Goal: Task Accomplishment & Management: Complete application form

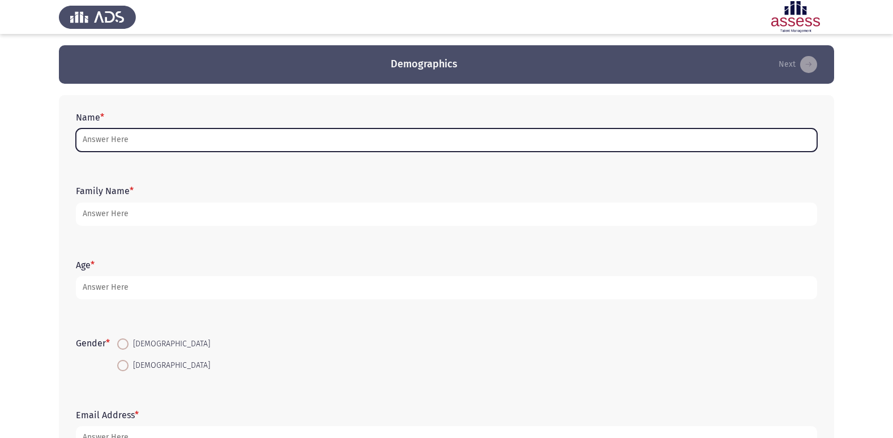
click at [200, 139] on input "Name *" at bounding box center [447, 140] width 742 height 23
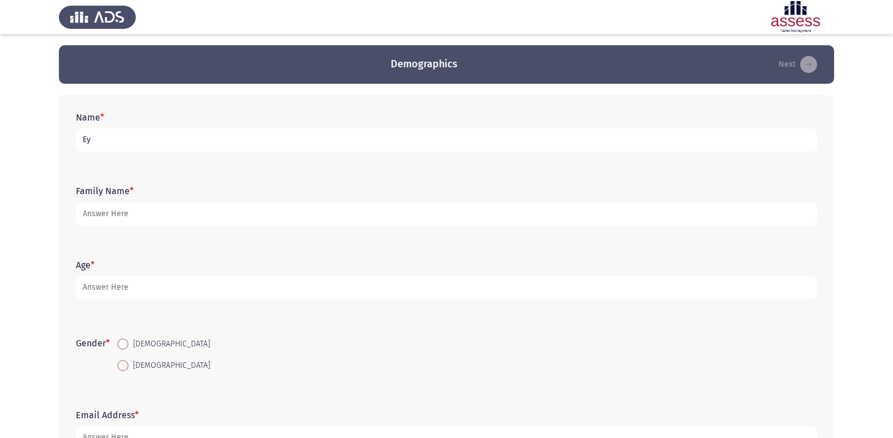
type input "E"
type input "[PERSON_NAME]"
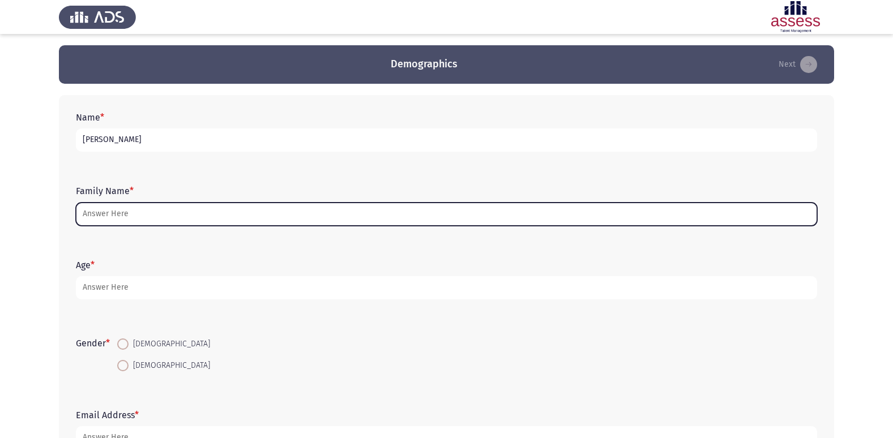
click at [302, 216] on input "Family Name *" at bounding box center [447, 214] width 742 height 23
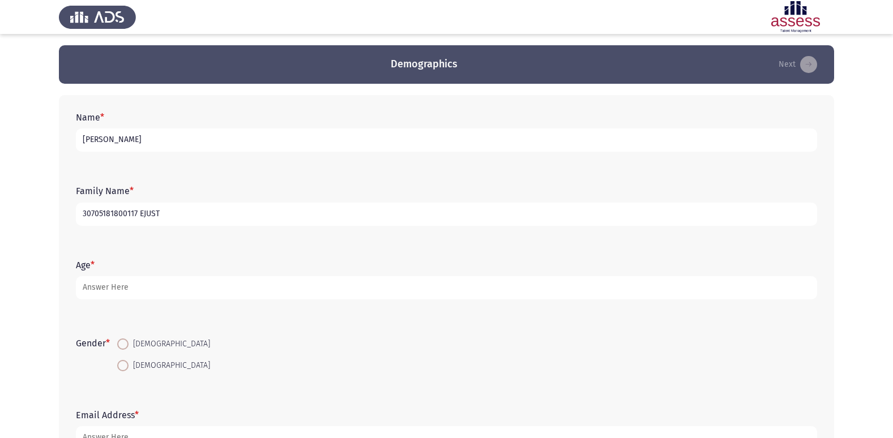
type input "30705181800117 EJUST"
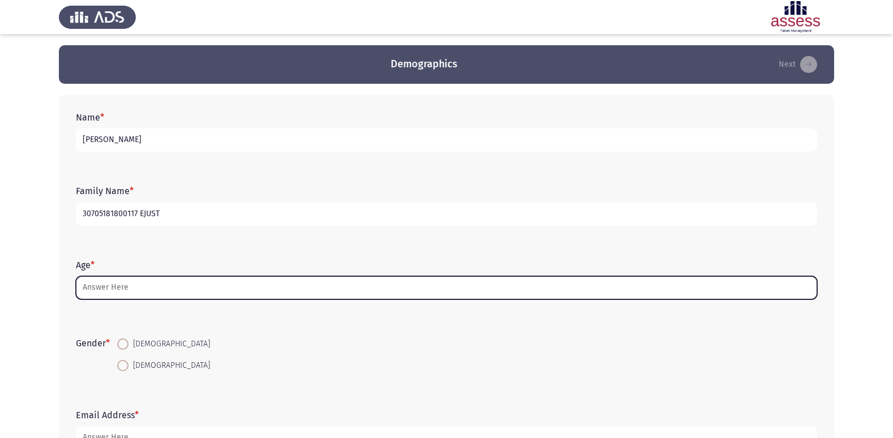
click at [183, 276] on input "Age *" at bounding box center [447, 287] width 742 height 23
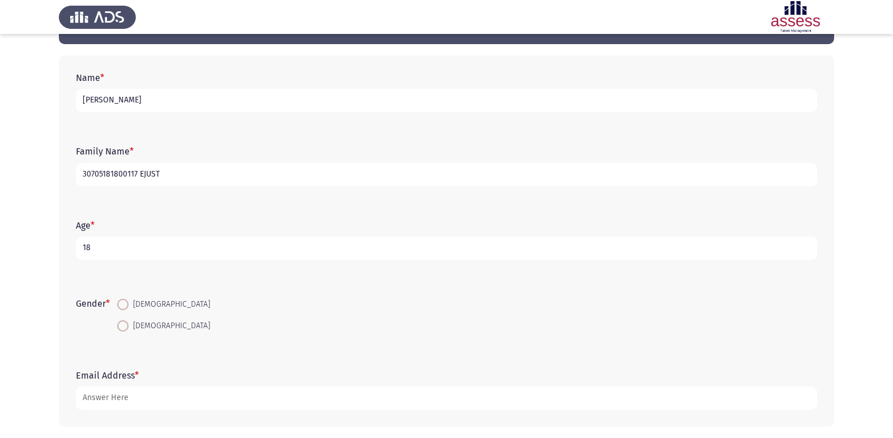
scroll to position [57, 0]
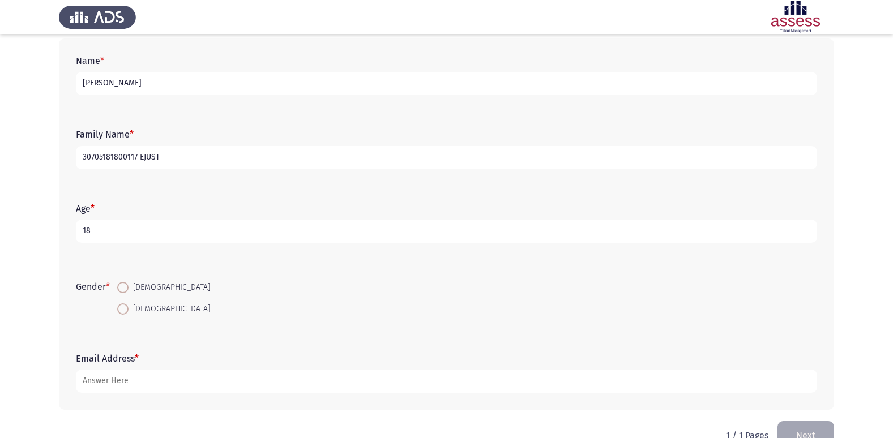
type input "18"
click at [131, 286] on span "[DEMOGRAPHIC_DATA]" at bounding box center [170, 288] width 82 height 14
click at [129, 286] on input "[DEMOGRAPHIC_DATA]" at bounding box center [122, 287] width 11 height 11
radio input "true"
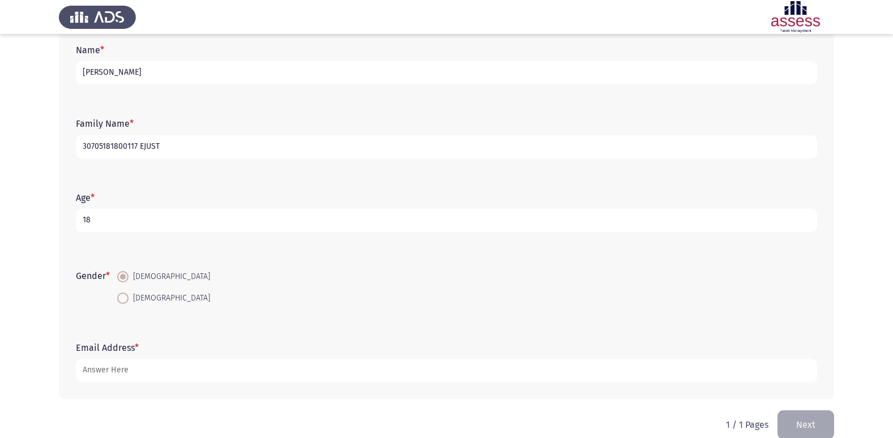
scroll to position [85, 0]
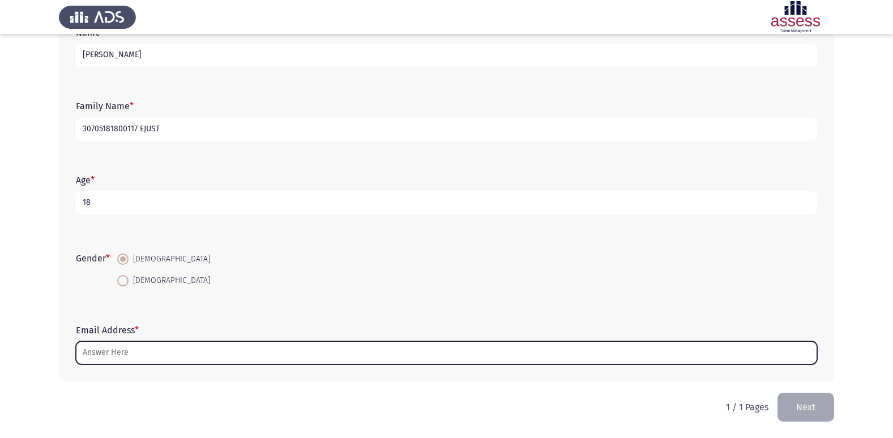
click at [131, 356] on input "Email Address *" at bounding box center [447, 353] width 742 height 23
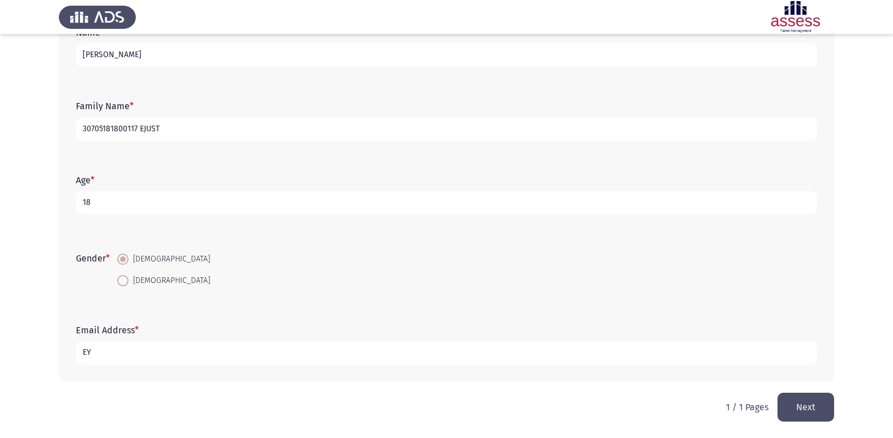
type input "E"
type input "[PERSON_NAME][EMAIL_ADDRESS][DOMAIN_NAME]"
click at [804, 402] on button "Next" at bounding box center [806, 407] width 57 height 29
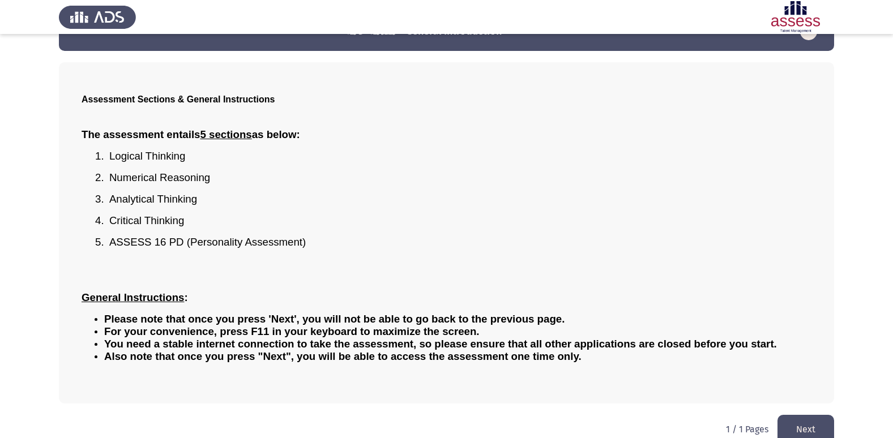
scroll to position [50, 0]
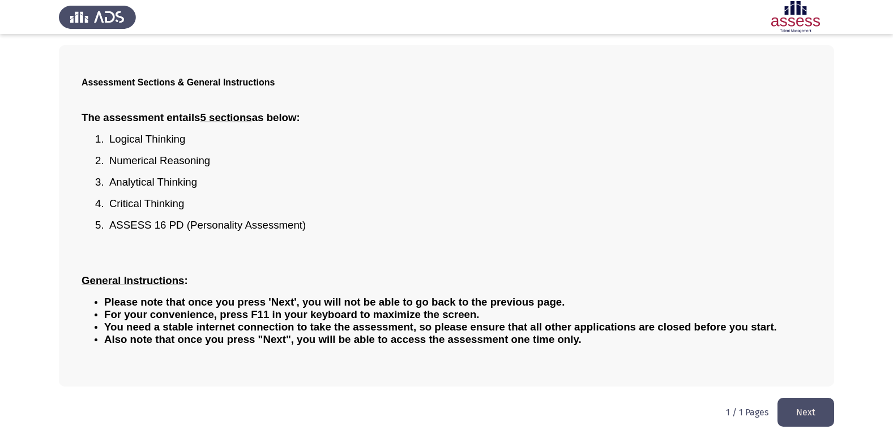
click at [810, 404] on button "Next" at bounding box center [806, 412] width 57 height 29
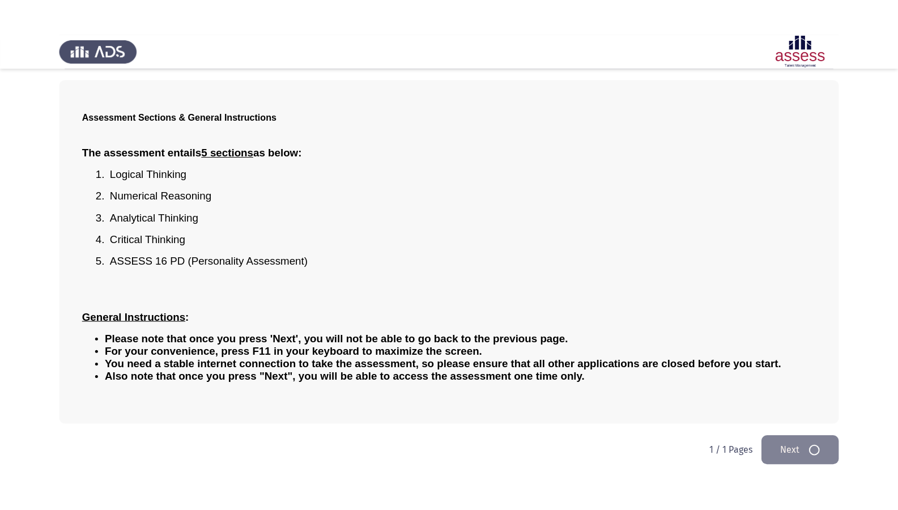
scroll to position [0, 0]
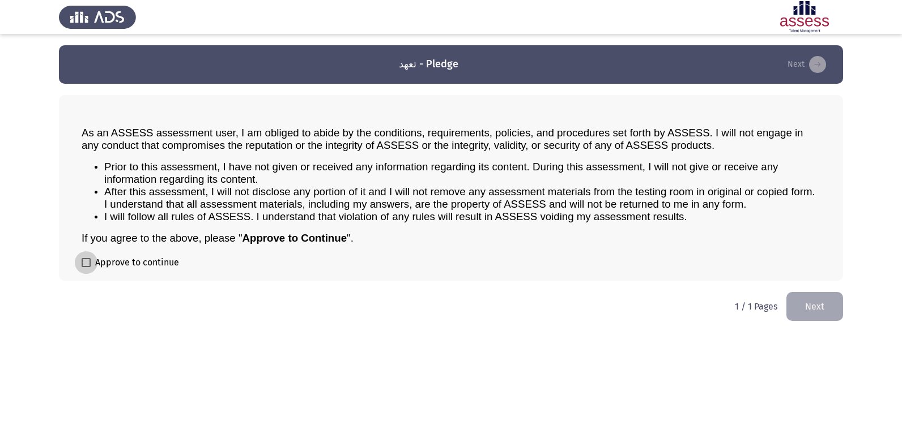
click at [84, 264] on span at bounding box center [86, 262] width 9 height 9
click at [86, 267] on input "Approve to continue" at bounding box center [86, 267] width 1 height 1
checkbox input "true"
click at [815, 308] on button "Next" at bounding box center [814, 306] width 57 height 29
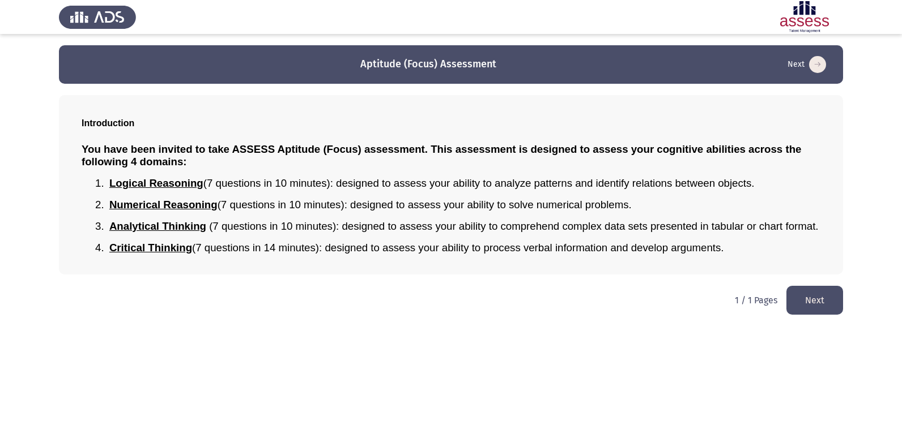
click at [830, 300] on button "Next" at bounding box center [814, 300] width 57 height 29
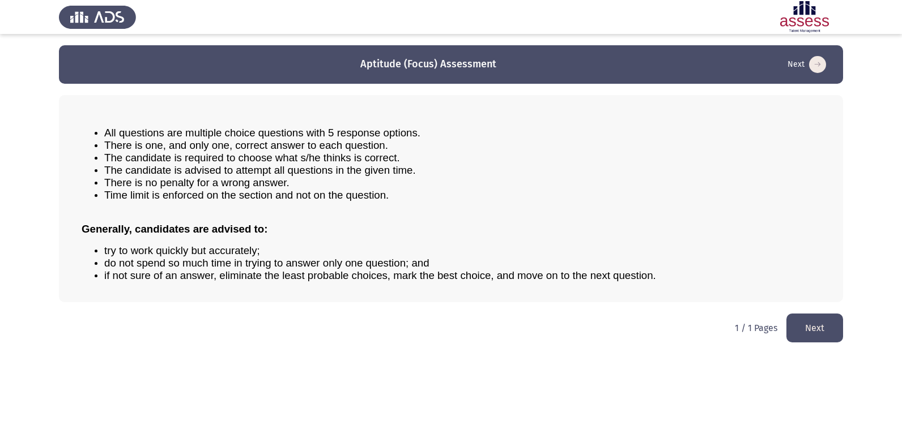
click at [814, 331] on button "Next" at bounding box center [814, 328] width 57 height 29
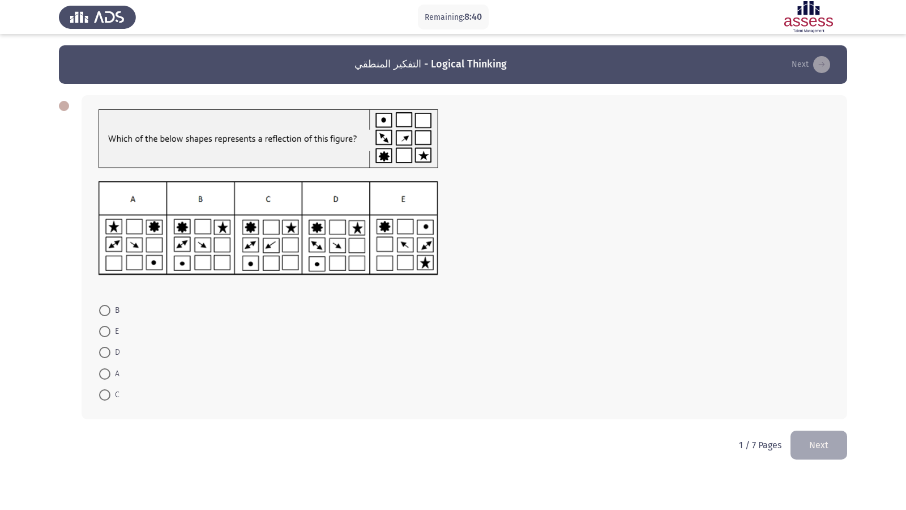
click at [109, 308] on span at bounding box center [104, 310] width 11 height 11
click at [109, 308] on input "B" at bounding box center [104, 310] width 11 height 11
radio input "true"
click at [828, 438] on button "Next" at bounding box center [819, 444] width 57 height 29
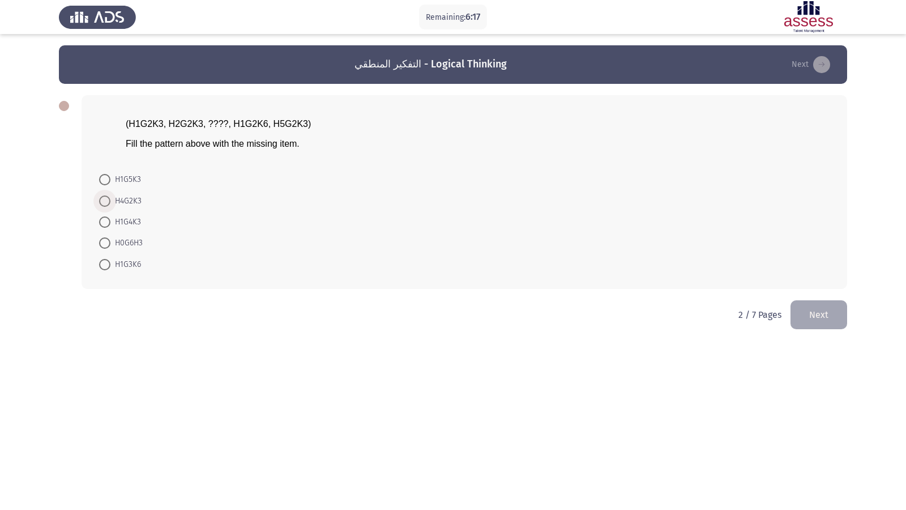
click at [134, 199] on span "H4G2K3" at bounding box center [125, 201] width 31 height 14
click at [110, 199] on input "H4G2K3" at bounding box center [104, 200] width 11 height 11
radio input "true"
click at [820, 306] on button "Next" at bounding box center [819, 313] width 57 height 29
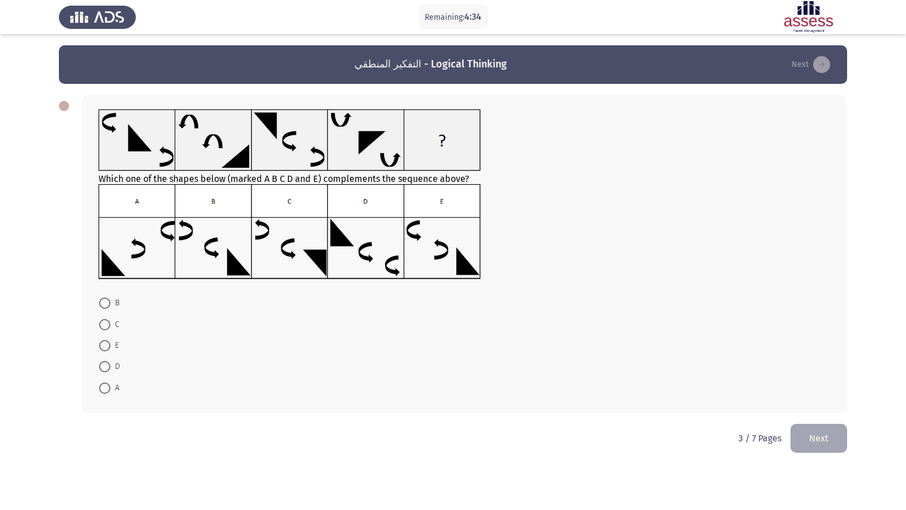
click at [113, 349] on span "E" at bounding box center [114, 346] width 8 height 14
click at [110, 349] on input "E" at bounding box center [104, 345] width 11 height 11
radio input "true"
click at [812, 425] on button "Next" at bounding box center [819, 437] width 57 height 29
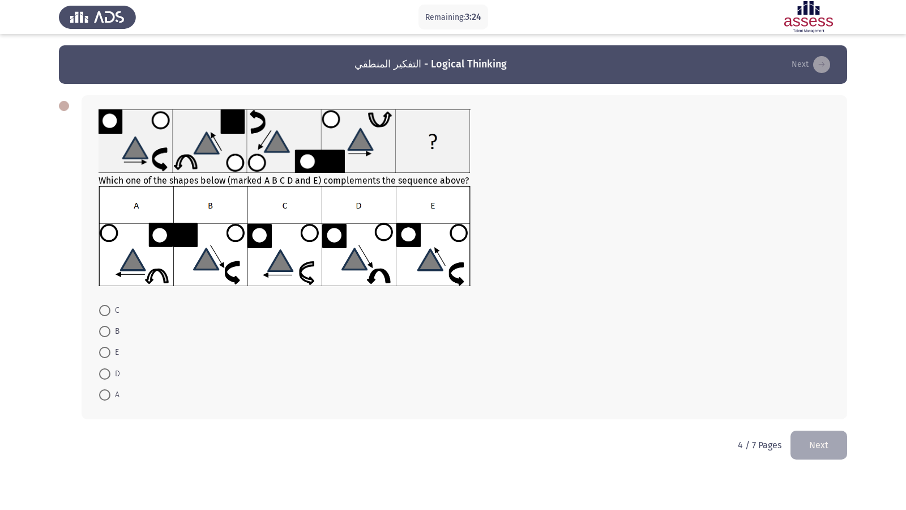
click at [121, 352] on mat-radio-button "E" at bounding box center [109, 352] width 35 height 21
click at [113, 351] on span "E" at bounding box center [114, 353] width 8 height 14
click at [110, 351] on input "E" at bounding box center [104, 352] width 11 height 11
radio input "true"
click at [815, 433] on button "Next" at bounding box center [819, 444] width 57 height 29
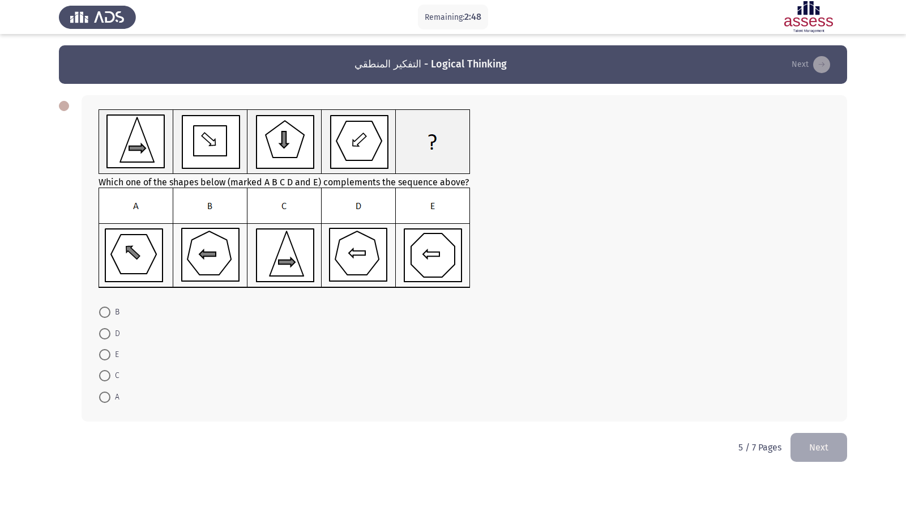
click at [112, 314] on span "B" at bounding box center [114, 312] width 9 height 14
click at [110, 314] on input "B" at bounding box center [104, 311] width 11 height 11
radio input "true"
click at [834, 438] on button "Next" at bounding box center [819, 446] width 57 height 29
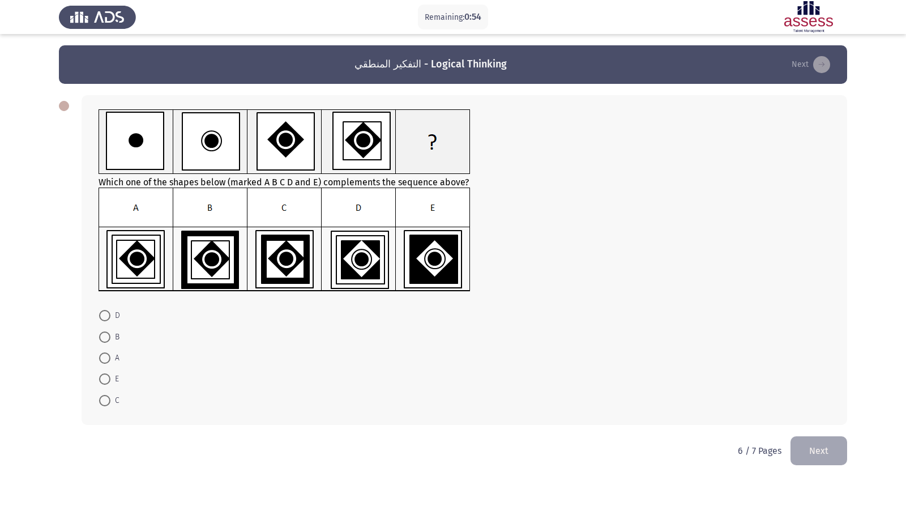
click at [114, 336] on span "B" at bounding box center [114, 337] width 9 height 14
click at [110, 336] on input "B" at bounding box center [104, 336] width 11 height 11
radio input "true"
click at [118, 404] on span "C" at bounding box center [114, 400] width 9 height 14
click at [110, 404] on input "C" at bounding box center [104, 399] width 11 height 11
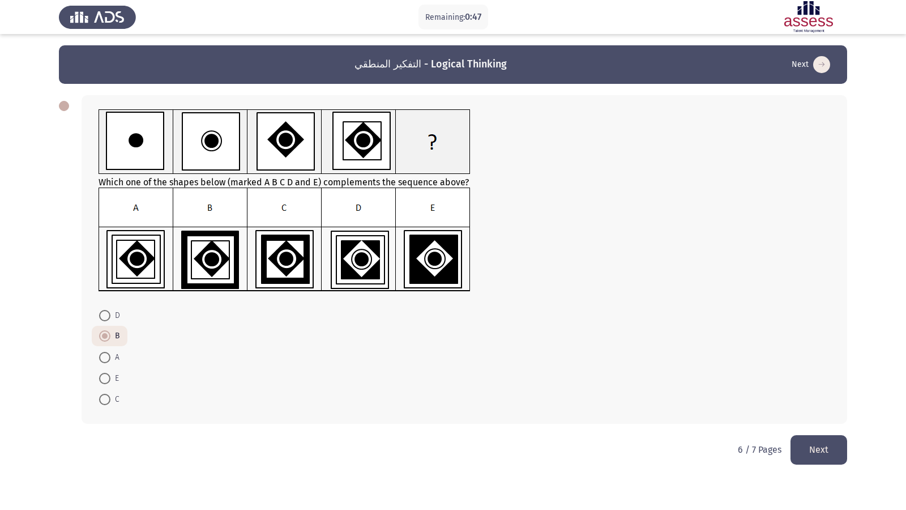
radio input "true"
click at [826, 438] on button "Next" at bounding box center [819, 449] width 57 height 29
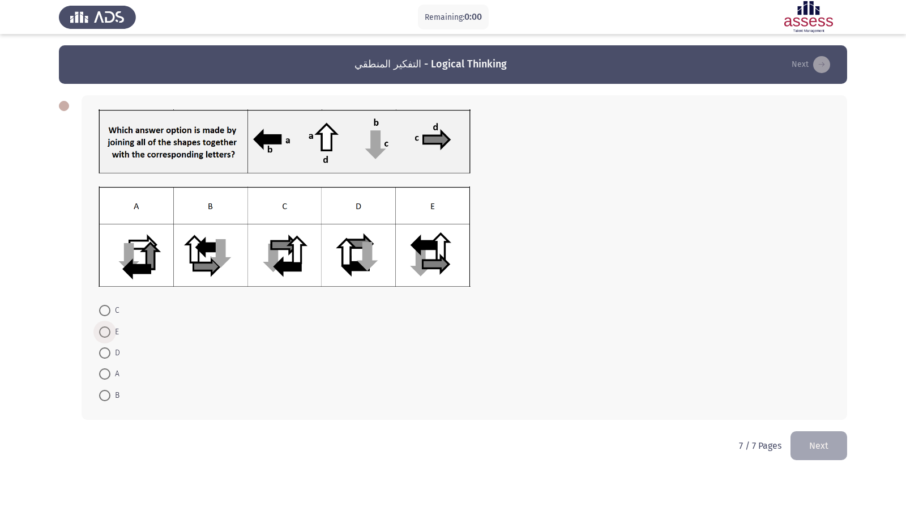
click at [113, 327] on span "E" at bounding box center [114, 332] width 8 height 14
click at [110, 327] on input "E" at bounding box center [104, 331] width 11 height 11
radio input "true"
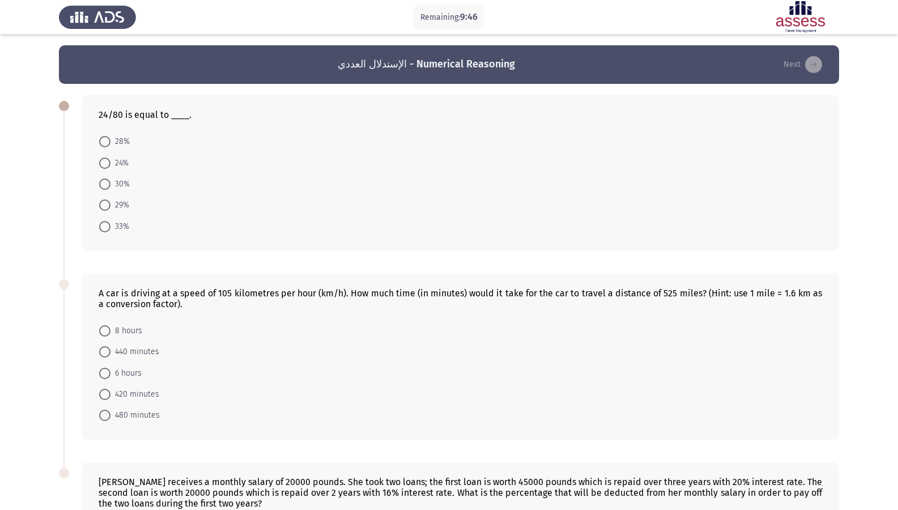
click at [111, 189] on span "30%" at bounding box center [119, 184] width 19 height 14
click at [110, 189] on input "30%" at bounding box center [104, 183] width 11 height 11
radio input "true"
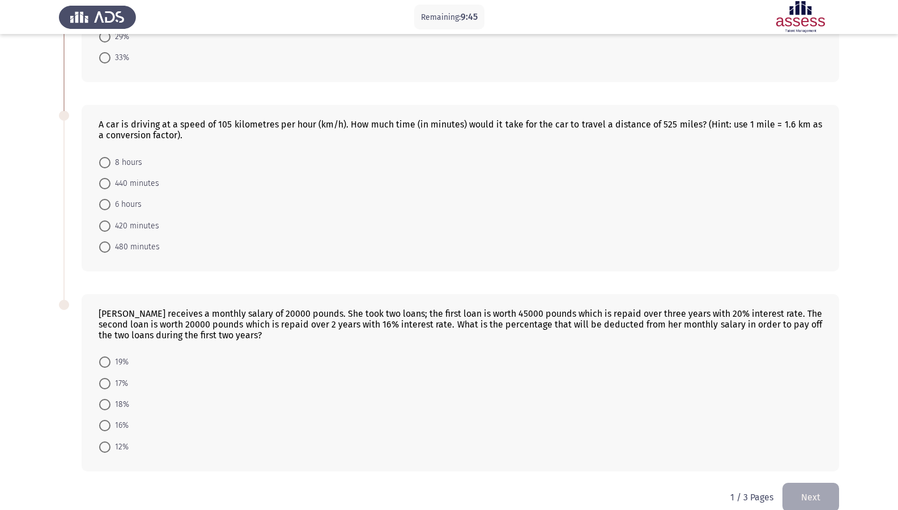
scroll to position [170, 0]
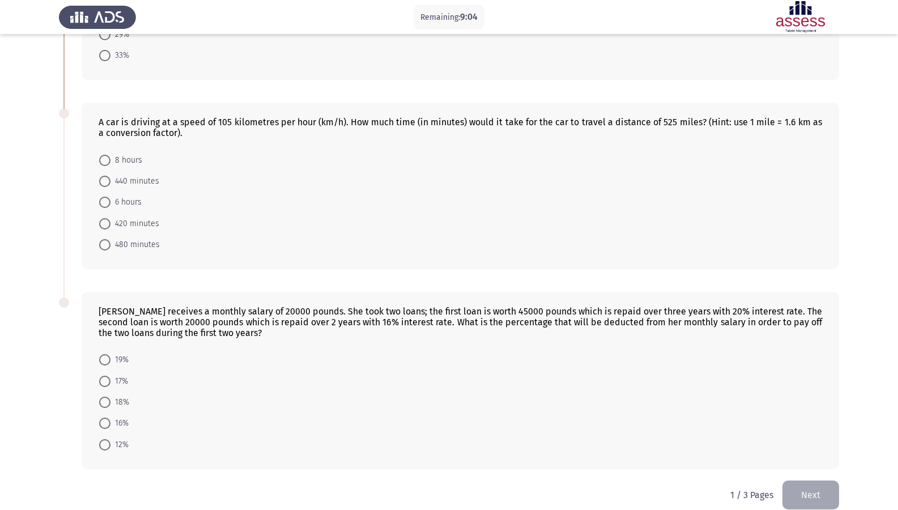
click at [125, 245] on span "480 minutes" at bounding box center [134, 245] width 49 height 14
click at [110, 245] on input "480 minutes" at bounding box center [104, 244] width 11 height 11
radio input "true"
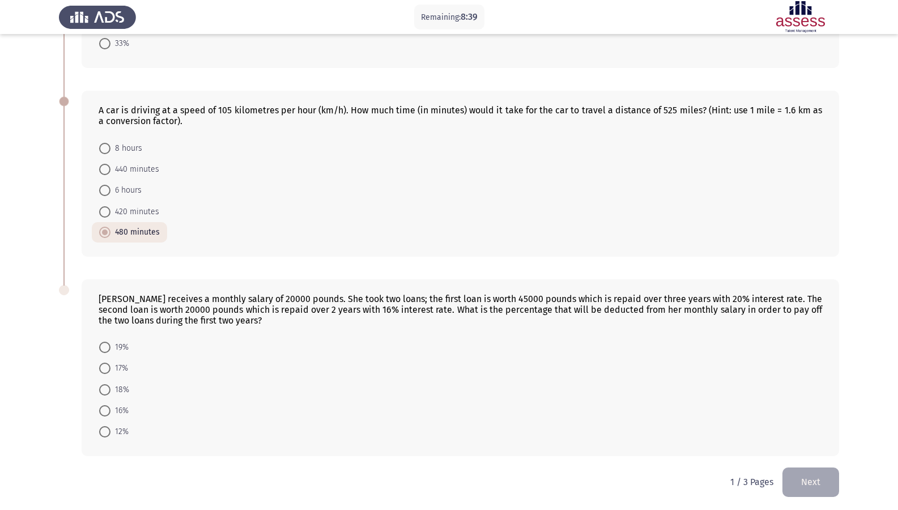
scroll to position [185, 0]
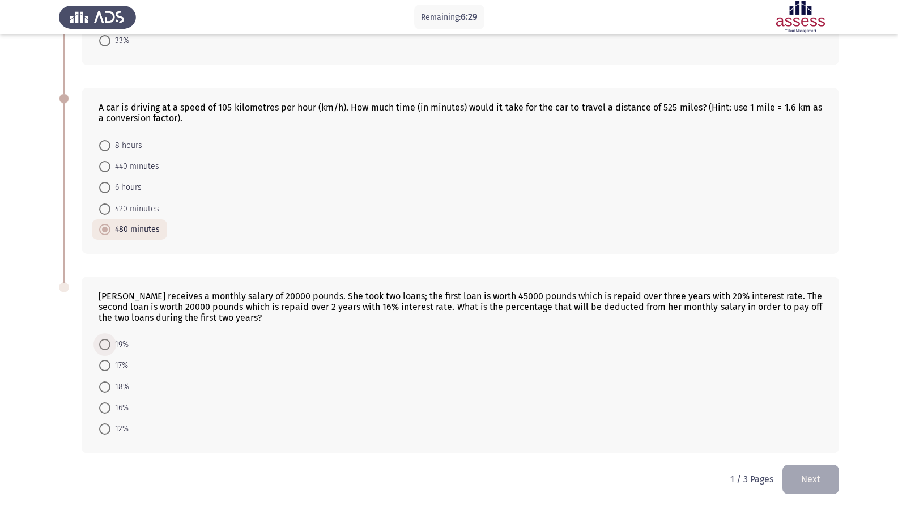
click at [128, 338] on span "19%" at bounding box center [119, 345] width 18 height 14
click at [110, 339] on input "19%" at bounding box center [104, 344] width 11 height 11
radio input "true"
click at [805, 438] on button "Next" at bounding box center [810, 479] width 57 height 29
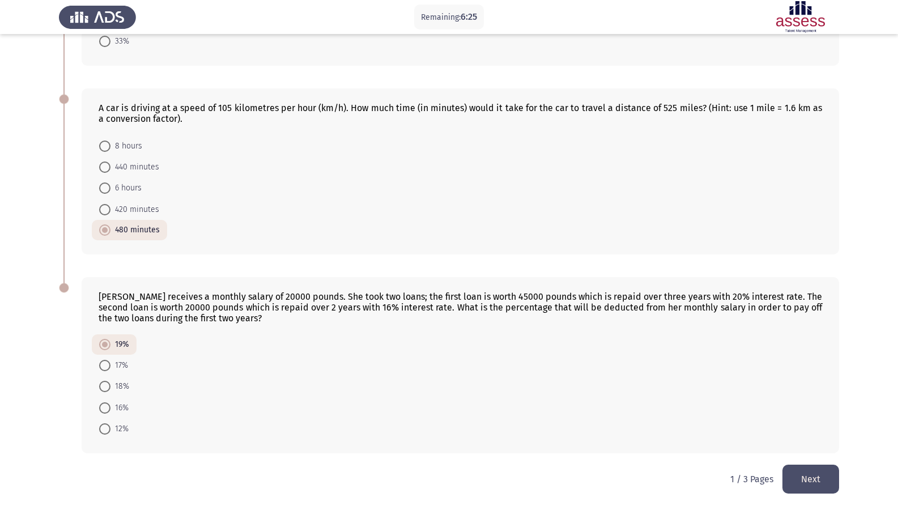
scroll to position [0, 0]
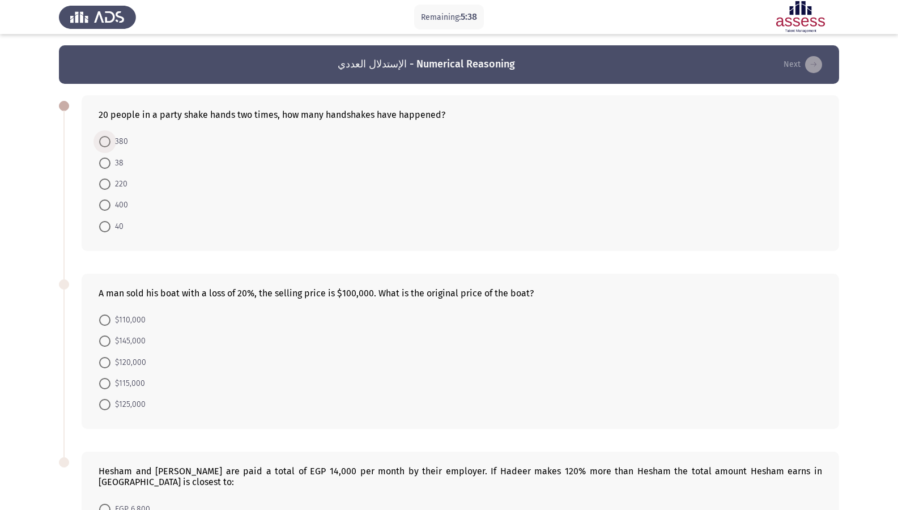
click at [113, 144] on span "380" at bounding box center [119, 142] width 18 height 14
click at [110, 144] on input "380" at bounding box center [104, 141] width 11 height 11
radio input "true"
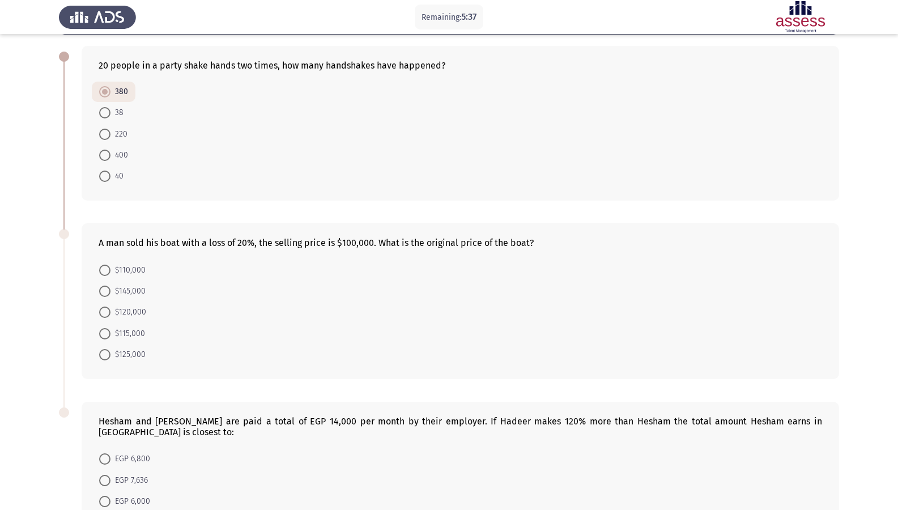
scroll to position [113, 0]
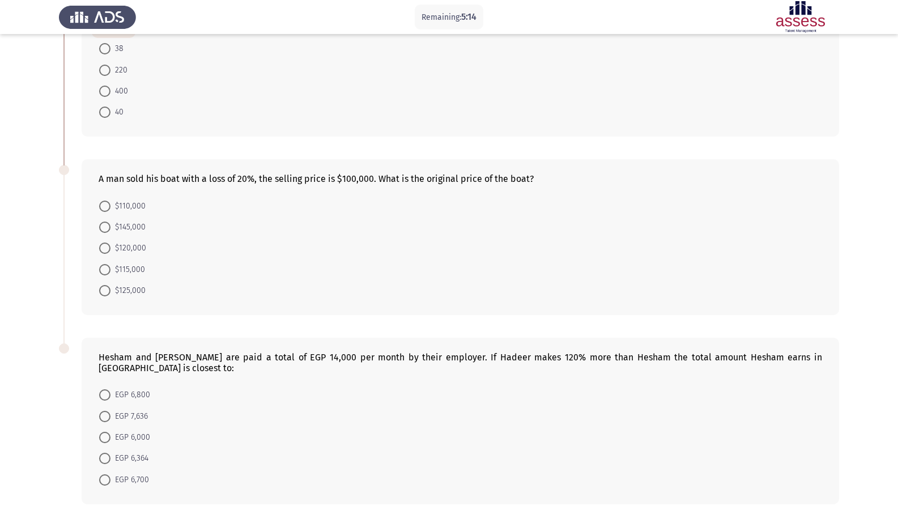
click at [144, 245] on mat-radio-button "$120,000" at bounding box center [123, 247] width 62 height 21
click at [144, 245] on span "$120,000" at bounding box center [128, 248] width 36 height 14
click at [110, 245] on input "$120,000" at bounding box center [104, 247] width 11 height 11
radio input "true"
click at [127, 289] on span "$125,000" at bounding box center [127, 290] width 35 height 14
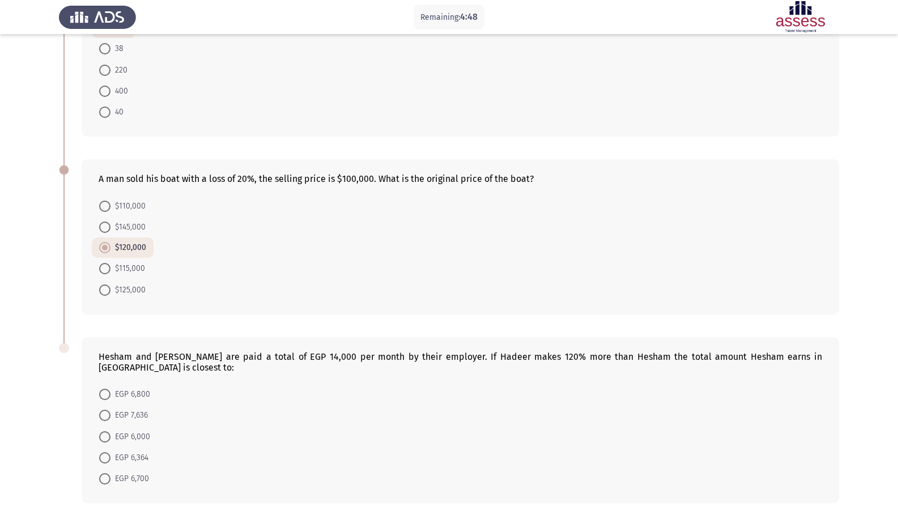
click at [110, 289] on input "$125,000" at bounding box center [104, 289] width 11 height 11
radio input "true"
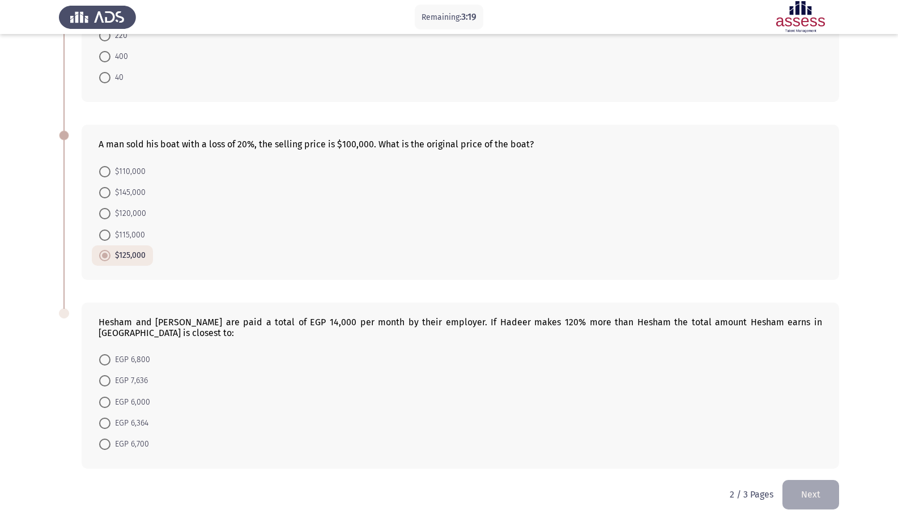
scroll to position [152, 0]
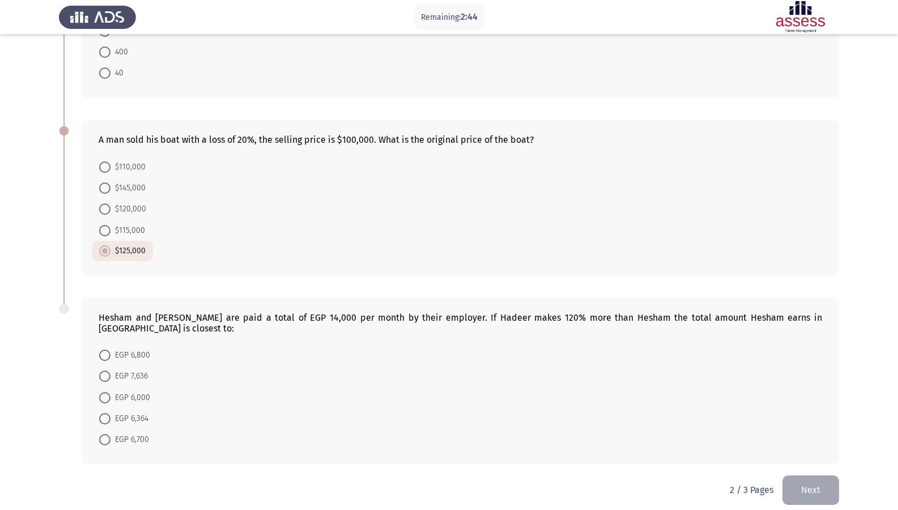
click at [137, 391] on span "EGP 6,000" at bounding box center [130, 398] width 40 height 14
click at [110, 392] on input "EGP 6,000" at bounding box center [104, 397] width 11 height 11
radio input "true"
click at [815, 438] on button "Next" at bounding box center [810, 489] width 57 height 29
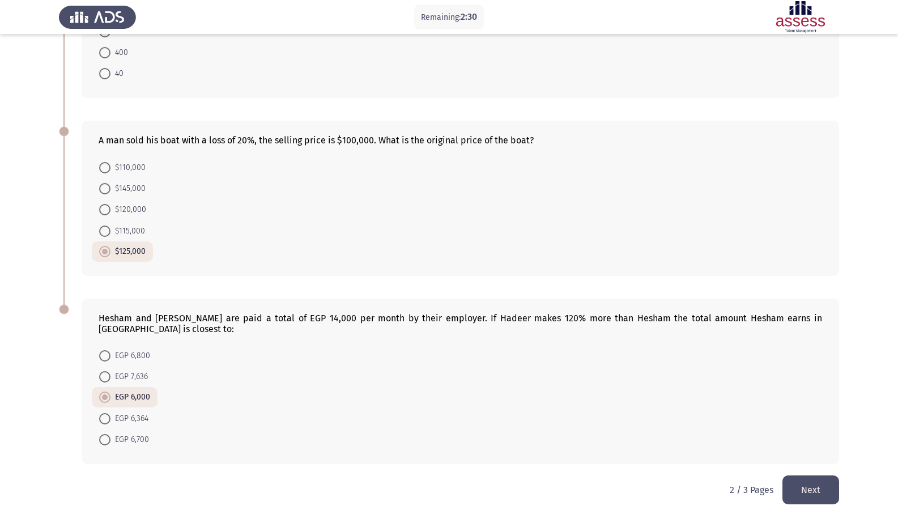
scroll to position [0, 0]
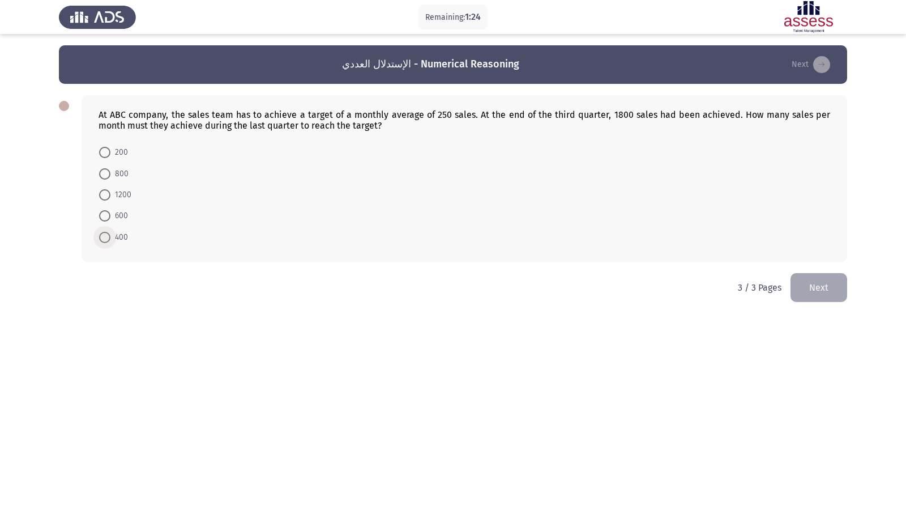
click at [121, 236] on span "400" at bounding box center [119, 238] width 18 height 14
click at [110, 236] on input "400" at bounding box center [104, 237] width 11 height 11
radio input "true"
click at [832, 284] on button "Next" at bounding box center [819, 286] width 57 height 29
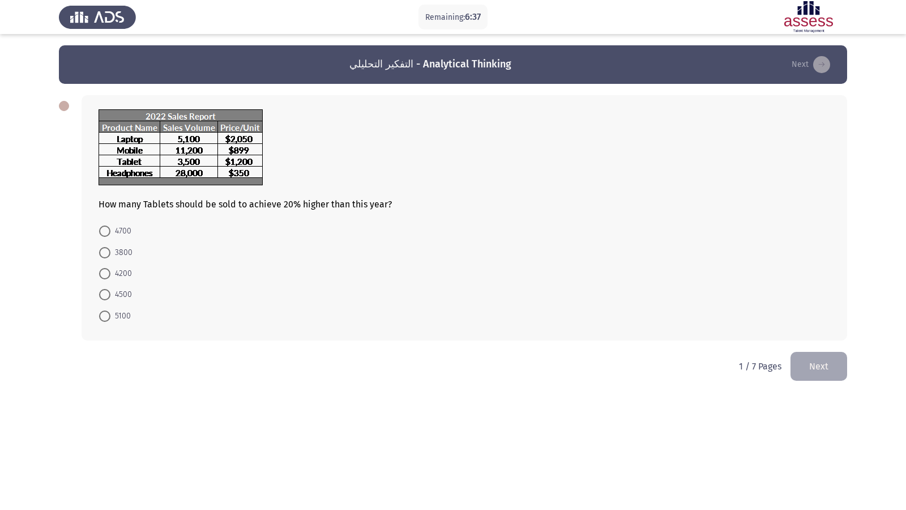
click at [131, 310] on mat-radio-button "5100" at bounding box center [115, 315] width 46 height 21
click at [131, 317] on mat-radio-button "5100" at bounding box center [115, 315] width 46 height 21
click at [127, 317] on span "5100" at bounding box center [120, 316] width 20 height 14
click at [110, 317] on input "5100" at bounding box center [104, 315] width 11 height 11
radio input "true"
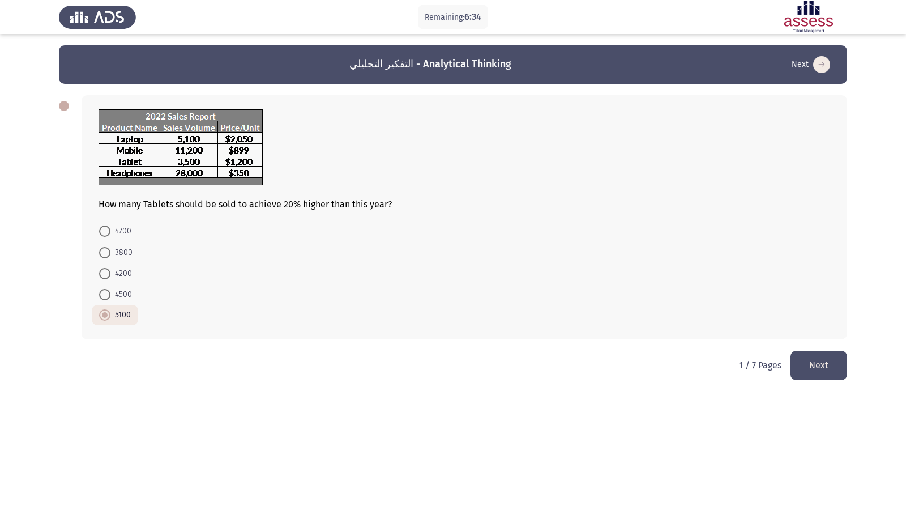
click at [831, 371] on button "Next" at bounding box center [819, 365] width 57 height 29
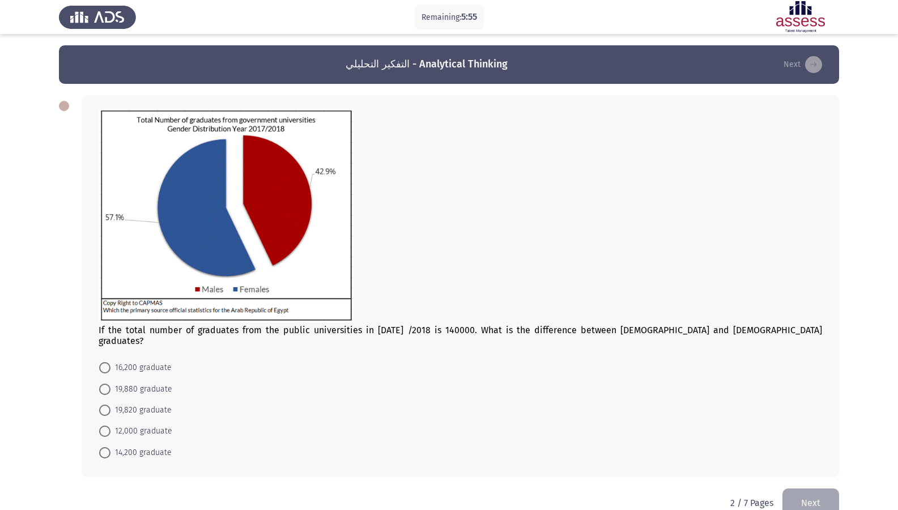
click at [146, 382] on span "19,880 graduate" at bounding box center [141, 389] width 62 height 14
click at [110, 384] on input "19,880 graduate" at bounding box center [104, 389] width 11 height 11
radio input "true"
click at [817, 438] on button "Next" at bounding box center [810, 501] width 57 height 29
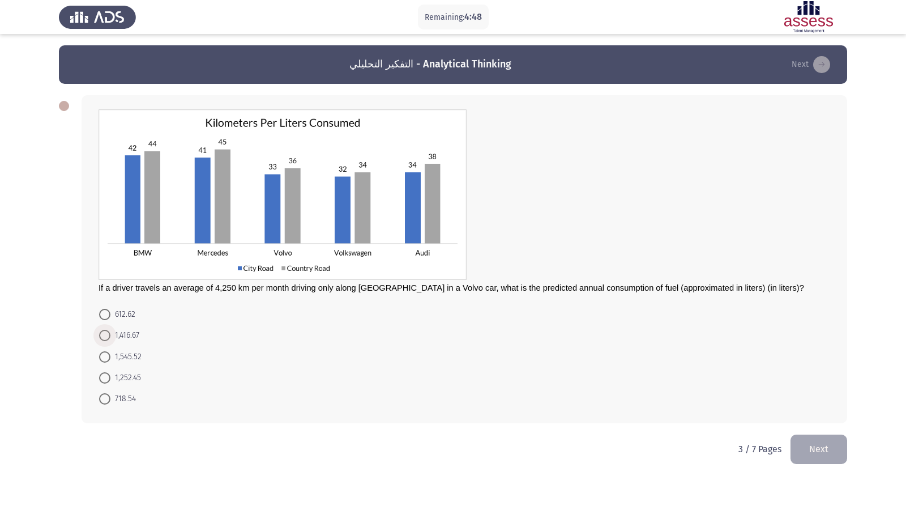
click at [127, 333] on span "1,416.67" at bounding box center [124, 336] width 29 height 14
click at [110, 333] on input "1,416.67" at bounding box center [104, 335] width 11 height 11
radio input "true"
click at [811, 438] on button "Next" at bounding box center [819, 448] width 57 height 29
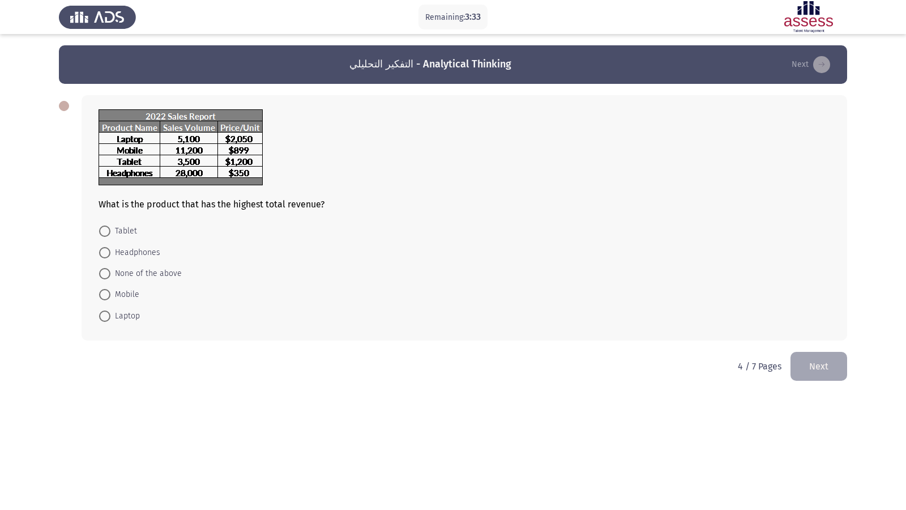
click at [130, 319] on span "Laptop" at bounding box center [124, 316] width 29 height 14
click at [110, 319] on input "Laptop" at bounding box center [104, 315] width 11 height 11
radio input "true"
click at [803, 360] on button "Next" at bounding box center [819, 365] width 57 height 29
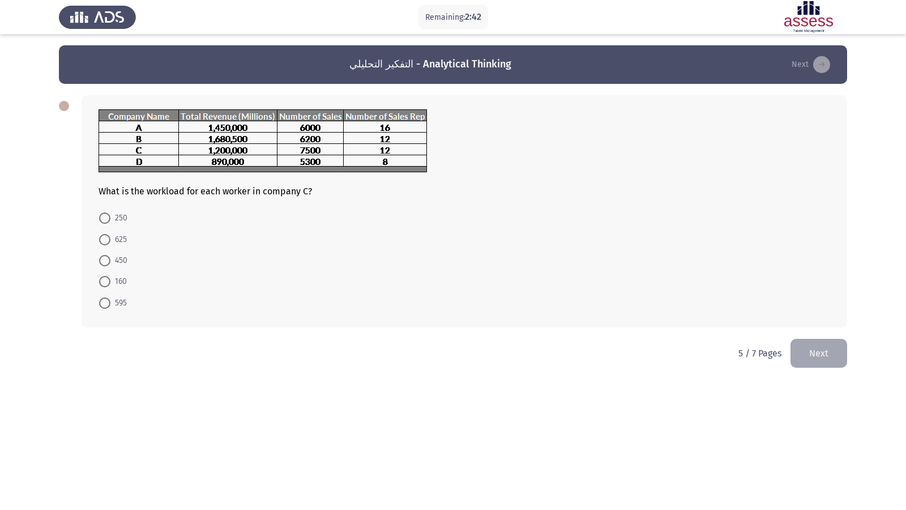
click at [113, 246] on mat-radio-button "625" at bounding box center [113, 238] width 42 height 21
click at [122, 242] on span "625" at bounding box center [118, 240] width 16 height 14
click at [110, 242] on input "625" at bounding box center [104, 239] width 11 height 11
radio input "true"
click at [818, 355] on button "Next" at bounding box center [819, 352] width 57 height 29
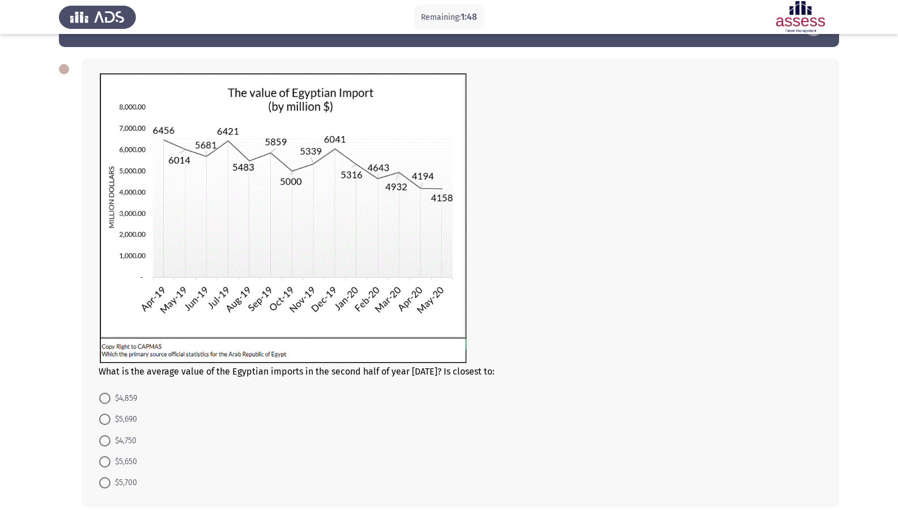
scroll to position [57, 0]
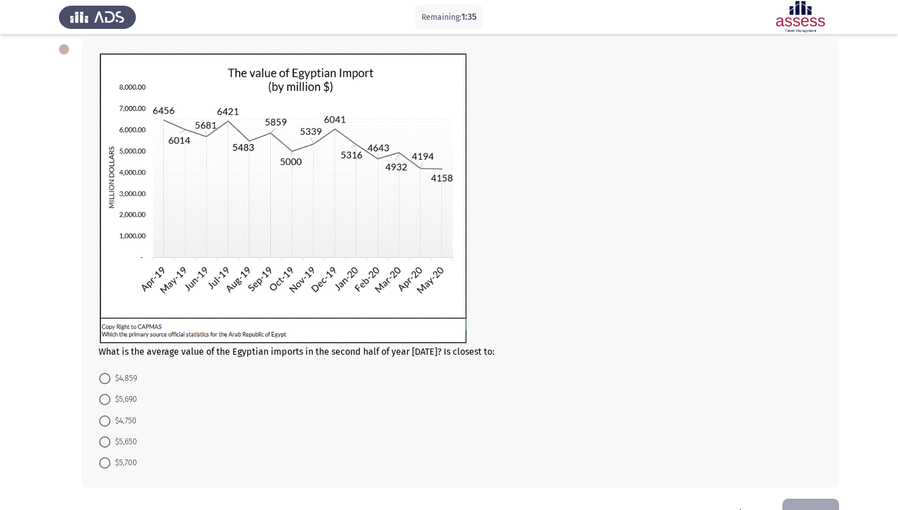
click at [125, 376] on span "$4,859" at bounding box center [123, 379] width 27 height 14
click at [110, 376] on input "$4,859" at bounding box center [104, 378] width 11 height 11
radio input "true"
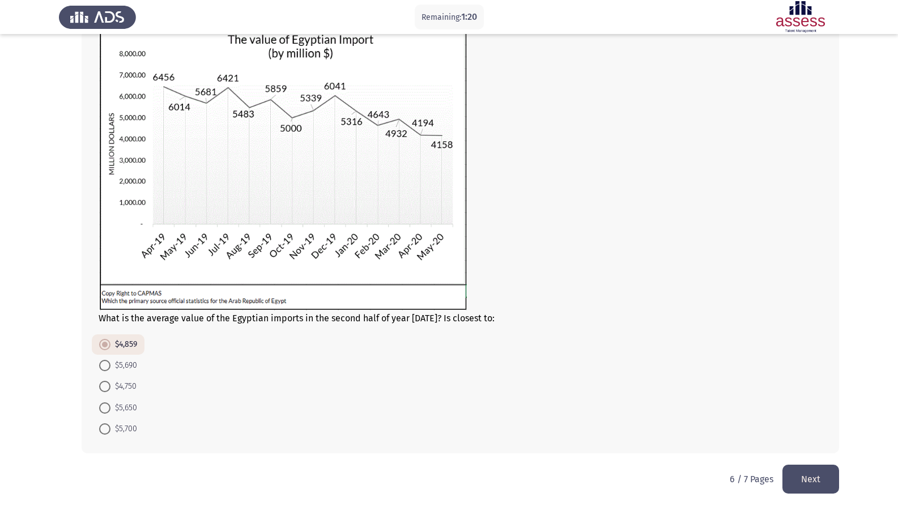
click at [820, 438] on button "Next" at bounding box center [810, 479] width 57 height 29
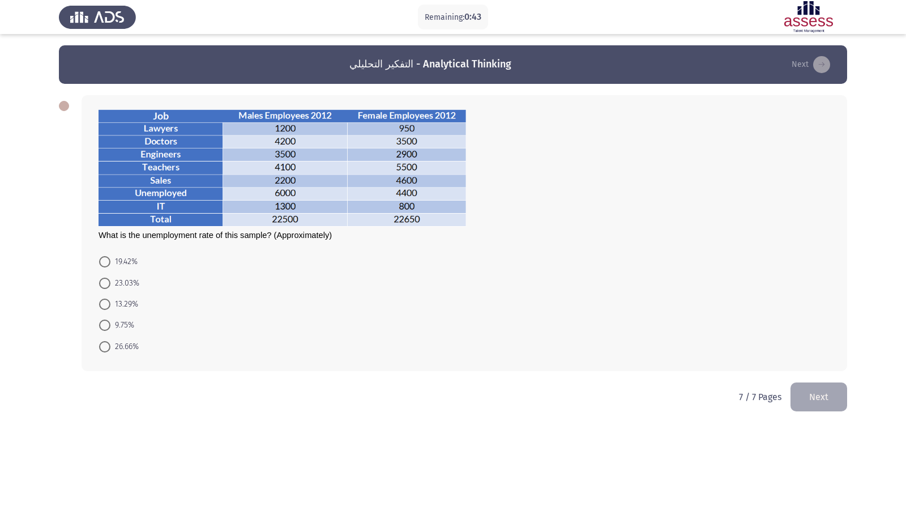
click at [133, 280] on span "23.03%" at bounding box center [124, 283] width 29 height 14
click at [110, 280] on input "23.03%" at bounding box center [104, 283] width 11 height 11
radio input "true"
click at [819, 394] on button "Next" at bounding box center [819, 395] width 57 height 29
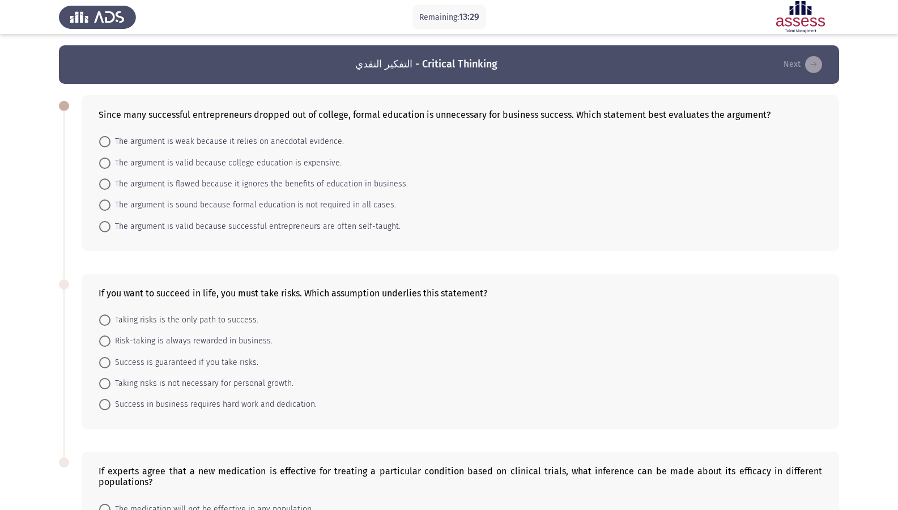
drag, startPoint x: 107, startPoint y: 140, endPoint x: 103, endPoint y: 129, distance: 12.0
click at [107, 136] on span at bounding box center [104, 141] width 11 height 11
click at [107, 136] on input "The argument is weak because it relies on anecdotal evidence." at bounding box center [104, 141] width 11 height 11
radio input "true"
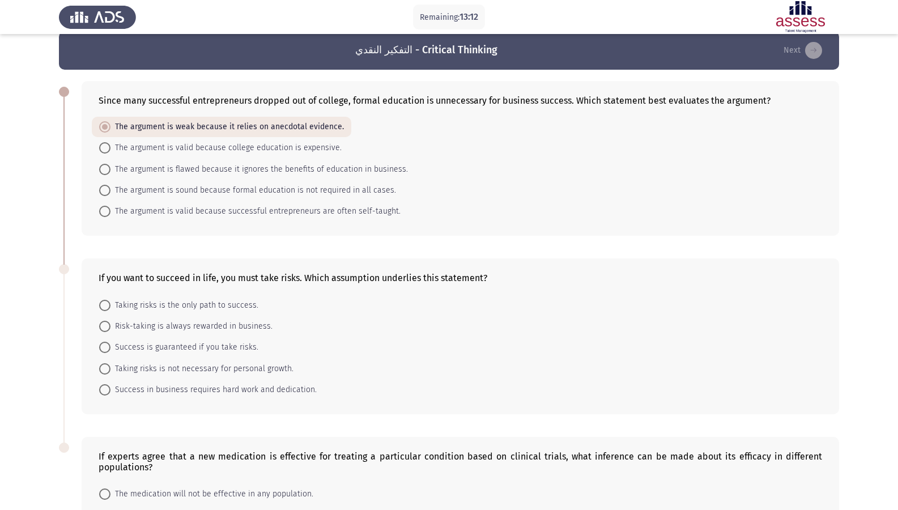
scroll to position [113, 0]
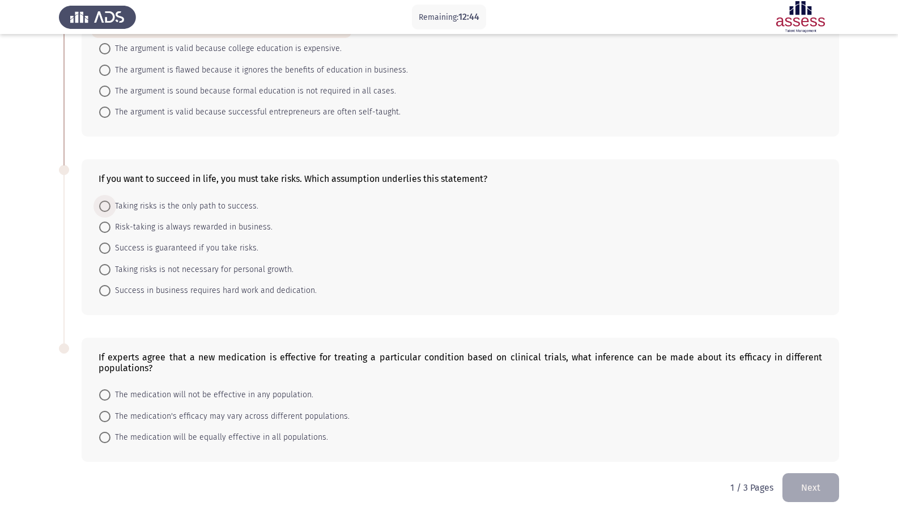
click at [185, 206] on span "Taking risks is the only path to success." at bounding box center [184, 206] width 148 height 14
click at [110, 206] on input "Taking risks is the only path to success." at bounding box center [104, 206] width 11 height 11
radio input "true"
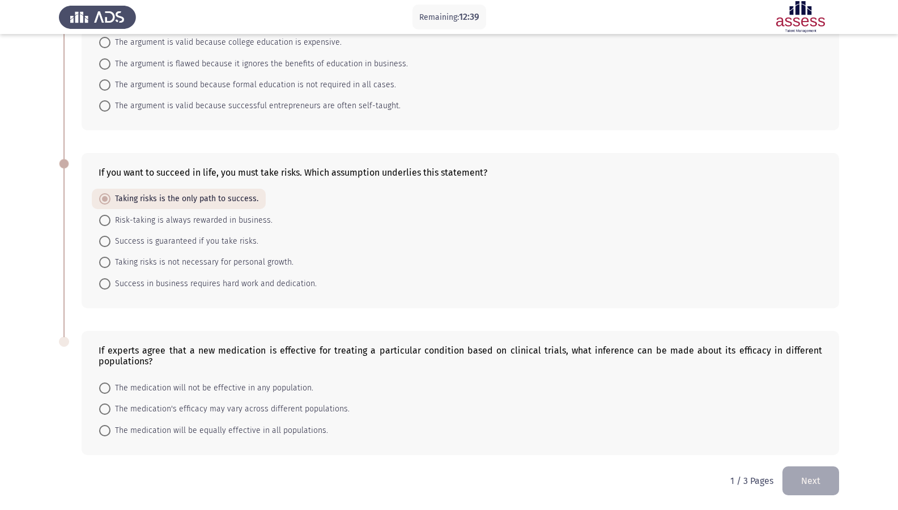
scroll to position [121, 0]
click at [155, 409] on span "The medication's efficacy may vary across different populations." at bounding box center [229, 407] width 239 height 14
click at [110, 409] on input "The medication's efficacy may vary across different populations." at bounding box center [104, 407] width 11 height 11
radio input "true"
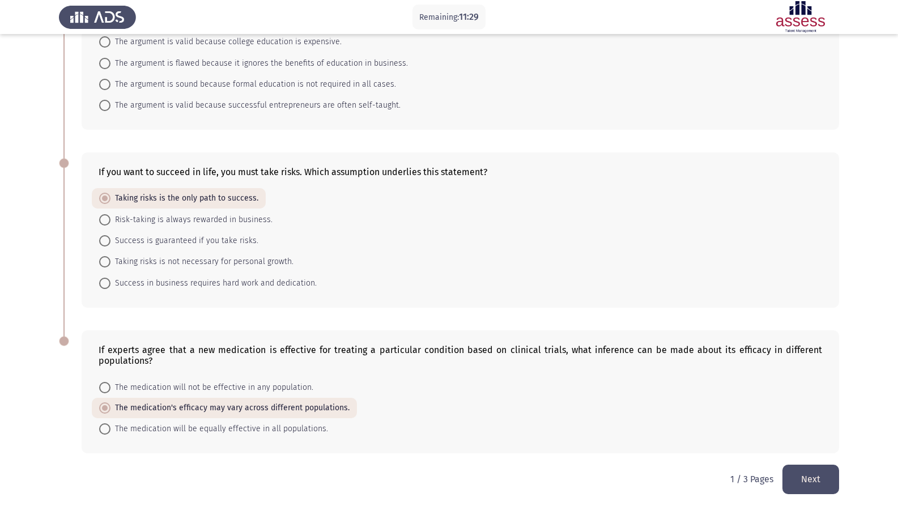
click at [114, 402] on span "The medication's efficacy may vary across different populations." at bounding box center [229, 408] width 239 height 14
click at [110, 402] on input "The medication's efficacy may vary across different populations." at bounding box center [104, 407] width 11 height 11
click at [794, 438] on button "Next" at bounding box center [810, 479] width 57 height 29
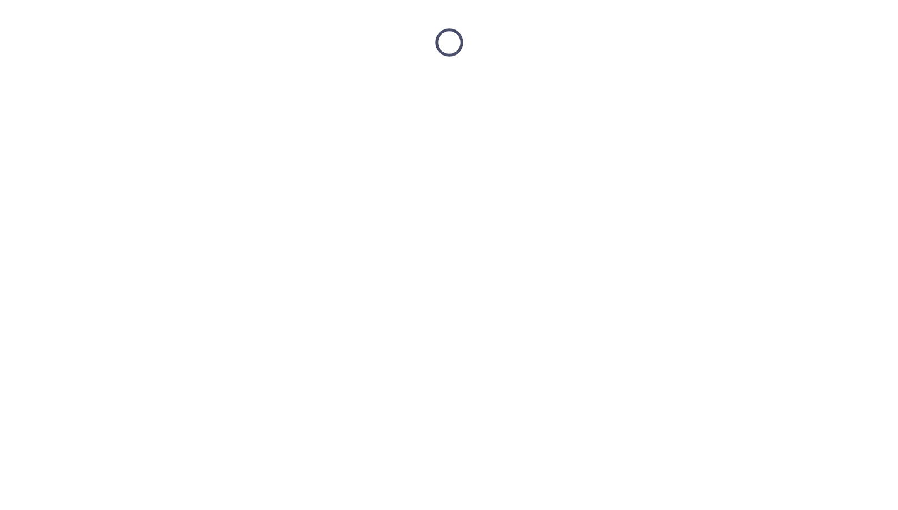
scroll to position [0, 0]
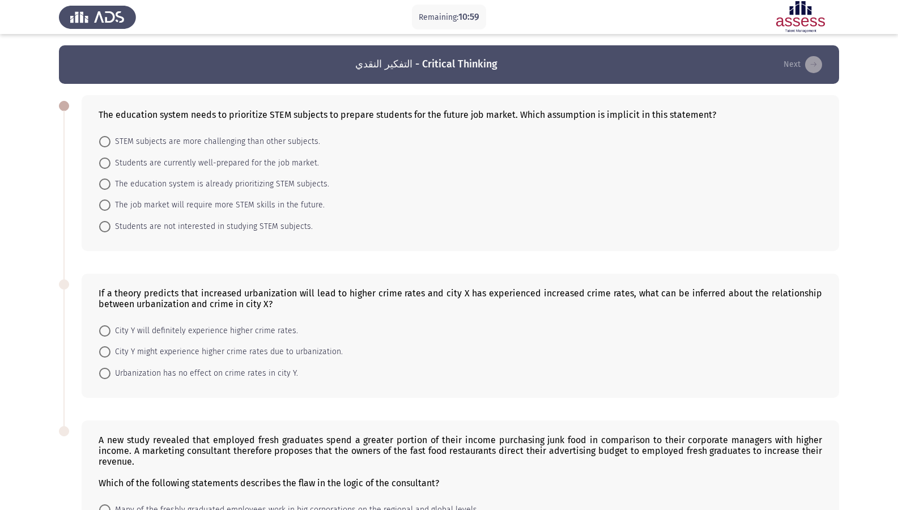
drag, startPoint x: 299, startPoint y: 201, endPoint x: 293, endPoint y: 204, distance: 6.1
click at [295, 203] on span "The job market will require more STEM skills in the future." at bounding box center [217, 205] width 214 height 14
click at [110, 203] on input "The job market will require more STEM skills in the future." at bounding box center [104, 204] width 11 height 11
radio input "true"
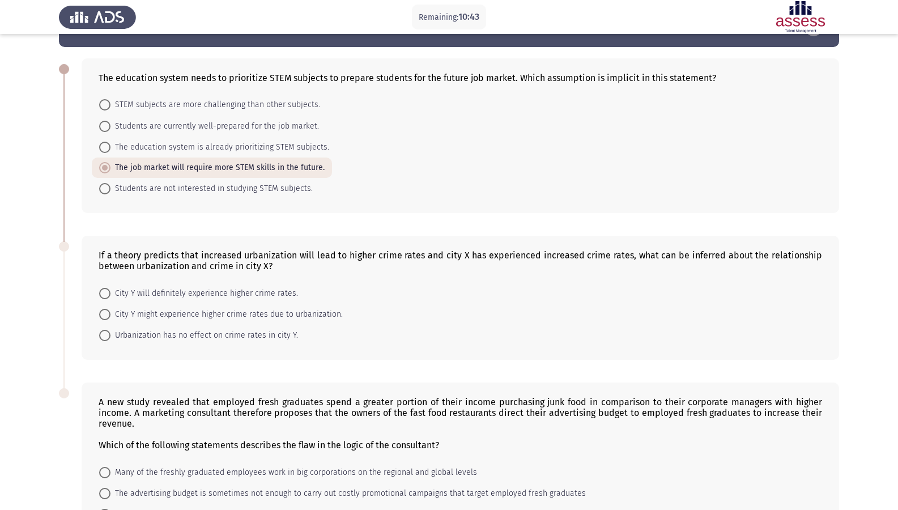
scroll to position [57, 0]
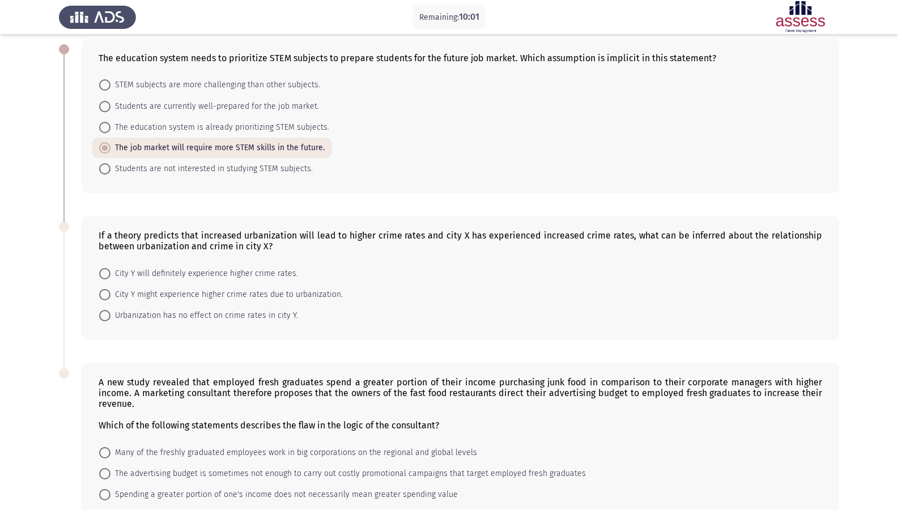
click at [227, 292] on span "City Y might experience higher crime rates due to urbanization." at bounding box center [226, 295] width 232 height 14
click at [110, 292] on input "City Y might experience higher crime rates due to urbanization." at bounding box center [104, 294] width 11 height 11
radio input "true"
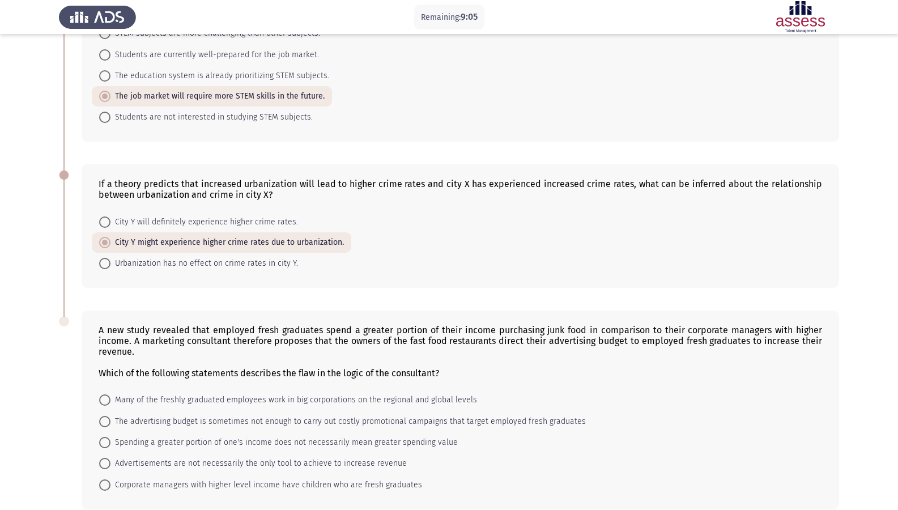
scroll to position [164, 0]
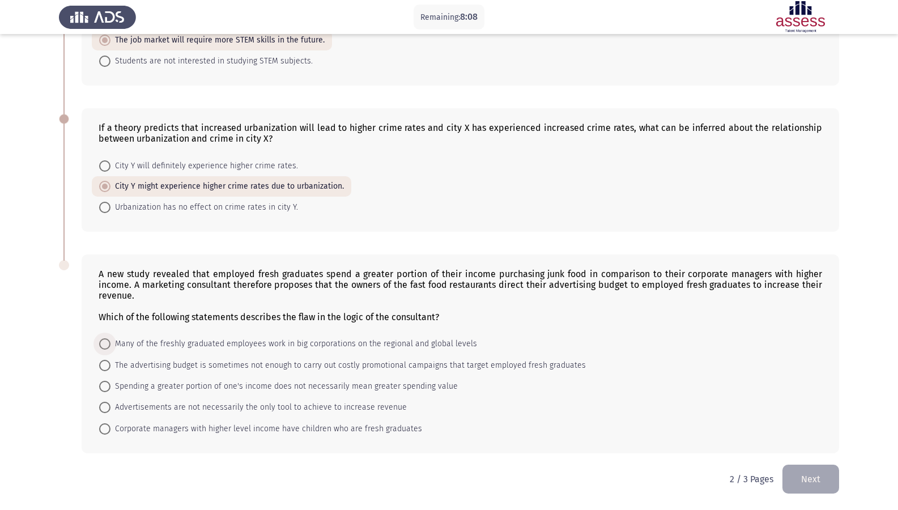
click at [384, 348] on span "Many of the freshly graduated employees work in big corporations on the regiona…" at bounding box center [293, 344] width 367 height 14
click at [110, 348] on input "Many of the freshly graduated employees work in big corporations on the regiona…" at bounding box center [104, 343] width 11 height 11
radio input "true"
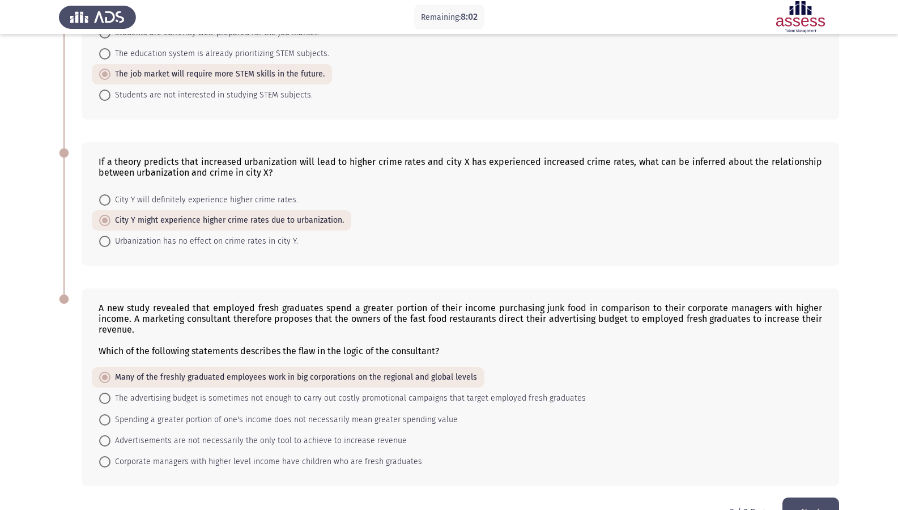
scroll to position [163, 0]
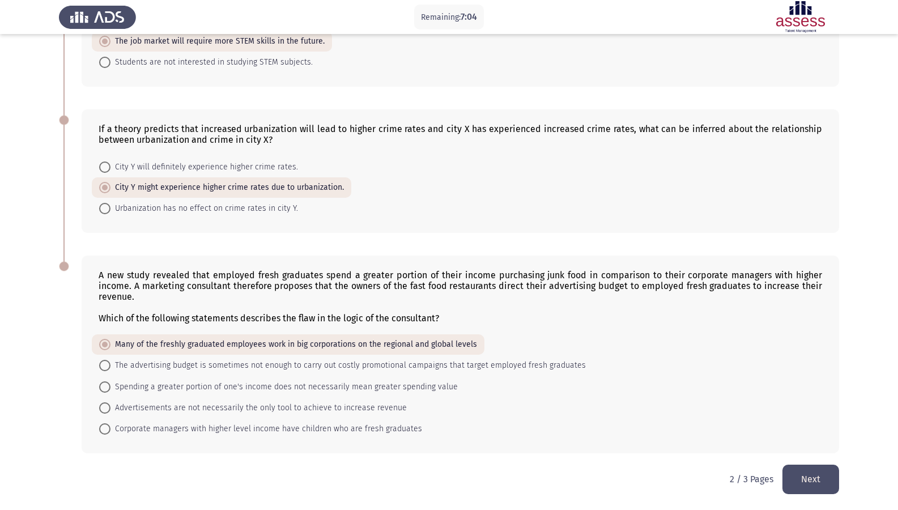
click at [823, 438] on button "Next" at bounding box center [810, 479] width 57 height 29
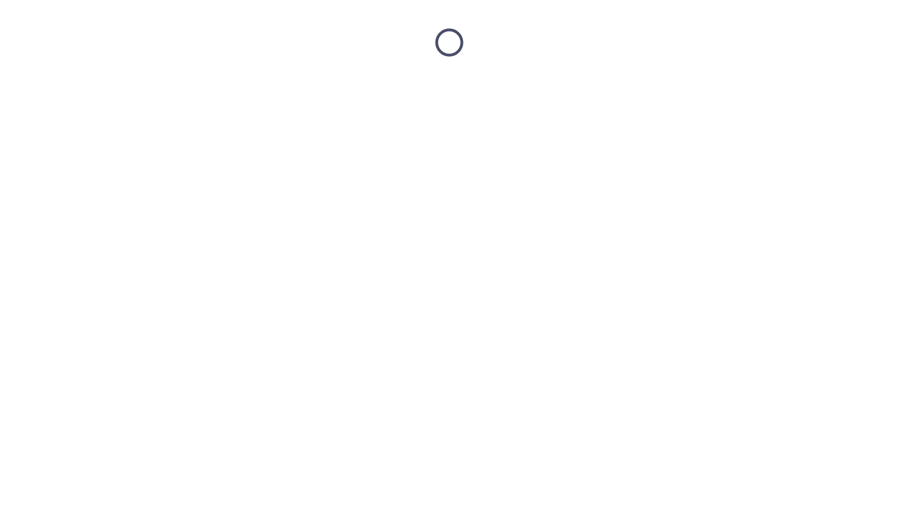
scroll to position [0, 0]
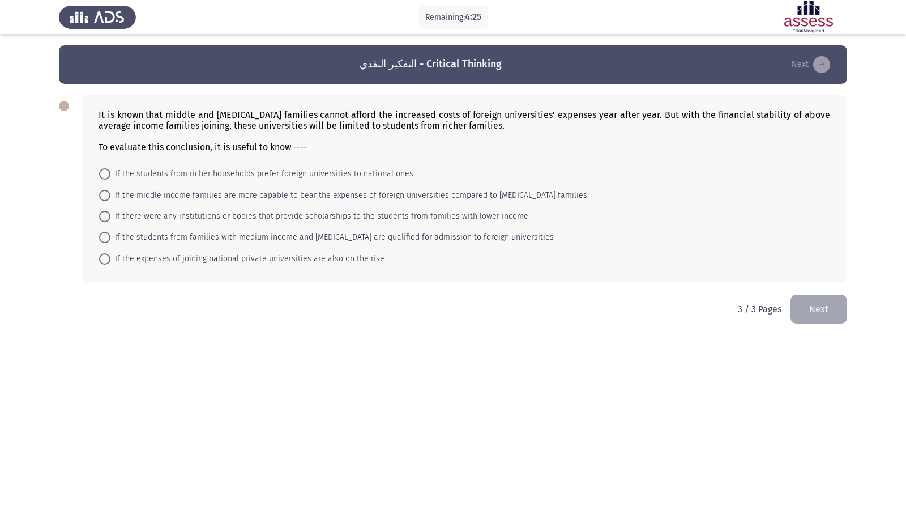
click at [324, 198] on span "If the middle income families are more capable to bear the expenses of foreign …" at bounding box center [348, 196] width 477 height 14
click at [110, 198] on input "If the middle income families are more capable to bear the expenses of foreign …" at bounding box center [104, 195] width 11 height 11
radio input "true"
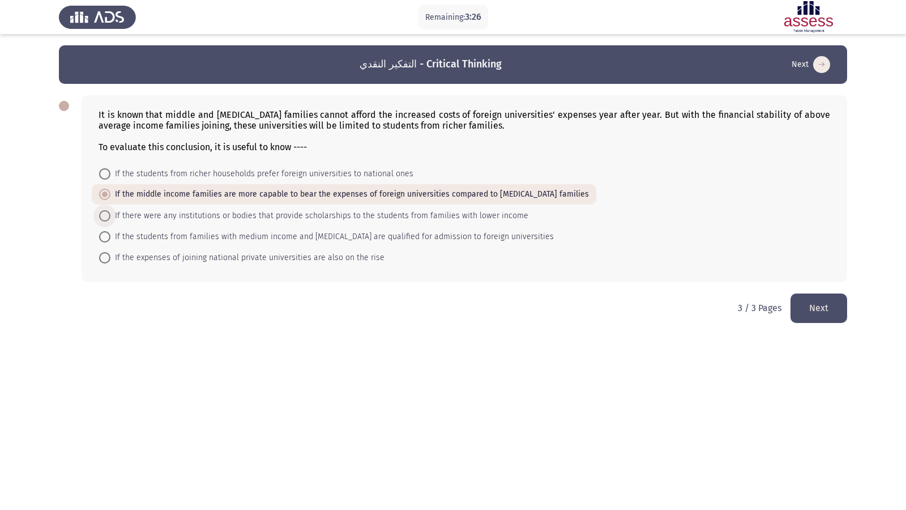
click at [233, 215] on span "If there were any institutions or bodies that provide scholarships to the stude…" at bounding box center [319, 216] width 418 height 14
click at [110, 215] on input "If there were any institutions or bodies that provide scholarships to the stude…" at bounding box center [104, 215] width 11 height 11
radio input "true"
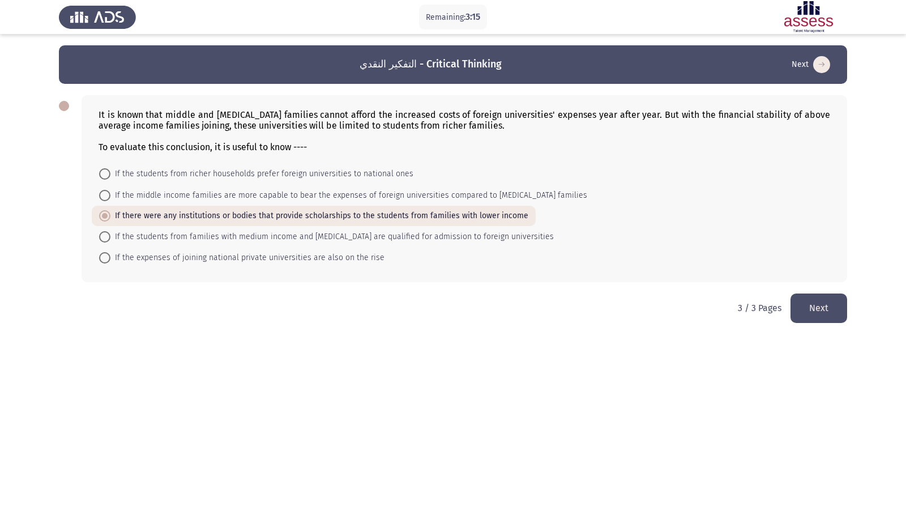
click at [821, 309] on button "Next" at bounding box center [819, 307] width 57 height 29
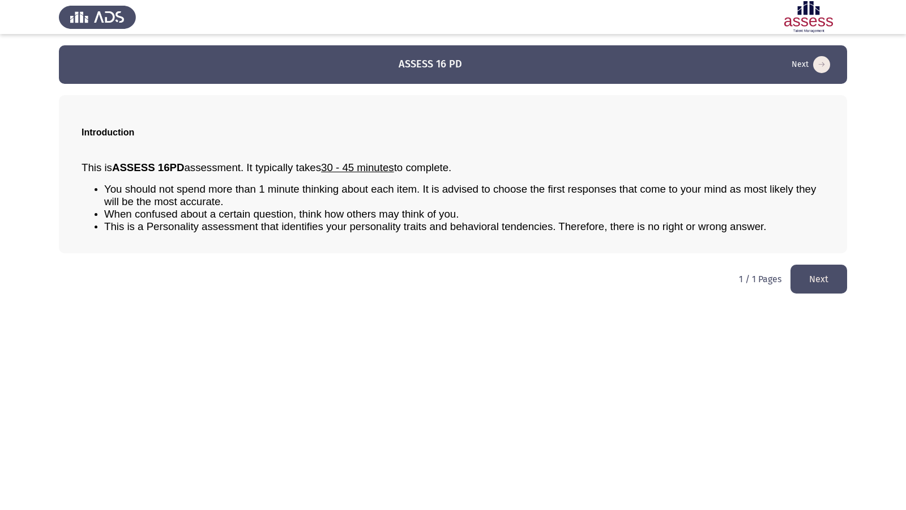
click at [817, 287] on button "Next" at bounding box center [819, 279] width 57 height 29
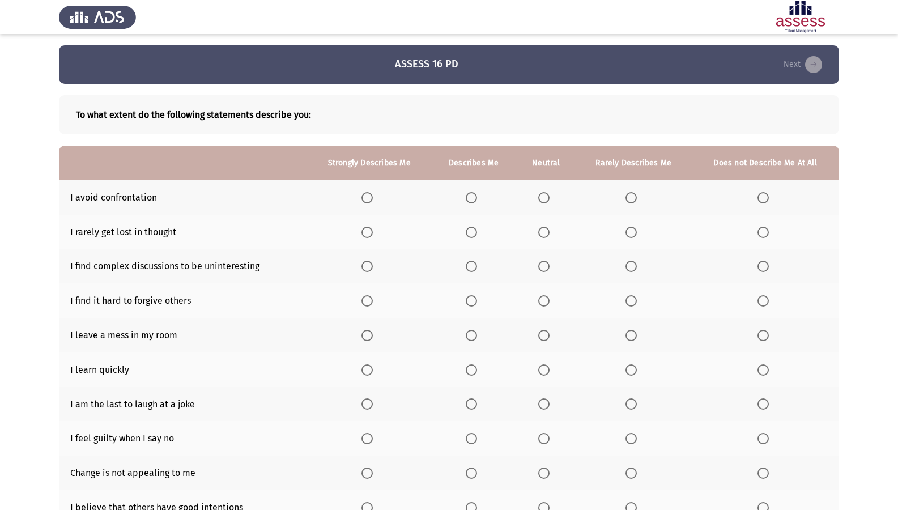
click at [467, 199] on span "Select an option" at bounding box center [471, 197] width 11 height 11
click at [467, 199] on input "Select an option" at bounding box center [471, 197] width 11 height 11
click at [629, 228] on span "Select an option" at bounding box center [630, 232] width 11 height 11
click at [629, 228] on input "Select an option" at bounding box center [630, 232] width 11 height 11
click at [636, 269] on span "Select an option" at bounding box center [630, 266] width 11 height 11
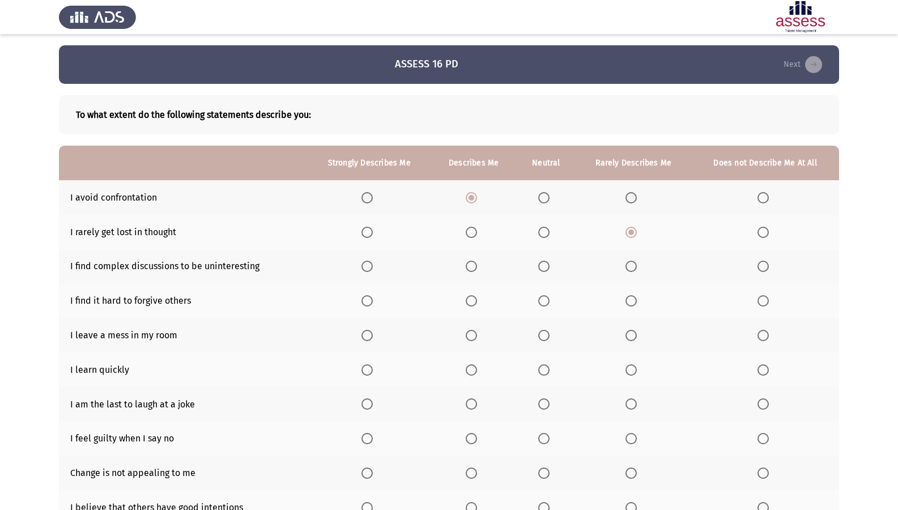
click at [636, 269] on input "Select an option" at bounding box center [630, 266] width 11 height 11
click at [768, 300] on span "Select an option" at bounding box center [762, 300] width 11 height 11
click at [768, 300] on input "Select an option" at bounding box center [762, 300] width 11 height 11
click at [630, 331] on span "Select an option" at bounding box center [630, 335] width 11 height 11
click at [630, 331] on input "Select an option" at bounding box center [630, 335] width 11 height 11
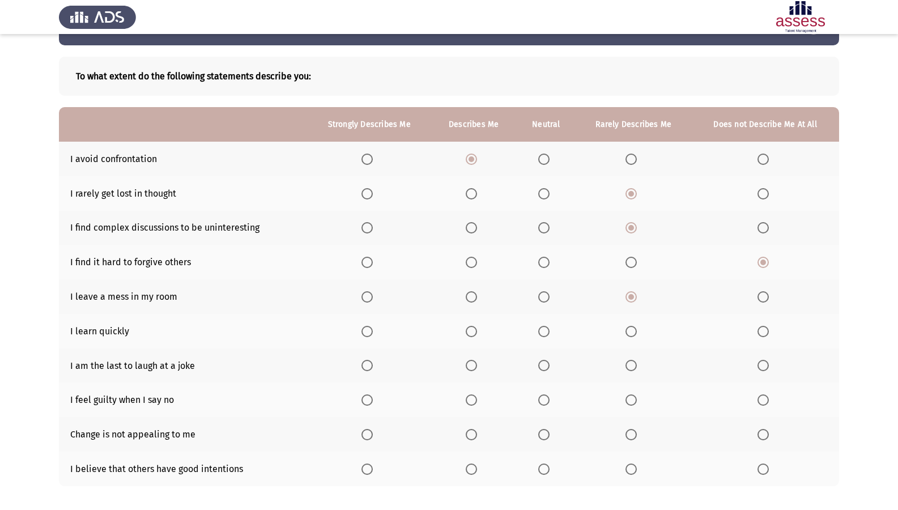
scroll to position [57, 0]
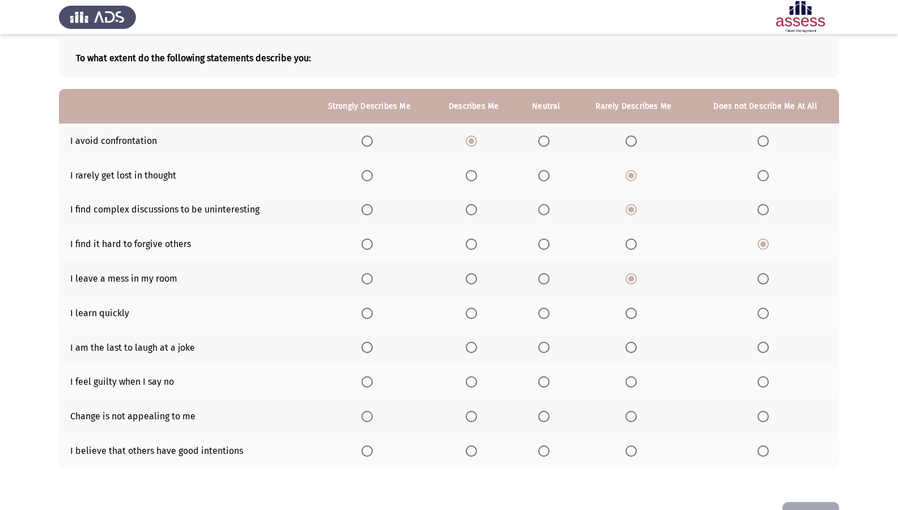
click at [370, 310] on span "Select an option" at bounding box center [366, 313] width 11 height 11
click at [370, 310] on input "Select an option" at bounding box center [366, 313] width 11 height 11
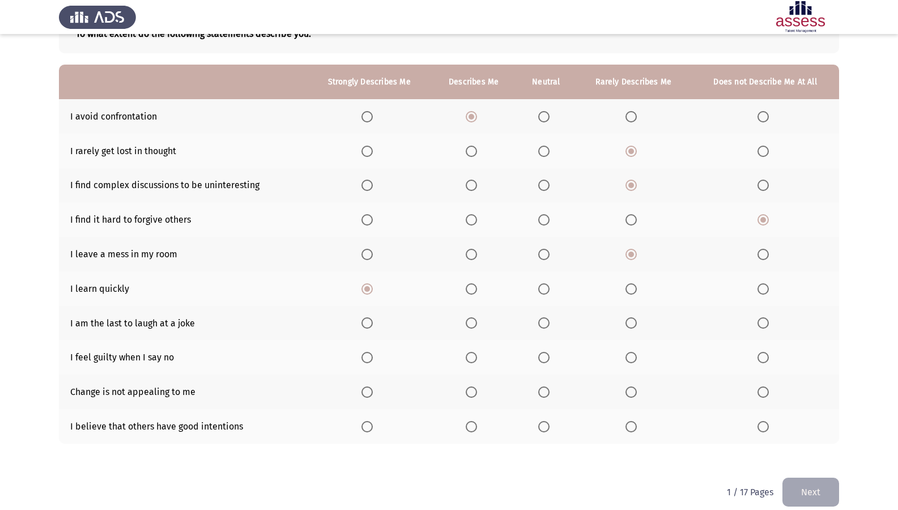
scroll to position [94, 0]
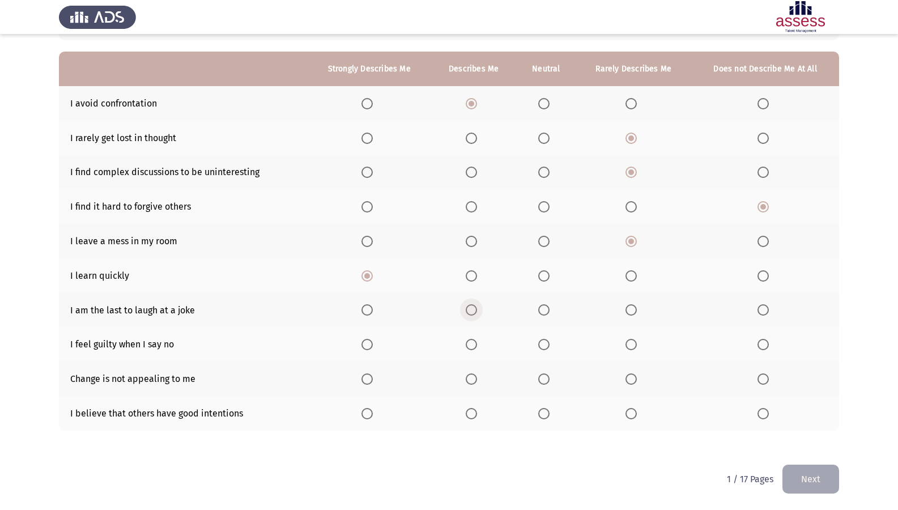
click at [471, 311] on span "Select an option" at bounding box center [471, 309] width 11 height 11
click at [471, 311] on input "Select an option" at bounding box center [471, 309] width 11 height 11
click at [372, 342] on span "Select an option" at bounding box center [366, 344] width 11 height 11
click at [372, 342] on input "Select an option" at bounding box center [366, 344] width 11 height 11
click at [637, 378] on span "Select an option" at bounding box center [630, 378] width 11 height 11
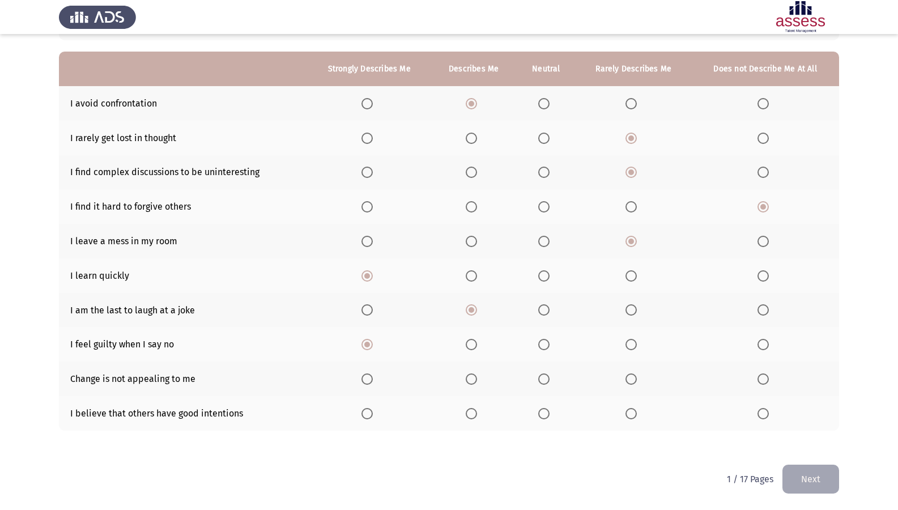
click at [637, 378] on input "Select an option" at bounding box center [630, 378] width 11 height 11
click at [475, 414] on span "Select an option" at bounding box center [471, 413] width 11 height 11
click at [475, 414] on input "Select an option" at bounding box center [471, 413] width 11 height 11
click at [817, 438] on button "Next" at bounding box center [810, 479] width 57 height 29
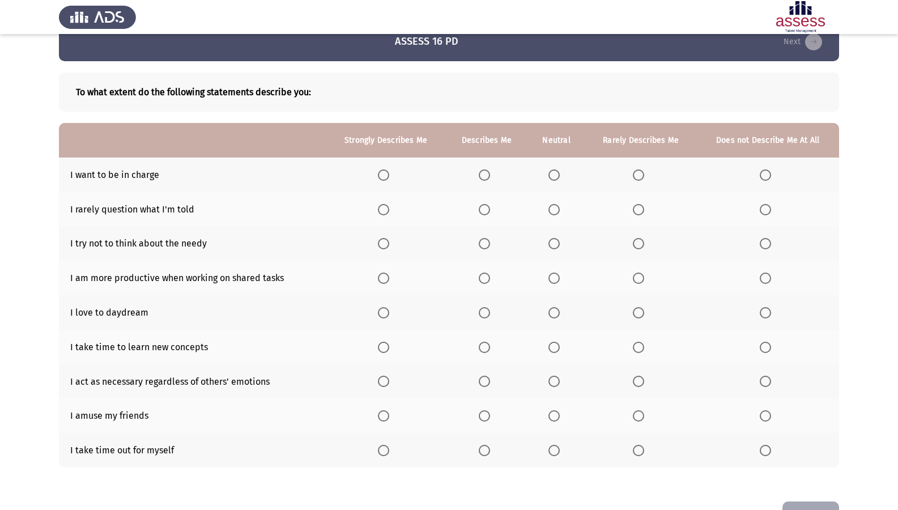
scroll to position [3, 0]
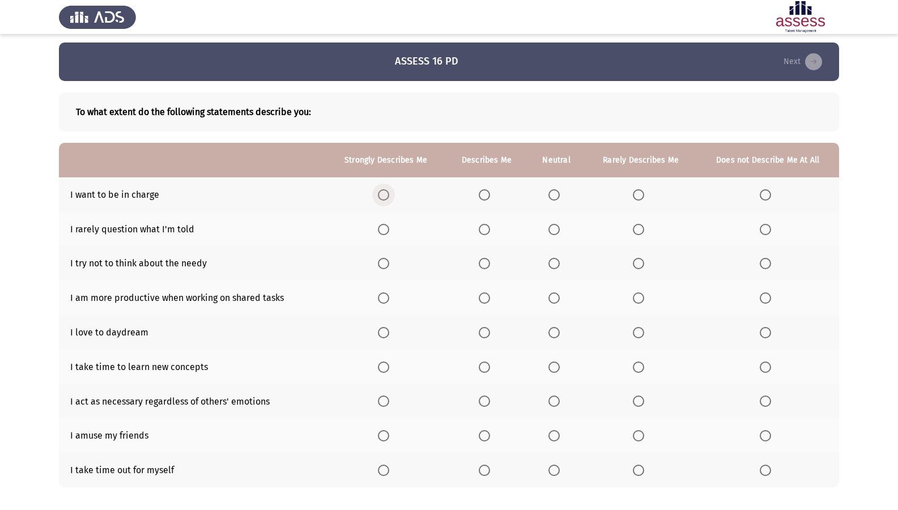
click at [384, 196] on span "Select an option" at bounding box center [383, 194] width 11 height 11
click at [384, 196] on input "Select an option" at bounding box center [383, 194] width 11 height 11
click at [489, 227] on span "Select an option" at bounding box center [484, 229] width 11 height 11
click at [489, 227] on input "Select an option" at bounding box center [484, 229] width 11 height 11
click at [488, 262] on span "Select an option" at bounding box center [484, 263] width 11 height 11
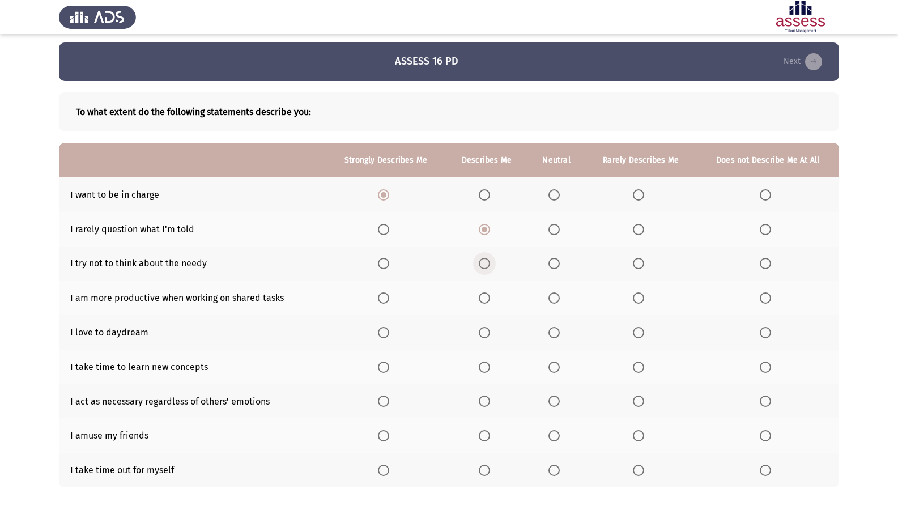
click at [488, 262] on input "Select an option" at bounding box center [484, 263] width 11 height 11
click at [555, 300] on span "Select an option" at bounding box center [553, 297] width 11 height 11
click at [555, 300] on input "Select an option" at bounding box center [553, 297] width 11 height 11
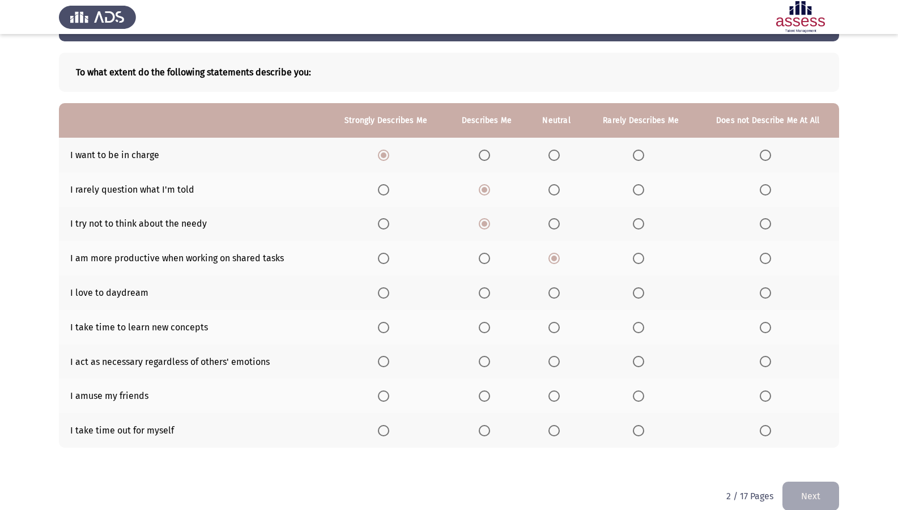
scroll to position [59, 0]
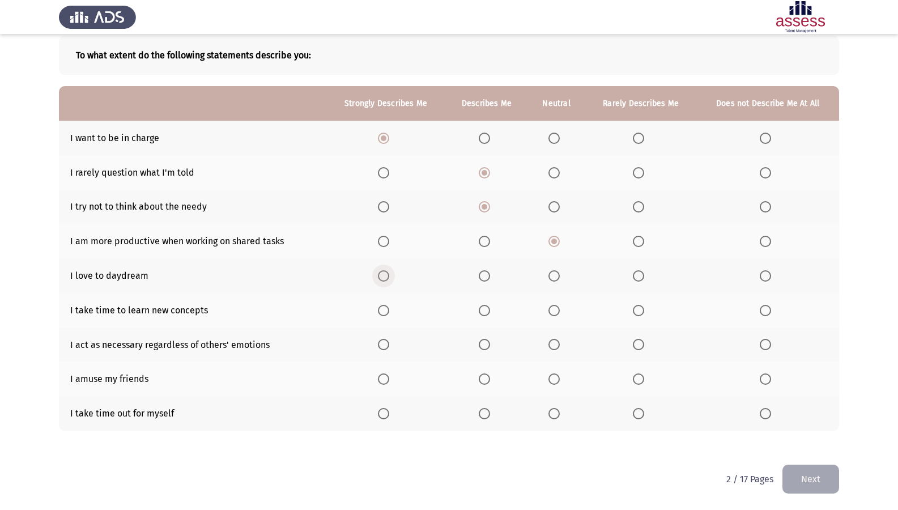
click at [386, 278] on span "Select an option" at bounding box center [383, 275] width 11 height 11
click at [386, 278] on input "Select an option" at bounding box center [383, 275] width 11 height 11
click at [637, 309] on span "Select an option" at bounding box center [638, 310] width 11 height 11
click at [637, 309] on input "Select an option" at bounding box center [638, 310] width 11 height 11
click at [560, 344] on span "Select an option" at bounding box center [553, 344] width 11 height 11
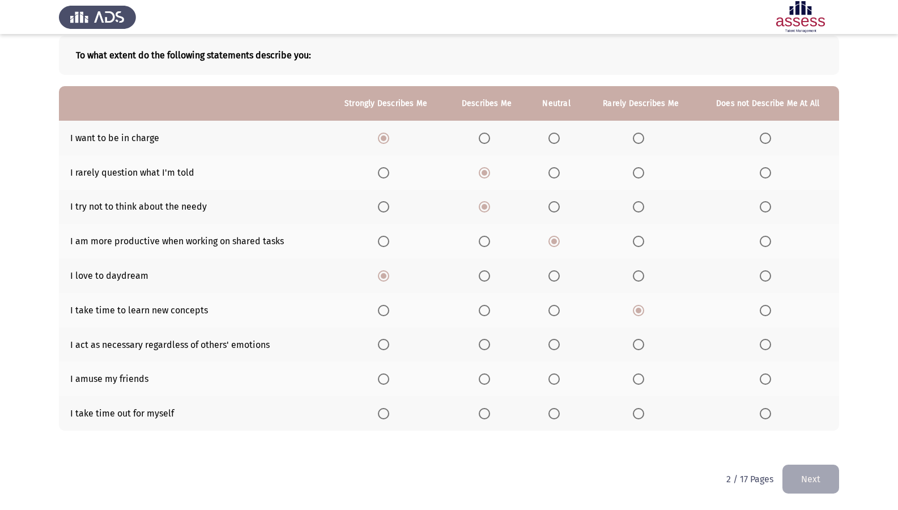
click at [560, 344] on input "Select an option" at bounding box center [553, 344] width 11 height 11
click at [484, 381] on span "Select an option" at bounding box center [484, 378] width 11 height 11
click at [484, 381] on input "Select an option" at bounding box center [484, 378] width 11 height 11
click at [385, 412] on span "Select an option" at bounding box center [383, 413] width 11 height 11
click at [385, 412] on input "Select an option" at bounding box center [383, 413] width 11 height 11
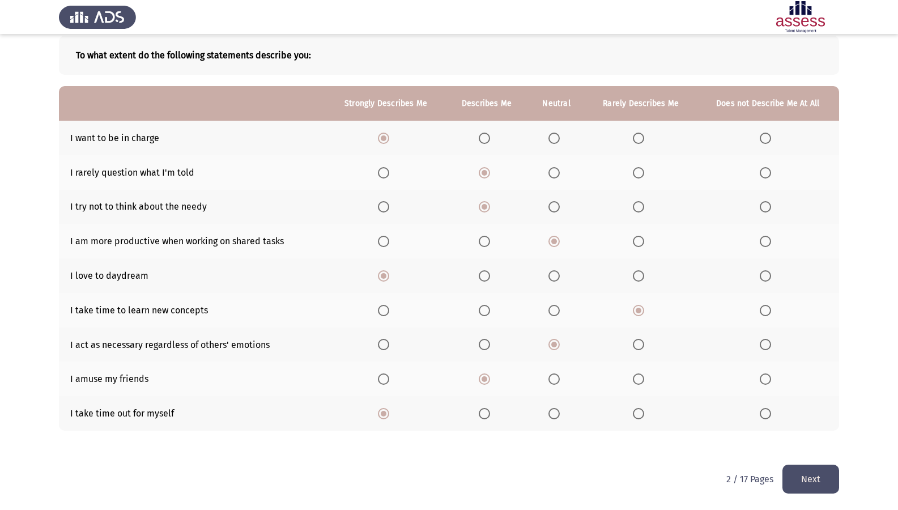
click at [555, 411] on span "Select an option" at bounding box center [553, 413] width 11 height 11
click at [555, 411] on input "Select an option" at bounding box center [553, 413] width 11 height 11
click at [813, 438] on button "Next" at bounding box center [810, 479] width 57 height 29
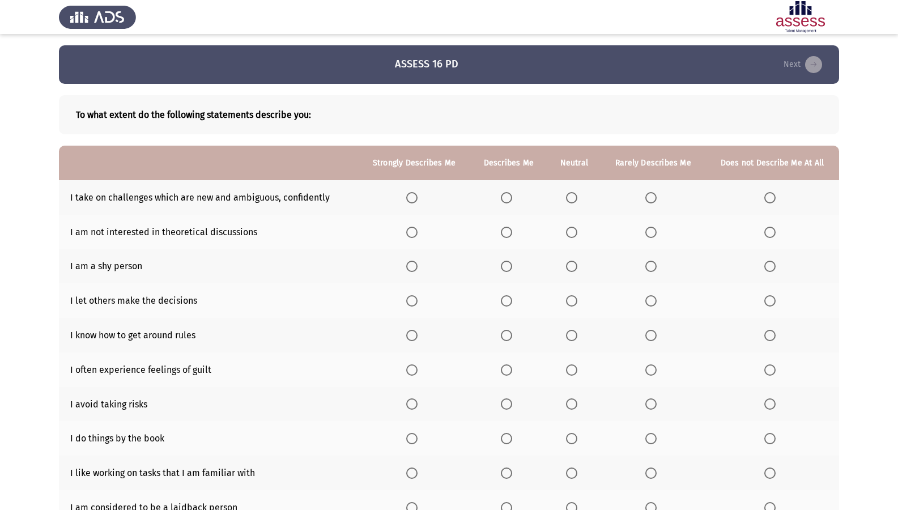
click at [656, 199] on span "Select an option" at bounding box center [650, 197] width 11 height 11
click at [656, 199] on input "Select an option" at bounding box center [650, 197] width 11 height 11
click at [766, 236] on span "Select an option" at bounding box center [769, 232] width 11 height 11
click at [766, 236] on input "Select an option" at bounding box center [769, 232] width 11 height 11
click at [408, 263] on span "Select an option" at bounding box center [411, 266] width 11 height 11
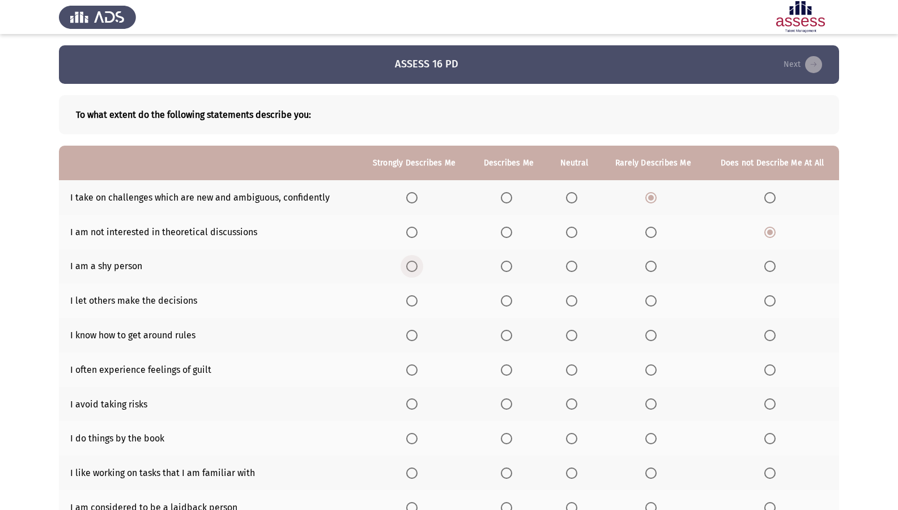
click at [408, 263] on input "Select an option" at bounding box center [411, 266] width 11 height 11
click at [572, 299] on span "Select an option" at bounding box center [571, 300] width 11 height 11
click at [572, 299] on input "Select an option" at bounding box center [571, 300] width 11 height 11
click at [770, 334] on span "Select an option" at bounding box center [769, 335] width 11 height 11
click at [770, 334] on input "Select an option" at bounding box center [769, 335] width 11 height 11
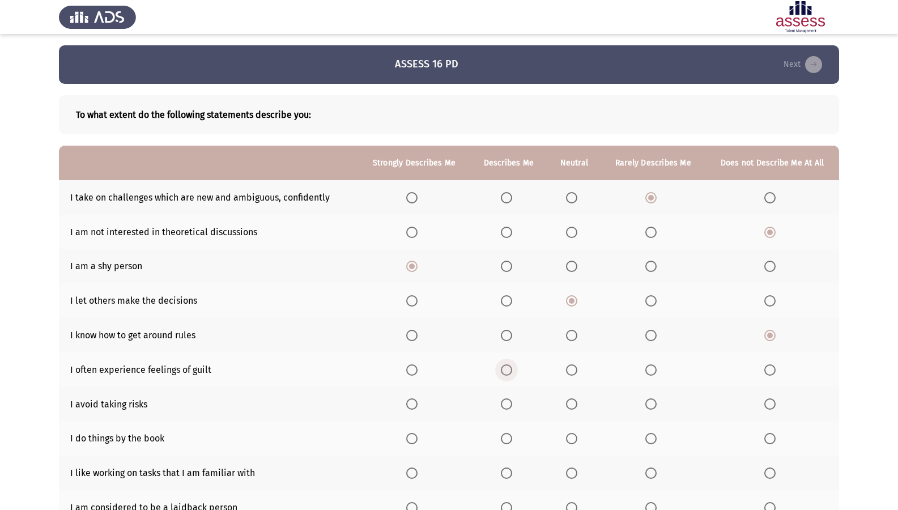
click at [506, 373] on span "Select an option" at bounding box center [506, 369] width 11 height 11
click at [506, 373] on input "Select an option" at bounding box center [506, 369] width 11 height 11
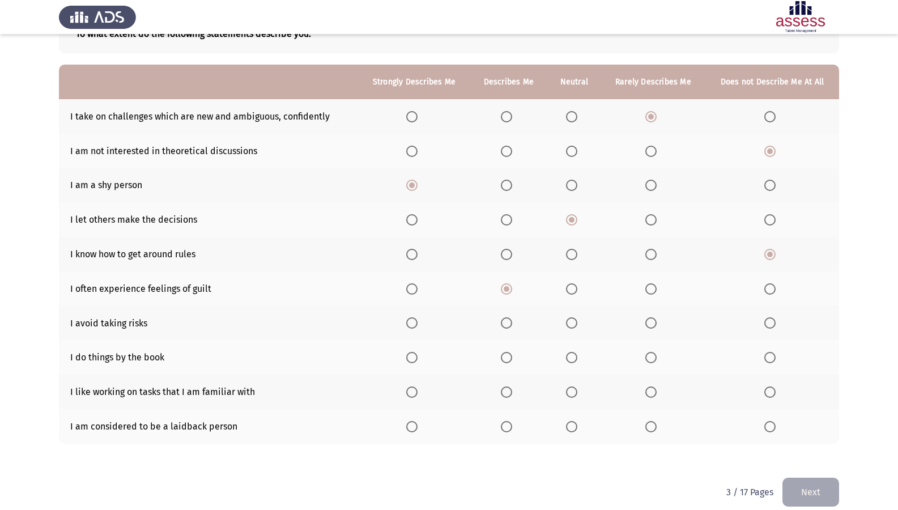
scroll to position [94, 0]
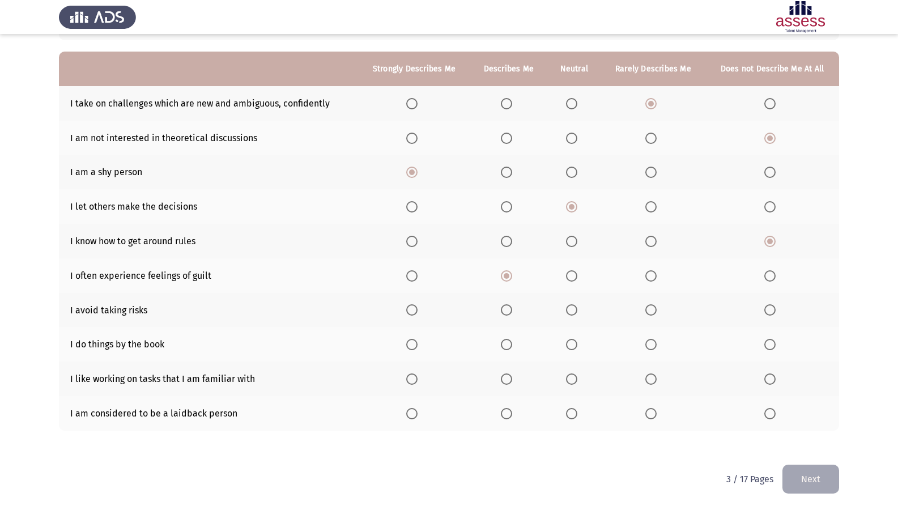
click at [570, 316] on span "Select an option" at bounding box center [571, 309] width 11 height 11
click at [570, 316] on input "Select an option" at bounding box center [571, 309] width 11 height 11
click at [505, 343] on span "Select an option" at bounding box center [506, 344] width 11 height 11
click at [505, 343] on input "Select an option" at bounding box center [506, 344] width 11 height 11
click at [411, 379] on span "Select an option" at bounding box center [411, 378] width 11 height 11
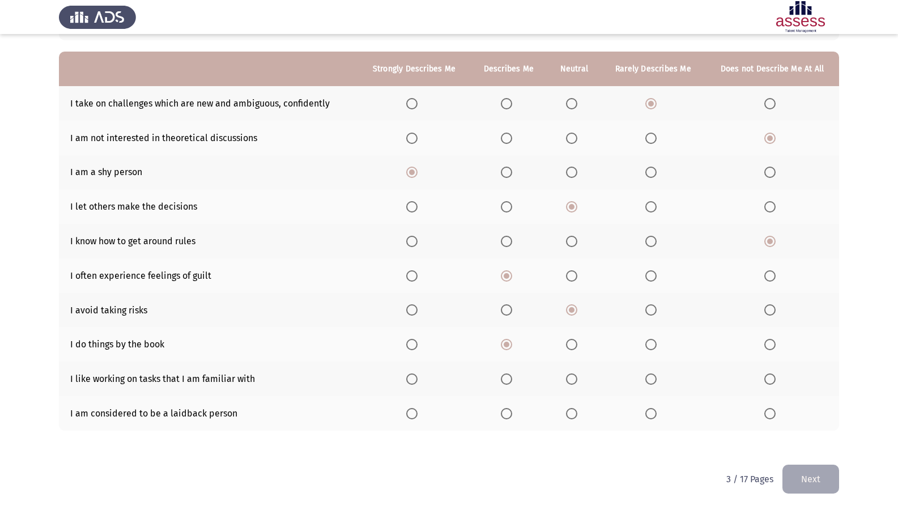
click at [411, 379] on input "Select an option" at bounding box center [411, 378] width 11 height 11
click at [510, 414] on span "Select an option" at bounding box center [506, 413] width 11 height 11
click at [510, 414] on input "Select an option" at bounding box center [506, 413] width 11 height 11
click at [816, 438] on button "Next" at bounding box center [810, 479] width 57 height 29
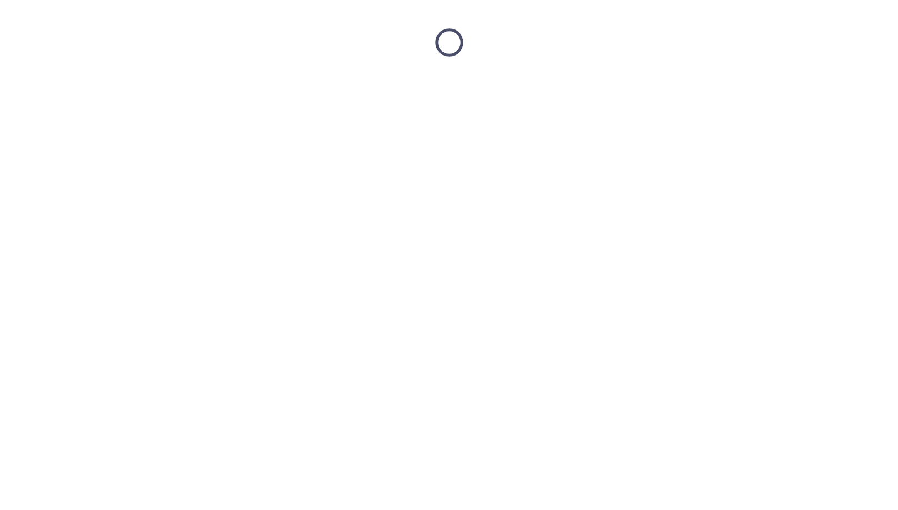
scroll to position [0, 0]
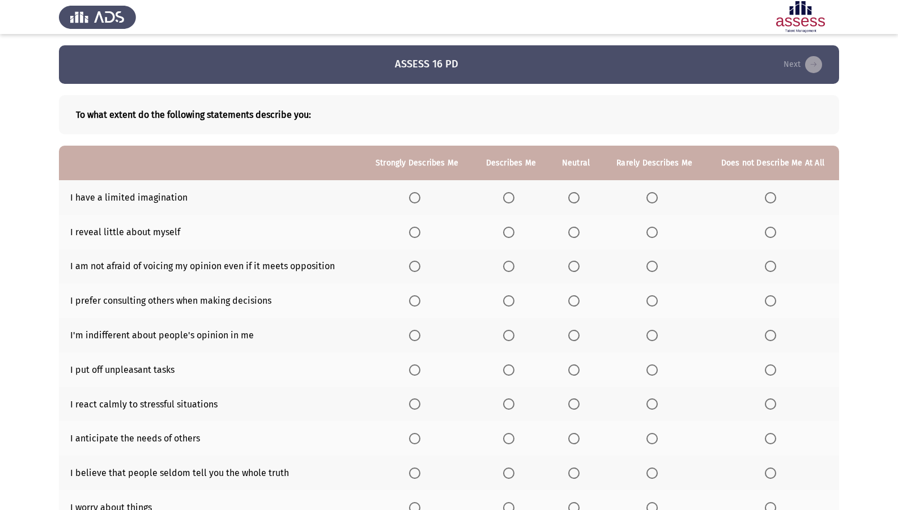
click at [772, 196] on span "Select an option" at bounding box center [770, 197] width 11 height 11
click at [772, 196] on input "Select an option" at bounding box center [770, 197] width 11 height 11
click at [657, 195] on span "Select an option" at bounding box center [651, 197] width 11 height 11
click at [657, 195] on input "Select an option" at bounding box center [651, 197] width 11 height 11
click at [765, 233] on span "Select an option" at bounding box center [770, 232] width 11 height 11
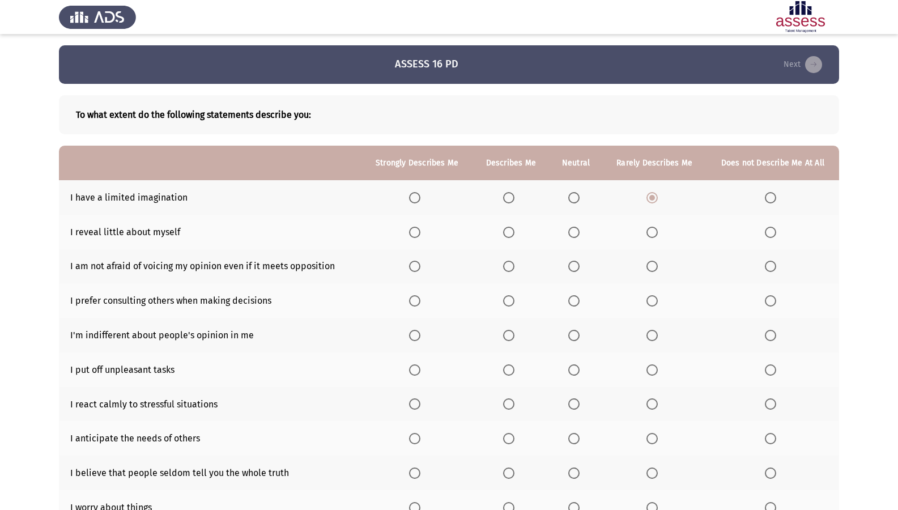
click at [765, 233] on input "Select an option" at bounding box center [770, 232] width 11 height 11
click at [409, 269] on th at bounding box center [416, 266] width 111 height 35
click at [420, 270] on span "Select an option" at bounding box center [414, 266] width 11 height 11
click at [420, 270] on input "Select an option" at bounding box center [414, 266] width 11 height 11
click at [420, 299] on span "Select an option" at bounding box center [414, 300] width 11 height 11
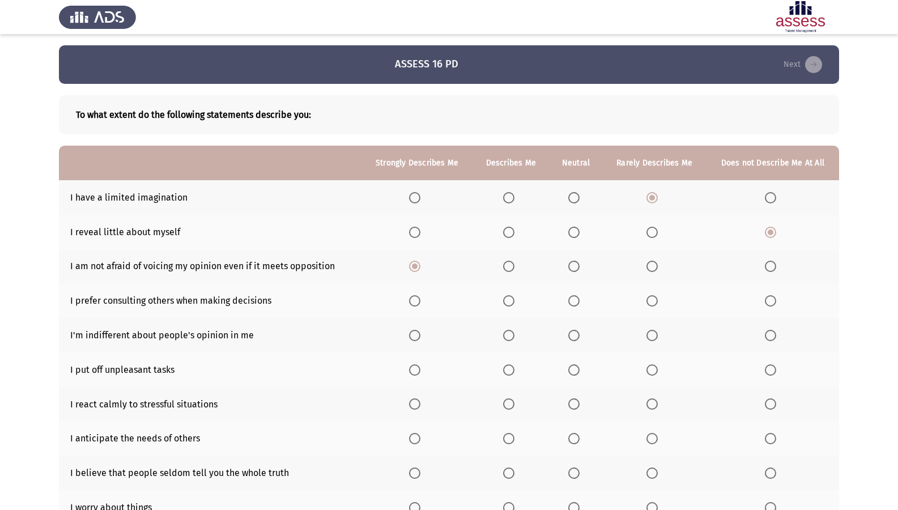
click at [420, 299] on input "Select an option" at bounding box center [414, 300] width 11 height 11
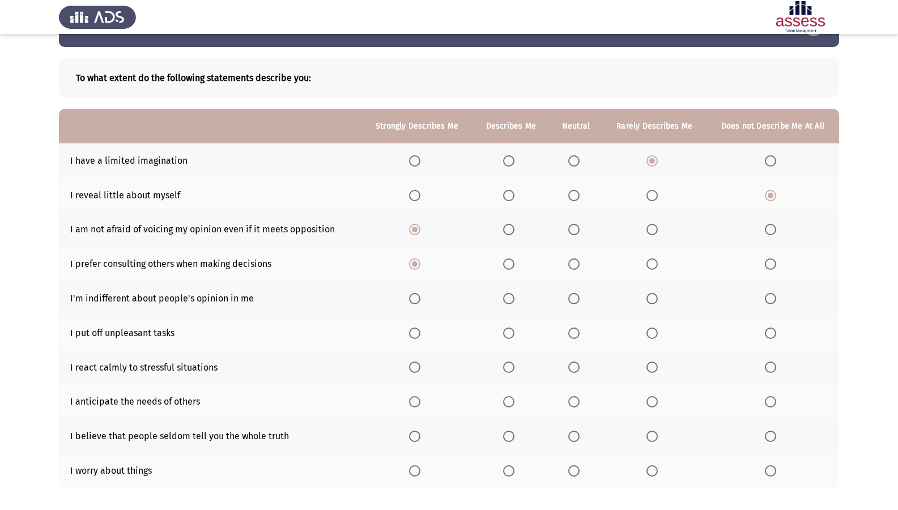
scroll to position [57, 0]
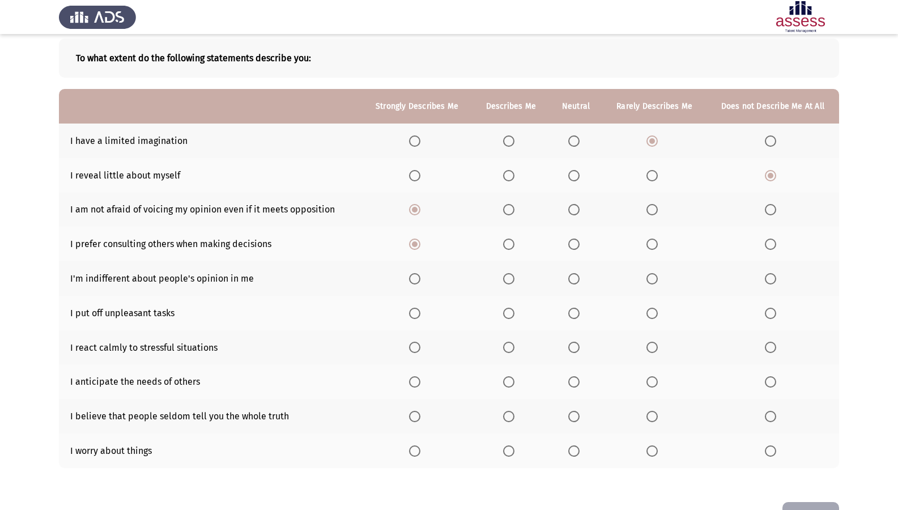
click at [414, 280] on span "Select an option" at bounding box center [414, 278] width 11 height 11
click at [414, 280] on input "Select an option" at bounding box center [414, 278] width 11 height 11
click at [572, 309] on span "Select an option" at bounding box center [573, 313] width 11 height 11
click at [572, 309] on input "Select an option" at bounding box center [573, 313] width 11 height 11
click at [580, 348] on span "Select an option" at bounding box center [573, 347] width 11 height 11
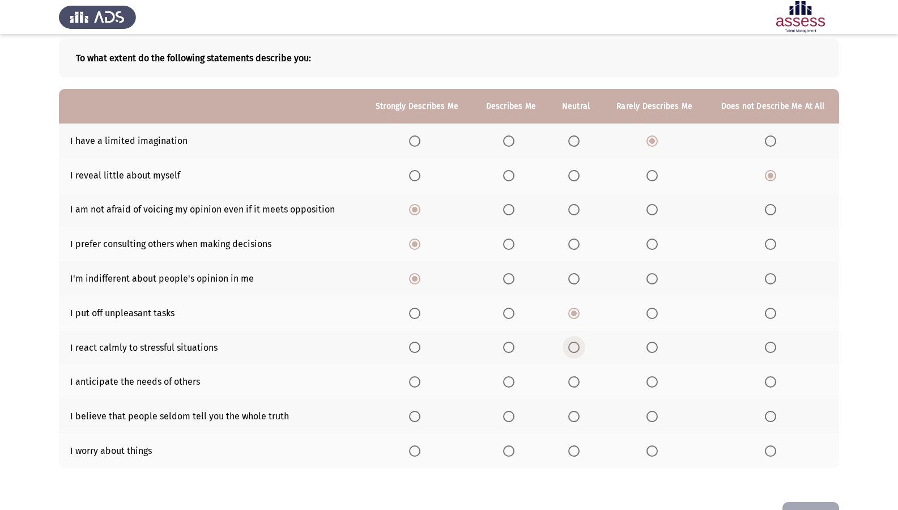
click at [580, 348] on input "Select an option" at bounding box center [573, 347] width 11 height 11
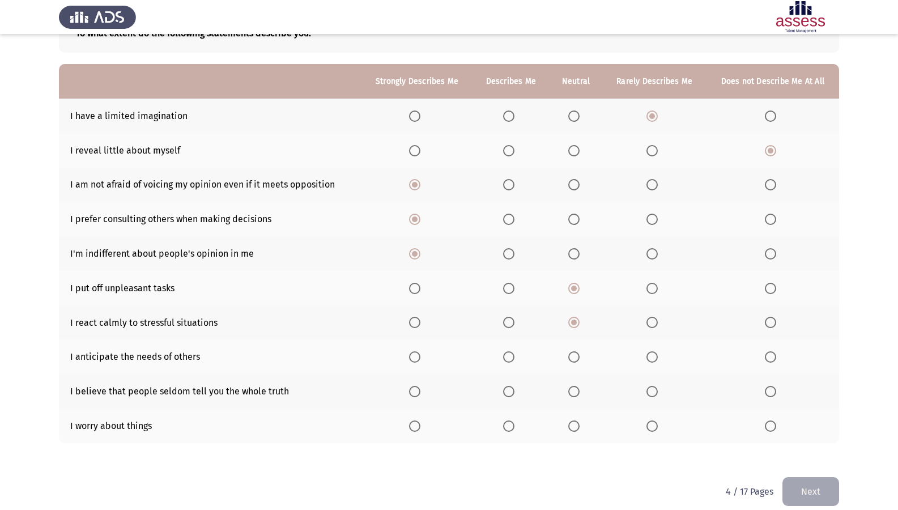
scroll to position [94, 0]
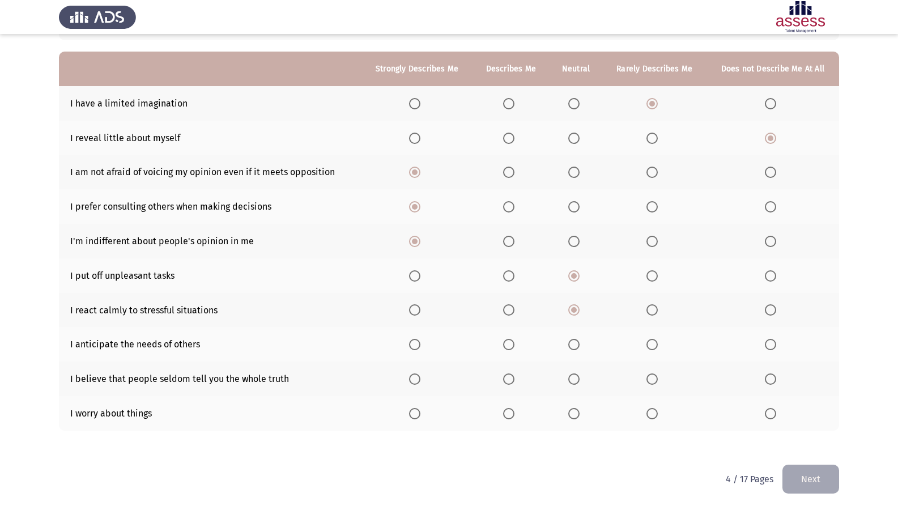
click at [417, 340] on span "Select an option" at bounding box center [414, 344] width 11 height 11
click at [417, 340] on input "Select an option" at bounding box center [414, 344] width 11 height 11
click at [416, 414] on span "Select an option" at bounding box center [414, 413] width 11 height 11
click at [416, 414] on input "Select an option" at bounding box center [414, 413] width 11 height 11
click at [509, 376] on span "Select an option" at bounding box center [508, 378] width 11 height 11
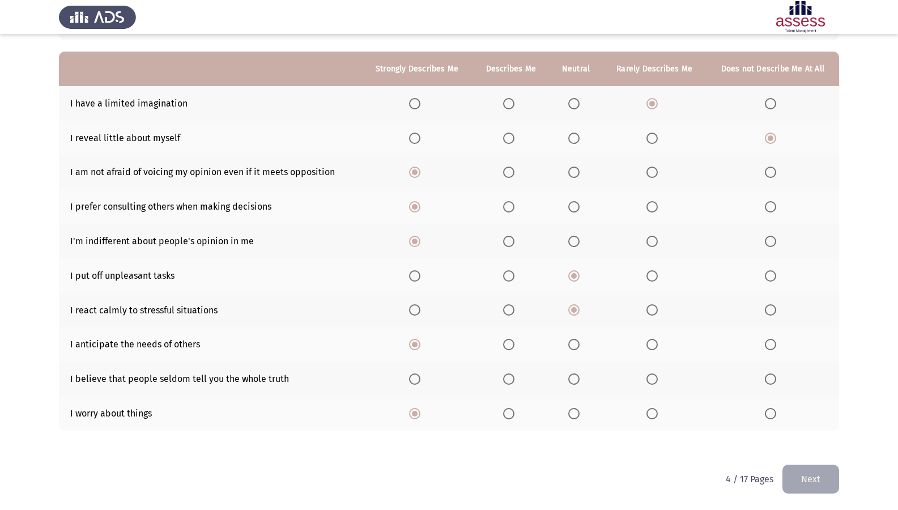
click at [509, 376] on input "Select an option" at bounding box center [508, 378] width 11 height 11
click at [808, 438] on button "Next" at bounding box center [810, 479] width 57 height 29
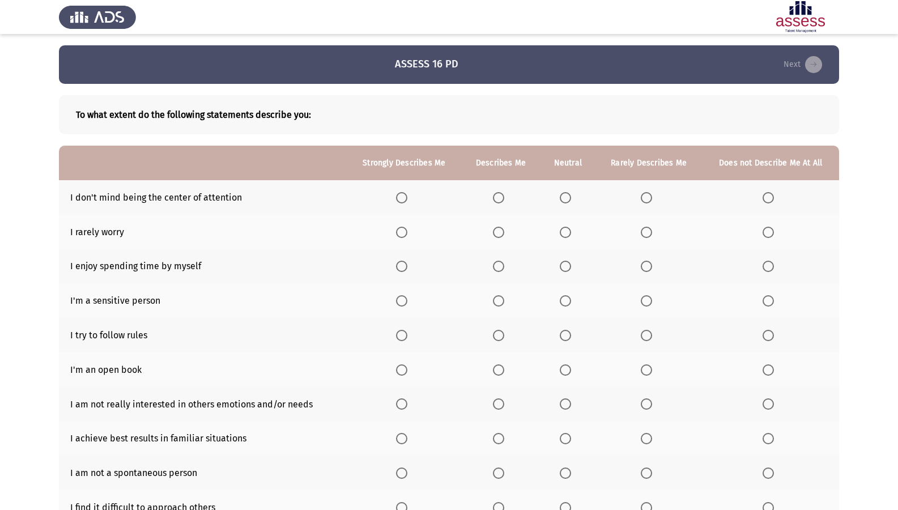
click at [407, 198] on span "Select an option" at bounding box center [401, 197] width 11 height 11
click at [407, 198] on input "Select an option" at bounding box center [401, 197] width 11 height 11
click at [766, 233] on span "Select an option" at bounding box center [767, 232] width 11 height 11
click at [766, 233] on input "Select an option" at bounding box center [767, 232] width 11 height 11
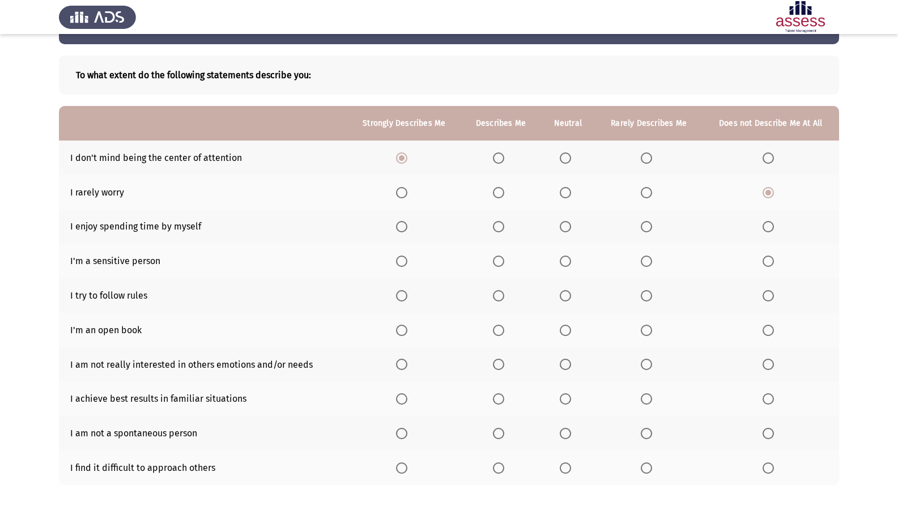
scroll to position [57, 0]
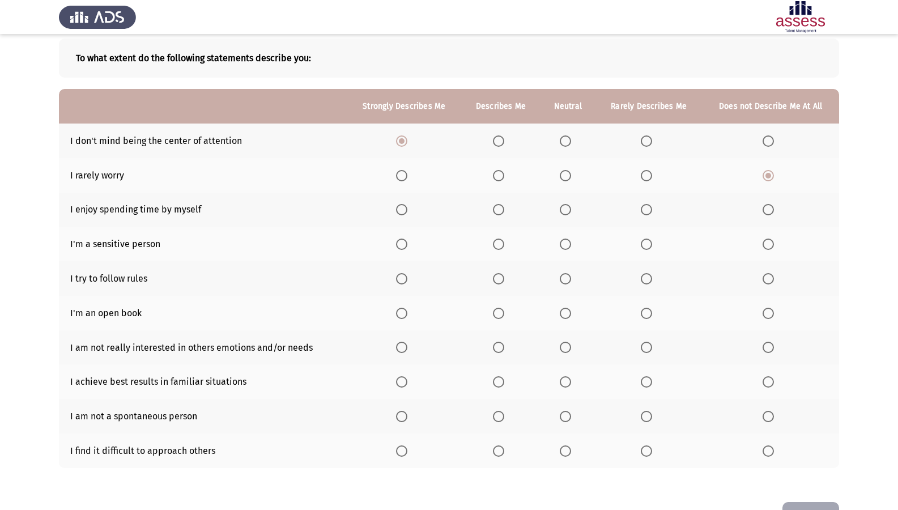
click at [407, 207] on span "Select an option" at bounding box center [401, 209] width 11 height 11
click at [407, 207] on input "Select an option" at bounding box center [401, 209] width 11 height 11
click at [650, 248] on span "Select an option" at bounding box center [646, 243] width 11 height 11
click at [650, 248] on input "Select an option" at bounding box center [646, 243] width 11 height 11
click at [407, 277] on span "Select an option" at bounding box center [401, 278] width 11 height 11
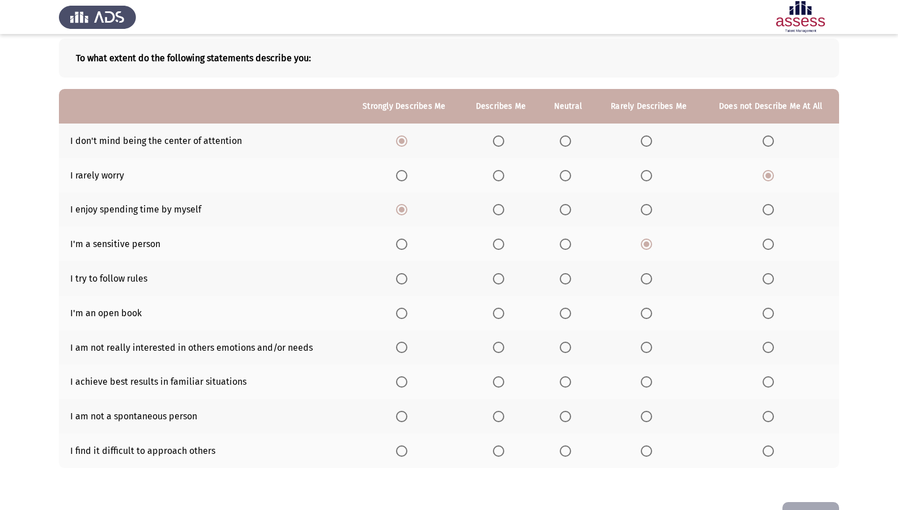
click at [407, 277] on input "Select an option" at bounding box center [401, 278] width 11 height 11
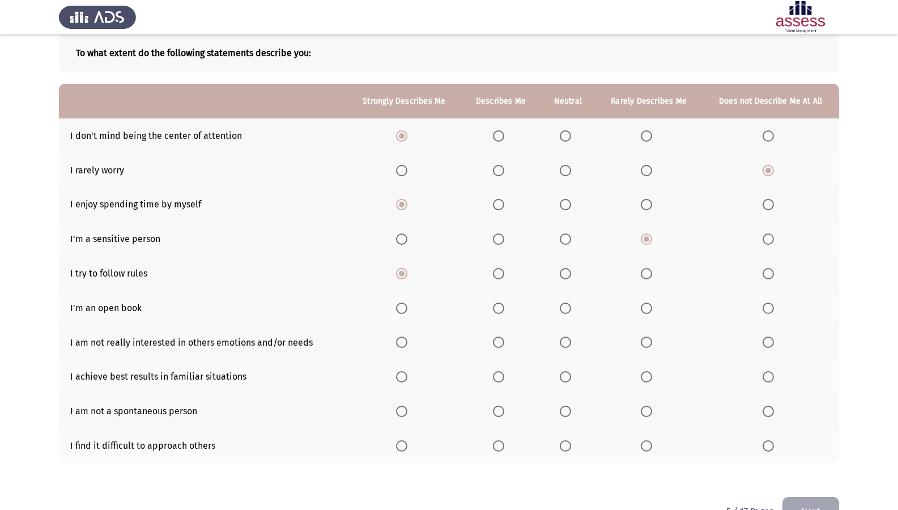
scroll to position [94, 0]
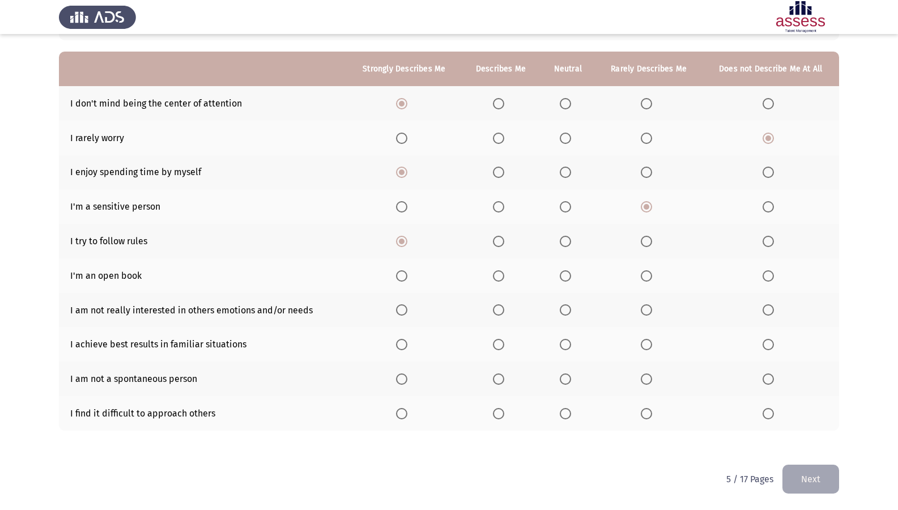
click at [649, 272] on span "Select an option" at bounding box center [646, 275] width 11 height 11
click at [649, 272] on input "Select an option" at bounding box center [646, 275] width 11 height 11
click at [644, 310] on span "Select an option" at bounding box center [646, 309] width 11 height 11
click at [644, 310] on input "Select an option" at bounding box center [646, 309] width 11 height 11
click at [407, 348] on span "Select an option" at bounding box center [401, 344] width 11 height 11
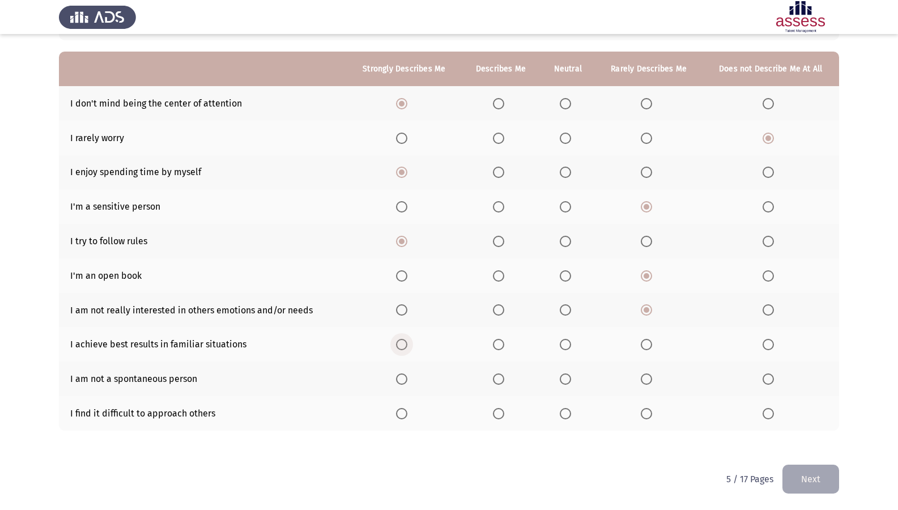
click at [407, 348] on input "Select an option" at bounding box center [401, 344] width 11 height 11
click at [565, 375] on span "Select an option" at bounding box center [565, 378] width 11 height 11
click at [565, 375] on input "Select an option" at bounding box center [565, 378] width 11 height 11
click at [399, 412] on span "Select an option" at bounding box center [401, 413] width 11 height 11
click at [399, 412] on input "Select an option" at bounding box center [401, 413] width 11 height 11
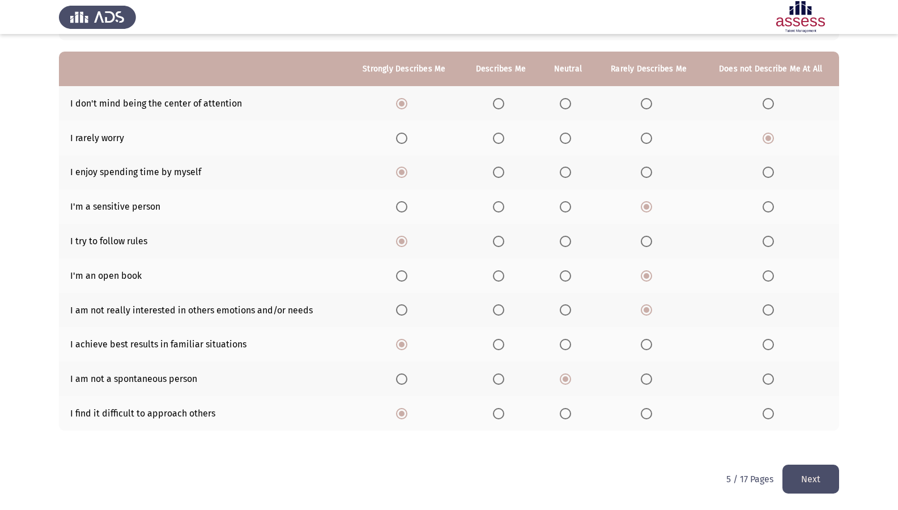
click at [807, 438] on button "Next" at bounding box center [810, 479] width 57 height 29
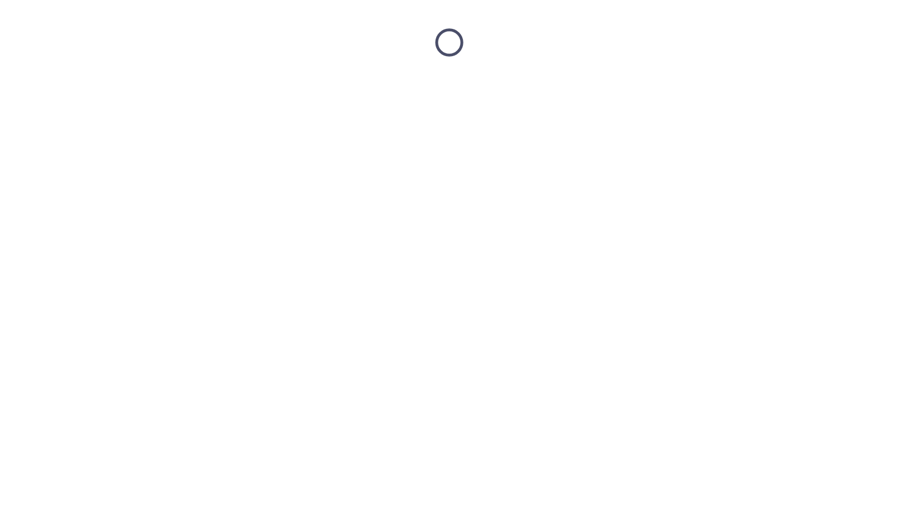
scroll to position [0, 0]
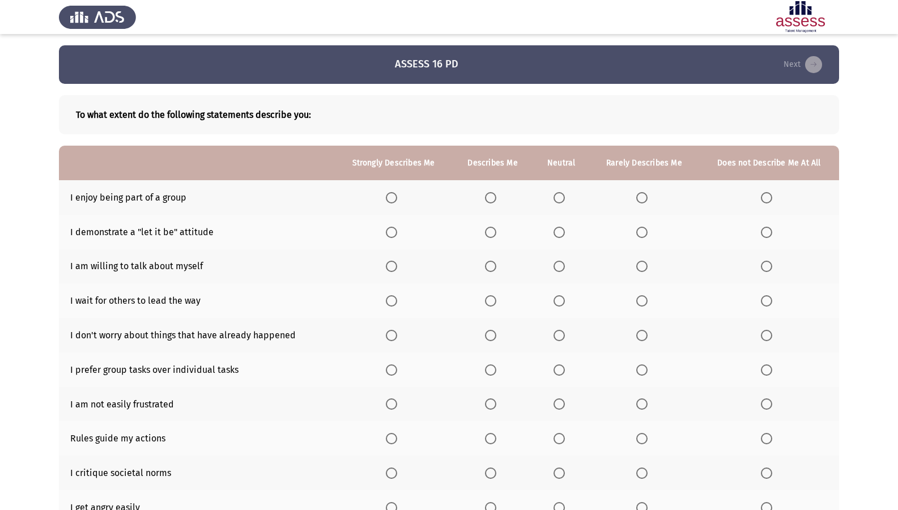
click at [390, 198] on span "Select an option" at bounding box center [391, 197] width 11 height 11
click at [390, 198] on input "Select an option" at bounding box center [391, 197] width 11 height 11
click at [773, 231] on label "Select an option" at bounding box center [769, 232] width 16 height 11
click at [772, 231] on input "Select an option" at bounding box center [766, 232] width 11 height 11
click at [389, 267] on span "Select an option" at bounding box center [391, 266] width 11 height 11
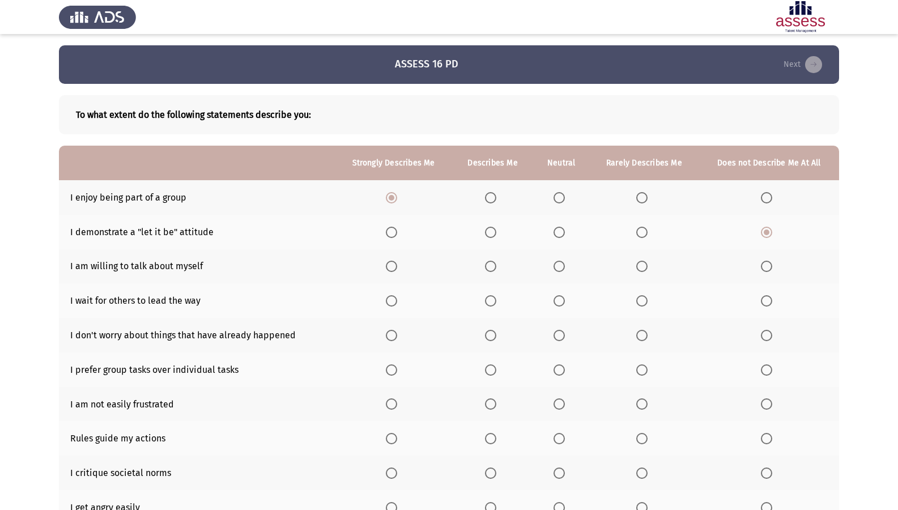
click at [389, 267] on input "Select an option" at bounding box center [391, 266] width 11 height 11
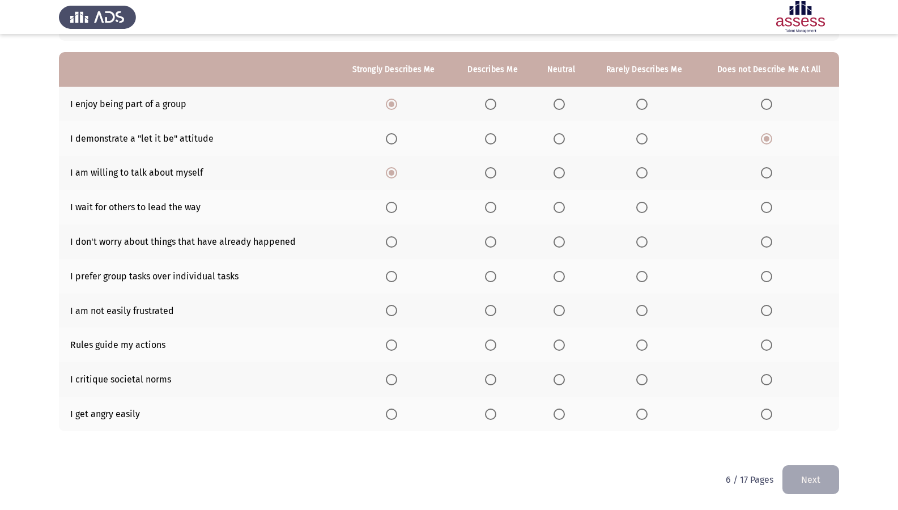
scroll to position [94, 0]
click at [561, 211] on span "Select an option" at bounding box center [558, 206] width 11 height 11
click at [561, 211] on input "Select an option" at bounding box center [558, 206] width 11 height 11
click at [772, 236] on span "Select an option" at bounding box center [766, 241] width 11 height 11
click at [772, 236] on input "Select an option" at bounding box center [766, 241] width 11 height 11
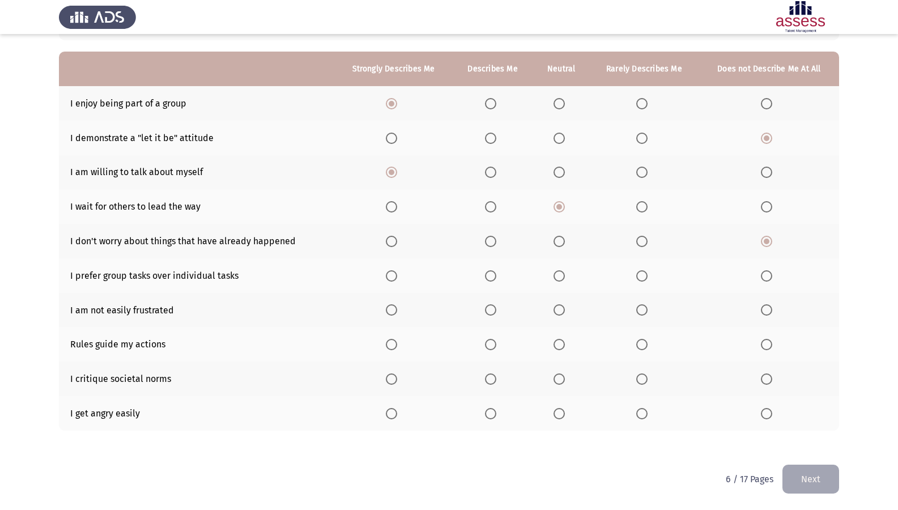
click at [558, 272] on span "Select an option" at bounding box center [558, 275] width 11 height 11
click at [558, 272] on input "Select an option" at bounding box center [558, 275] width 11 height 11
click at [502, 306] on th at bounding box center [492, 310] width 81 height 35
click at [488, 312] on span "Select an option" at bounding box center [490, 309] width 11 height 11
click at [488, 312] on input "Select an option" at bounding box center [490, 309] width 11 height 11
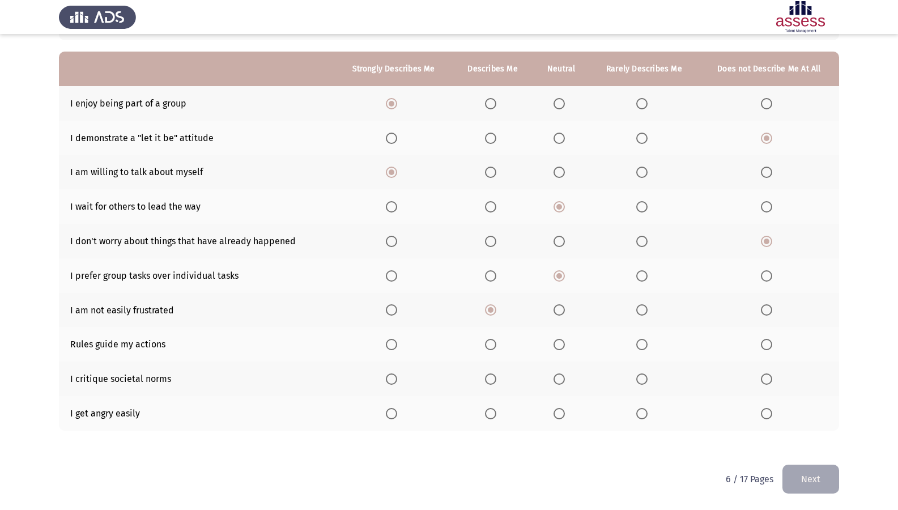
click at [495, 346] on span "Select an option" at bounding box center [490, 344] width 11 height 11
click at [495, 346] on input "Select an option" at bounding box center [490, 344] width 11 height 11
click at [397, 380] on span "Select an option" at bounding box center [391, 378] width 11 height 11
click at [397, 380] on input "Select an option" at bounding box center [391, 378] width 11 height 11
click at [643, 412] on span "Select an option" at bounding box center [641, 413] width 11 height 11
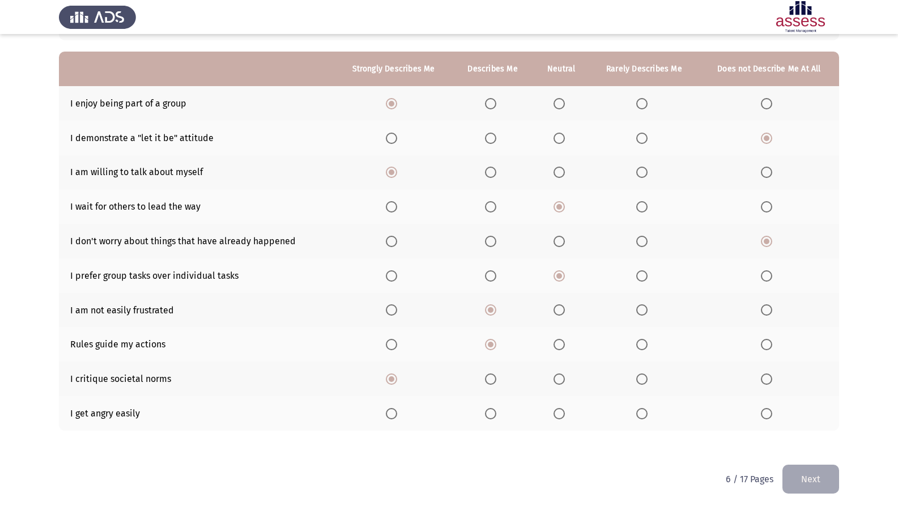
click at [643, 412] on input "Select an option" at bounding box center [641, 413] width 11 height 11
click at [824, 438] on button "Next" at bounding box center [810, 479] width 57 height 29
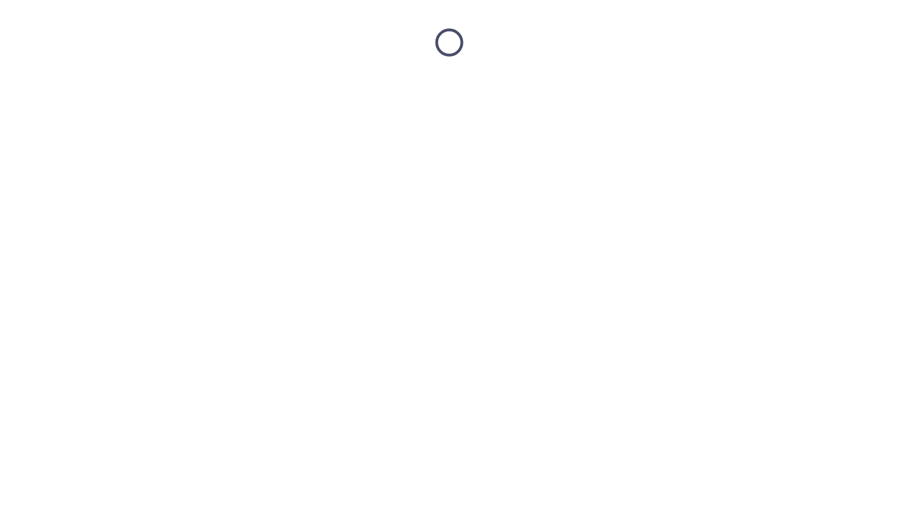
scroll to position [0, 0]
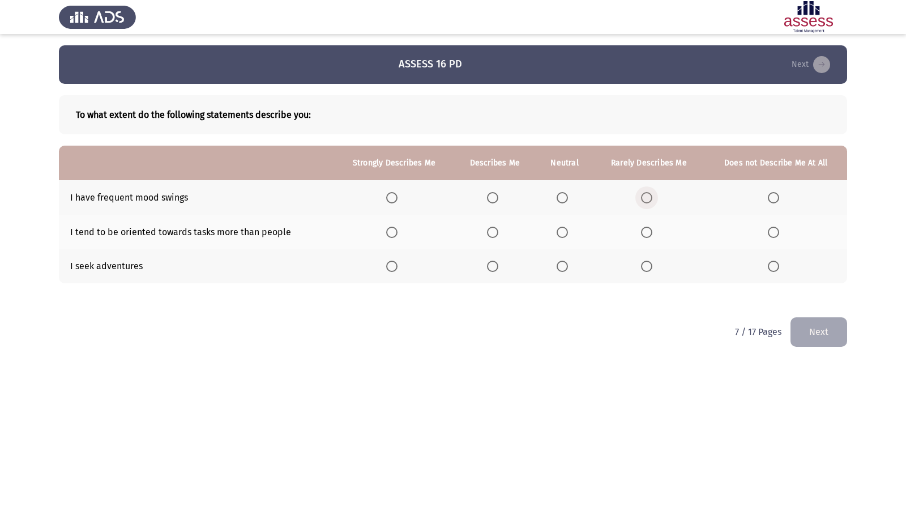
click at [649, 199] on span "Select an option" at bounding box center [646, 197] width 11 height 11
click at [649, 199] on input "Select an option" at bounding box center [646, 197] width 11 height 11
click at [775, 204] on th at bounding box center [776, 197] width 143 height 35
click at [774, 197] on span "Select an option" at bounding box center [773, 197] width 11 height 11
click at [774, 197] on input "Select an option" at bounding box center [773, 197] width 11 height 11
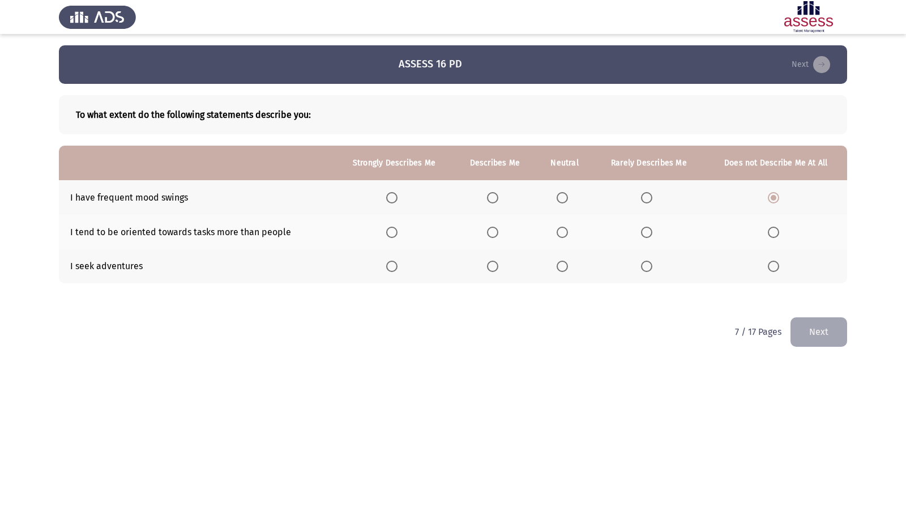
click at [570, 232] on label "Select an option" at bounding box center [565, 232] width 16 height 11
click at [568, 232] on input "Select an option" at bounding box center [562, 232] width 11 height 11
click at [643, 232] on span "Select an option" at bounding box center [646, 232] width 11 height 11
click at [643, 232] on input "Select an option" at bounding box center [646, 232] width 11 height 11
click at [642, 261] on span "Select an option" at bounding box center [646, 266] width 11 height 11
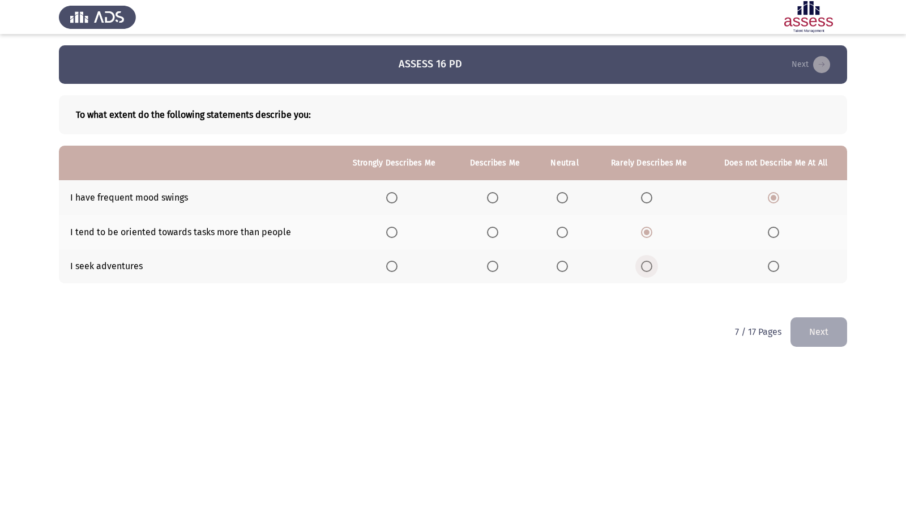
click at [642, 261] on input "Select an option" at bounding box center [646, 266] width 11 height 11
click at [816, 327] on button "Next" at bounding box center [819, 331] width 57 height 29
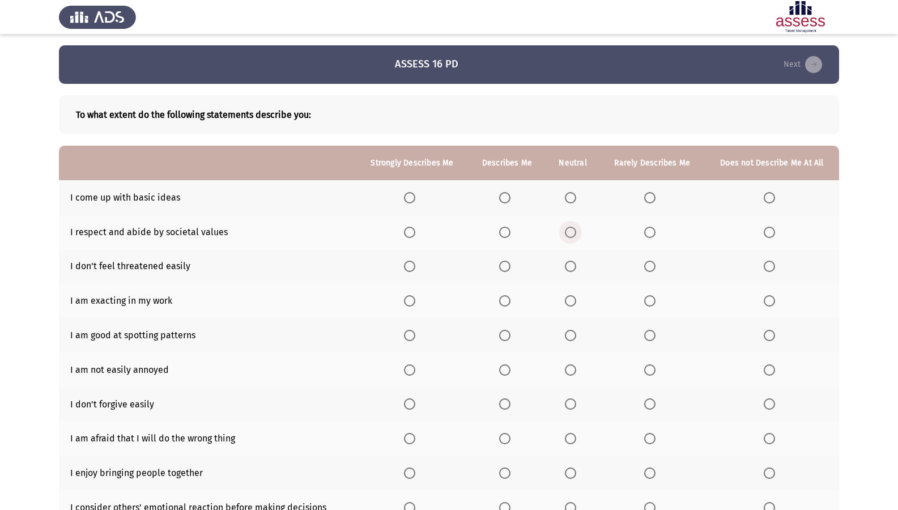
click at [568, 236] on span "Select an option" at bounding box center [570, 232] width 11 height 11
click at [568, 236] on input "Select an option" at bounding box center [570, 232] width 11 height 11
click at [509, 263] on span "Select an option" at bounding box center [504, 266] width 11 height 11
click at [509, 263] on input "Select an option" at bounding box center [504, 266] width 11 height 11
click at [410, 197] on span "Select an option" at bounding box center [409, 197] width 11 height 11
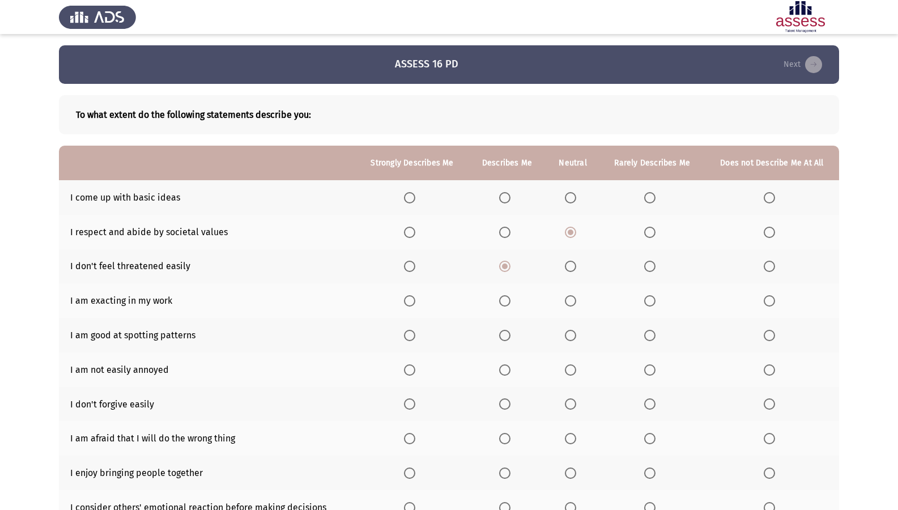
click at [410, 197] on input "Select an option" at bounding box center [409, 197] width 11 height 11
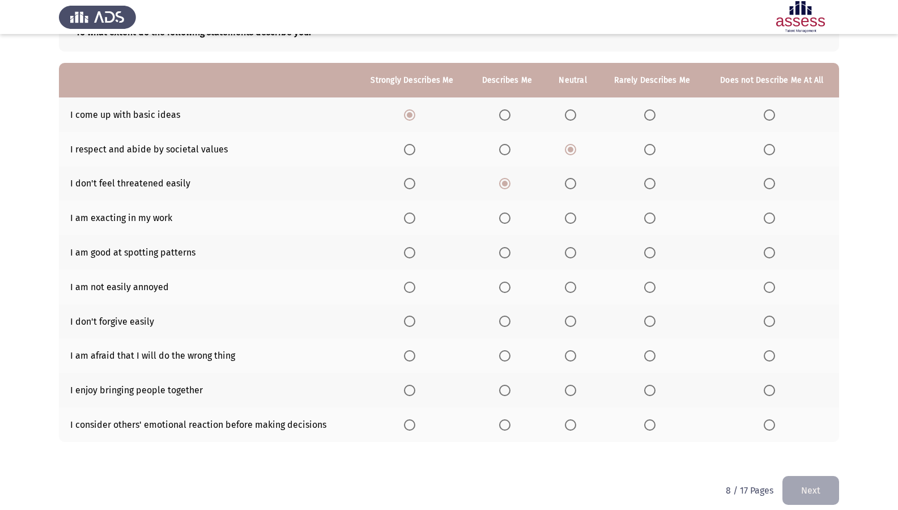
scroll to position [94, 0]
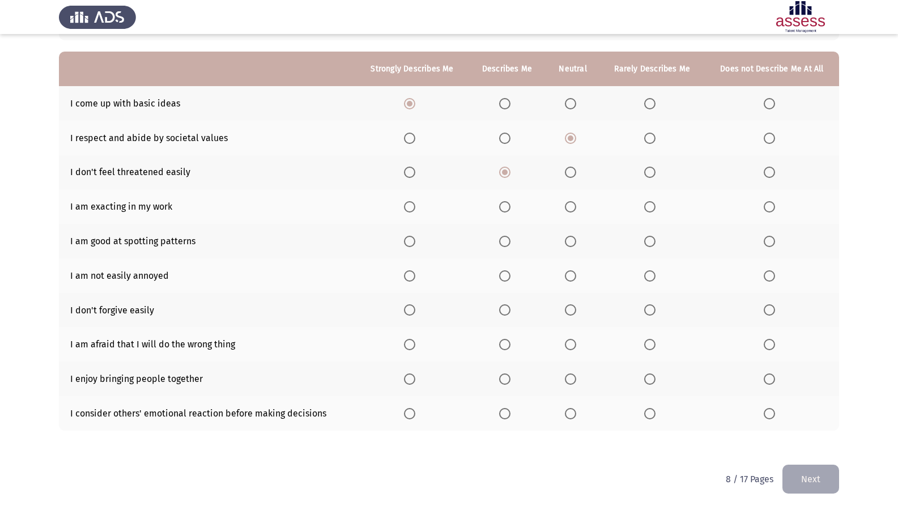
click at [574, 206] on span "Select an option" at bounding box center [570, 206] width 11 height 11
click at [574, 206] on input "Select an option" at bounding box center [570, 206] width 11 height 11
click at [650, 238] on span "Select an option" at bounding box center [649, 241] width 11 height 11
click at [650, 238] on input "Select an option" at bounding box center [649, 241] width 11 height 11
click at [506, 278] on span "Select an option" at bounding box center [504, 275] width 11 height 11
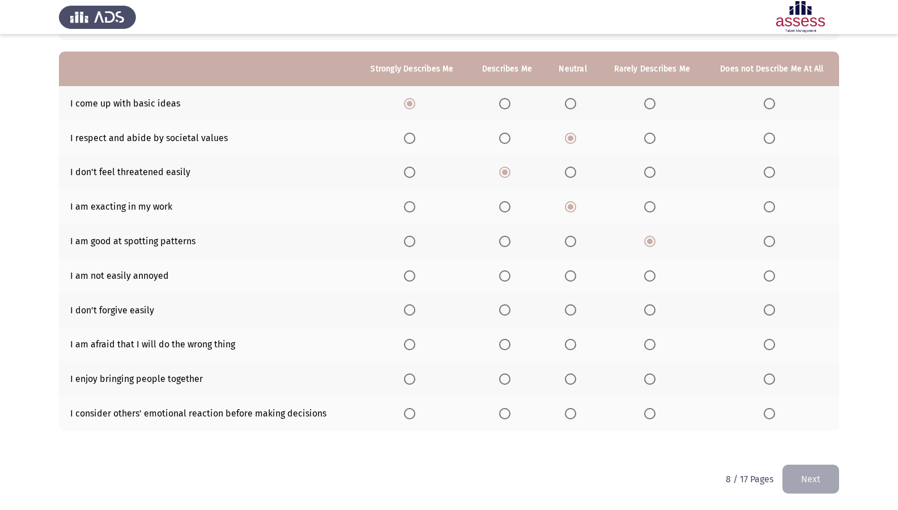
click at [506, 278] on input "Select an option" at bounding box center [504, 275] width 11 height 11
click at [775, 308] on span "Select an option" at bounding box center [769, 309] width 11 height 11
click at [775, 308] on input "Select an option" at bounding box center [769, 309] width 11 height 11
click at [501, 341] on span "Select an option" at bounding box center [504, 344] width 11 height 11
click at [501, 341] on input "Select an option" at bounding box center [504, 344] width 11 height 11
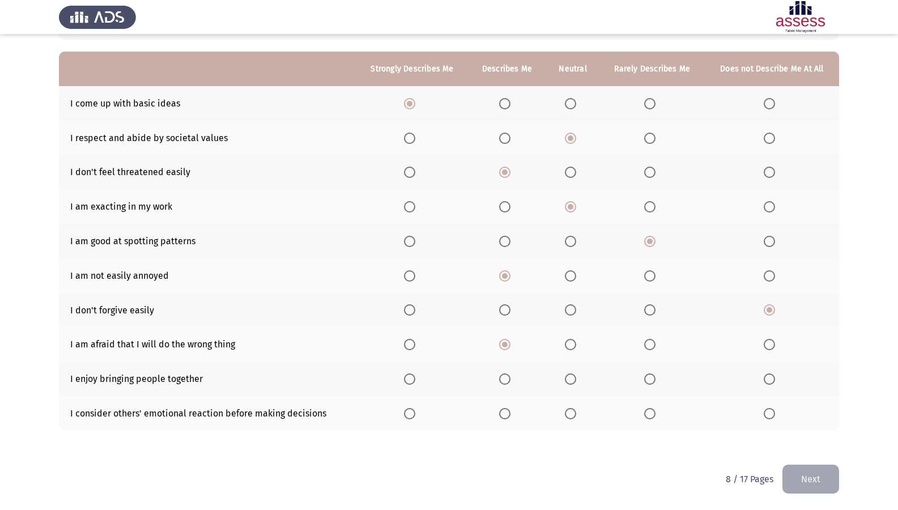
click at [410, 375] on span "Select an option" at bounding box center [409, 378] width 11 height 11
click at [410, 375] on input "Select an option" at bounding box center [409, 378] width 11 height 11
click at [501, 412] on span "Select an option" at bounding box center [504, 413] width 11 height 11
click at [501, 412] on input "Select an option" at bounding box center [504, 413] width 11 height 11
click at [826, 438] on button "Next" at bounding box center [810, 479] width 57 height 29
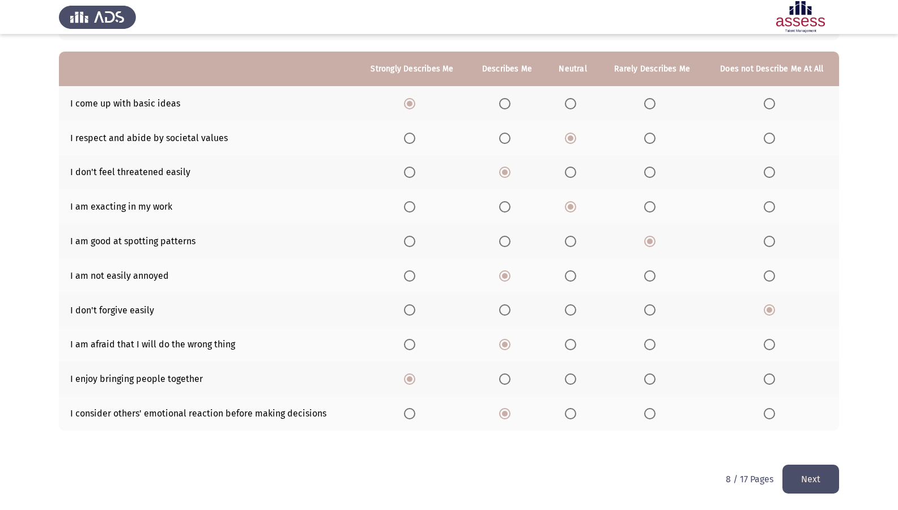
scroll to position [0, 0]
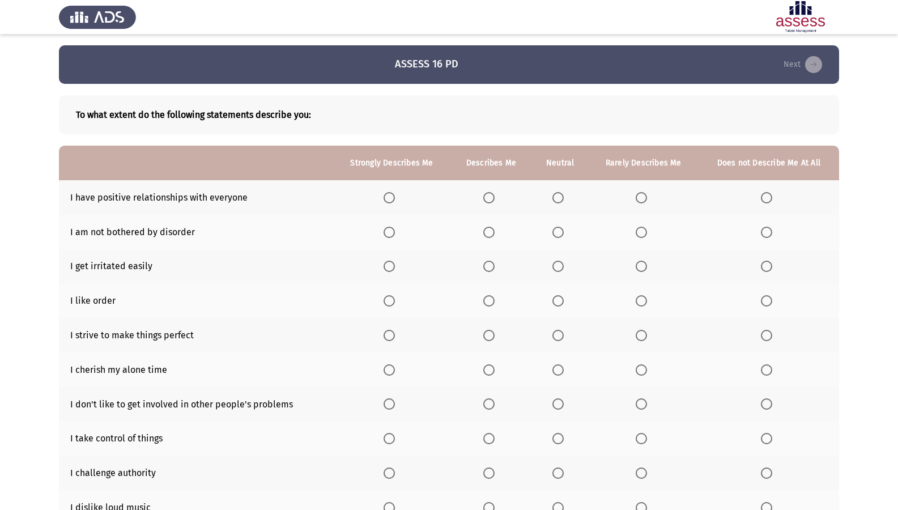
click at [555, 196] on span "Select an option" at bounding box center [557, 197] width 11 height 11
click at [555, 196] on input "Select an option" at bounding box center [557, 197] width 11 height 11
click at [766, 227] on span "Select an option" at bounding box center [766, 232] width 11 height 11
click at [766, 227] on input "Select an option" at bounding box center [766, 232] width 11 height 11
click at [641, 266] on span "Select an option" at bounding box center [641, 266] width 0 height 0
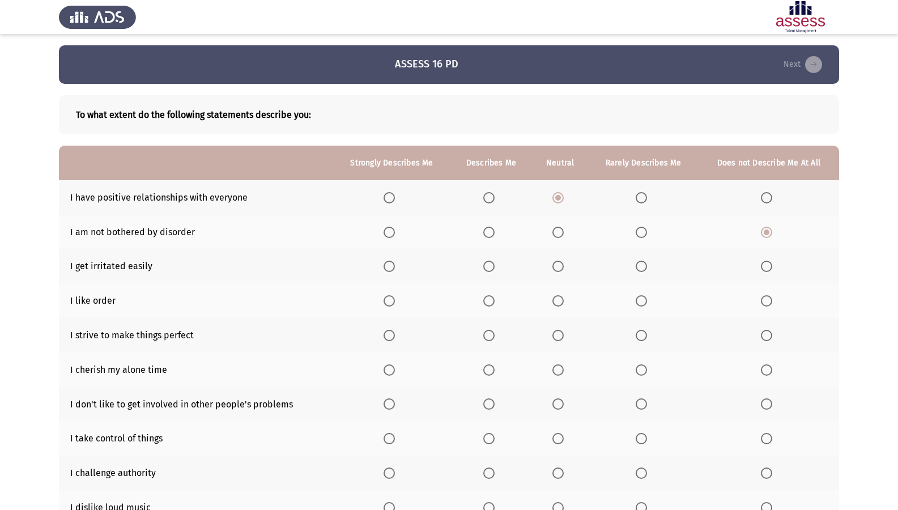
click at [641, 266] on input "Select an option" at bounding box center [641, 266] width 11 height 11
click at [392, 297] on span "Select an option" at bounding box center [389, 300] width 11 height 11
click at [392, 297] on input "Select an option" at bounding box center [389, 300] width 11 height 11
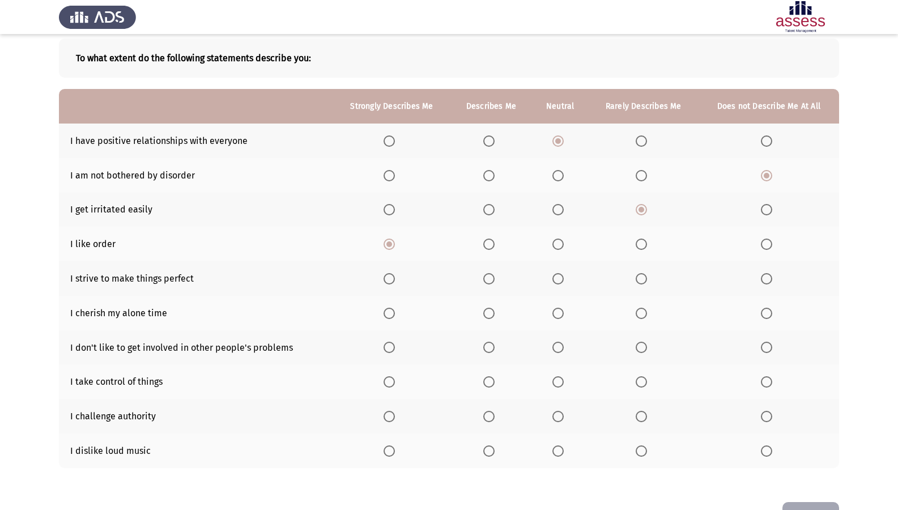
scroll to position [94, 0]
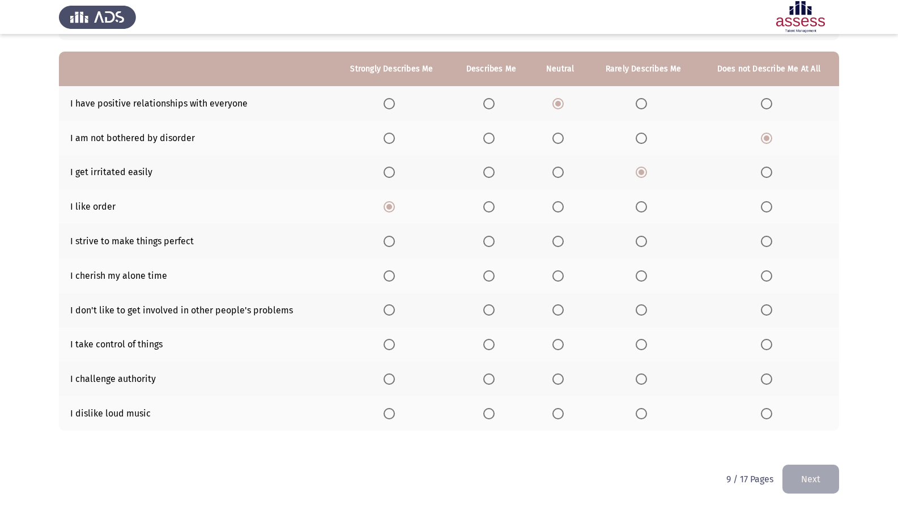
click at [490, 240] on span "Select an option" at bounding box center [488, 241] width 11 height 11
click at [490, 240] on input "Select an option" at bounding box center [488, 241] width 11 height 11
click at [492, 212] on span "Select an option" at bounding box center [488, 206] width 11 height 11
click at [492, 212] on input "Select an option" at bounding box center [488, 206] width 11 height 11
click at [388, 279] on span "Select an option" at bounding box center [389, 275] width 11 height 11
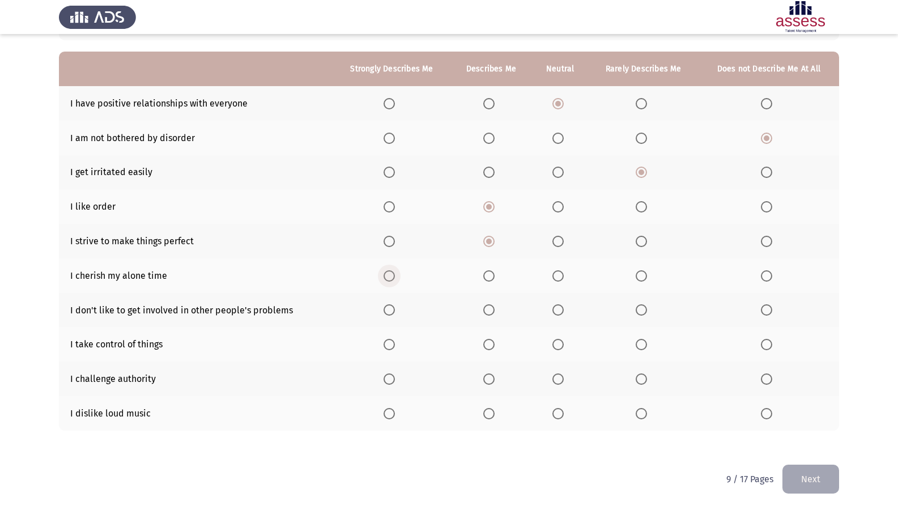
click at [388, 279] on input "Select an option" at bounding box center [389, 275] width 11 height 11
click at [485, 306] on span "Select an option" at bounding box center [488, 309] width 11 height 11
click at [485, 306] on input "Select an option" at bounding box center [488, 309] width 11 height 11
click at [489, 350] on span "Select an option" at bounding box center [488, 344] width 11 height 11
click at [489, 350] on input "Select an option" at bounding box center [488, 344] width 11 height 11
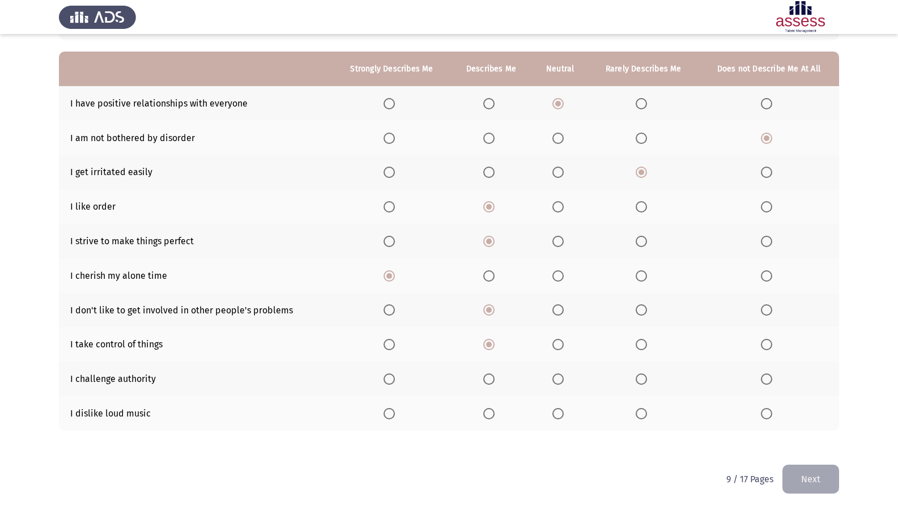
click at [762, 375] on span "Select an option" at bounding box center [766, 378] width 11 height 11
click at [762, 375] on input "Select an option" at bounding box center [766, 378] width 11 height 11
click at [491, 408] on span "Select an option" at bounding box center [488, 413] width 11 height 11
click at [491, 408] on input "Select an option" at bounding box center [488, 413] width 11 height 11
click at [389, 408] on span "Select an option" at bounding box center [389, 413] width 11 height 11
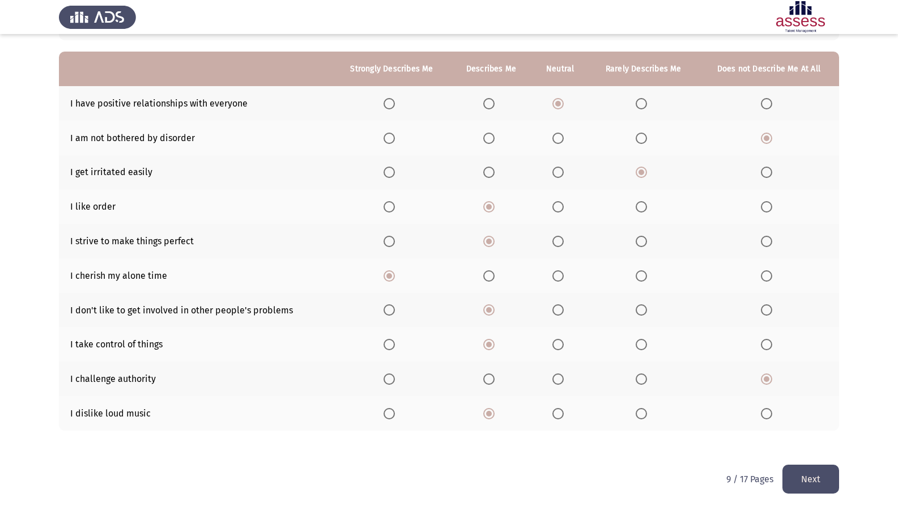
click at [389, 408] on input "Select an option" at bounding box center [389, 413] width 11 height 11
click at [803, 438] on button "Next" at bounding box center [810, 479] width 57 height 29
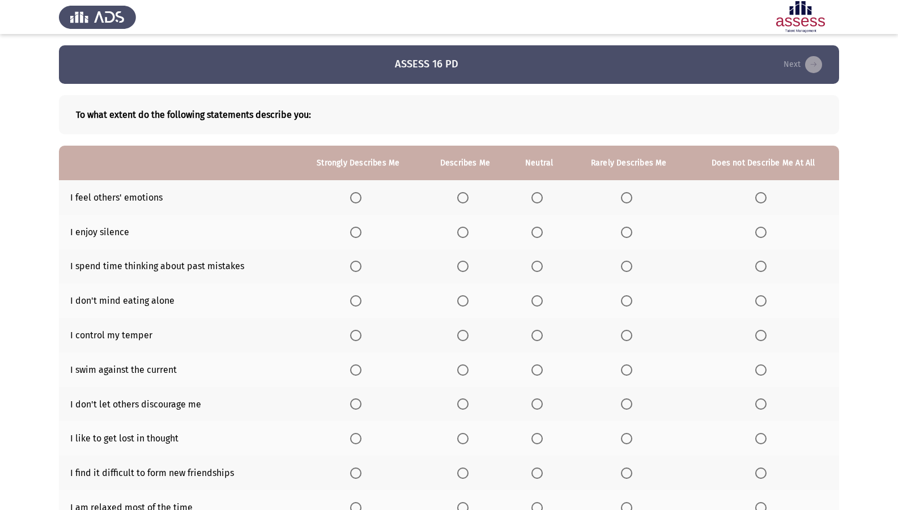
click at [536, 194] on span "Select an option" at bounding box center [536, 197] width 11 height 11
click at [536, 194] on input "Select an option" at bounding box center [536, 197] width 11 height 11
click at [464, 229] on span "Select an option" at bounding box center [462, 232] width 11 height 11
click at [464, 229] on input "Select an option" at bounding box center [462, 232] width 11 height 11
click at [358, 267] on span "Select an option" at bounding box center [355, 266] width 11 height 11
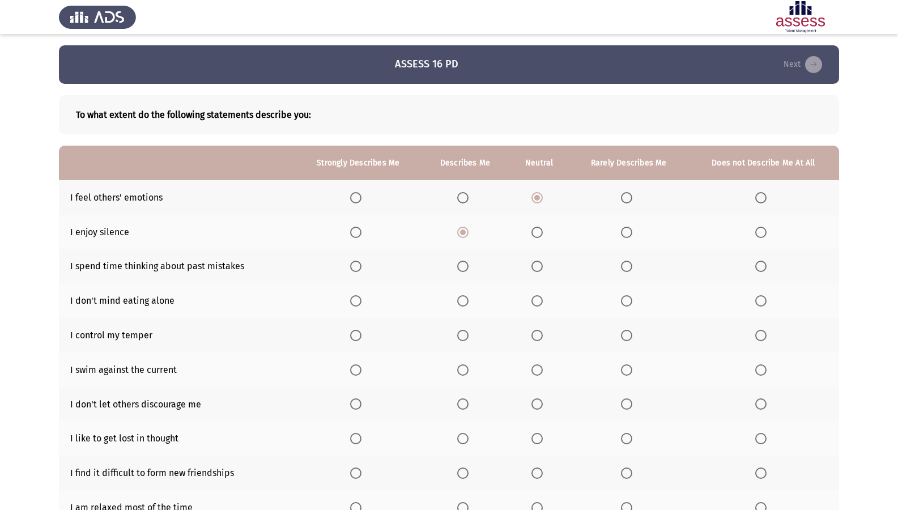
click at [358, 267] on input "Select an option" at bounding box center [355, 266] width 11 height 11
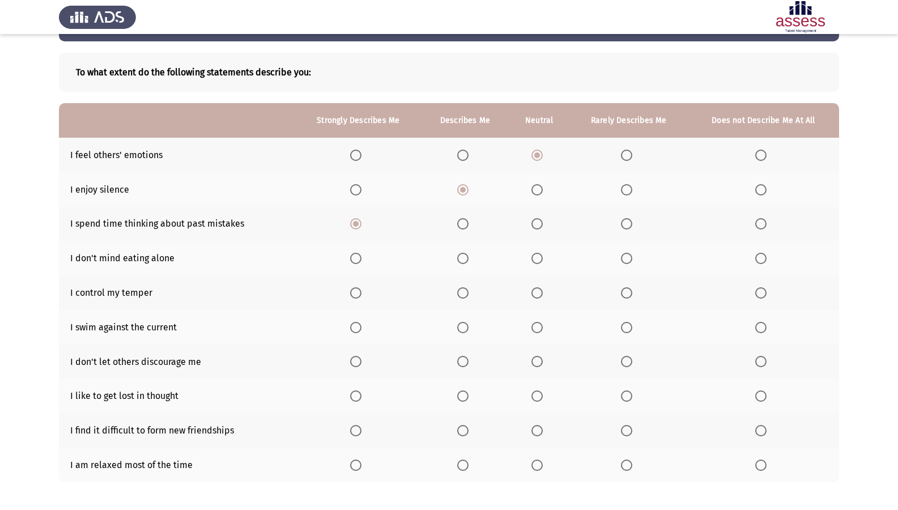
scroll to position [94, 0]
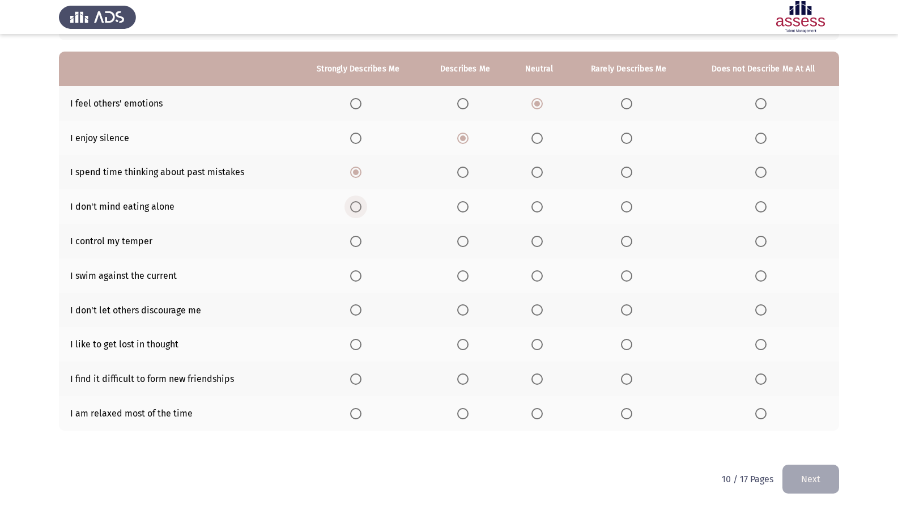
click at [361, 211] on span "Select an option" at bounding box center [355, 206] width 11 height 11
click at [361, 211] on input "Select an option" at bounding box center [355, 206] width 11 height 11
click at [360, 240] on span "Select an option" at bounding box center [355, 241] width 11 height 11
click at [360, 240] on input "Select an option" at bounding box center [355, 241] width 11 height 11
click at [633, 278] on label "Select an option" at bounding box center [629, 275] width 16 height 11
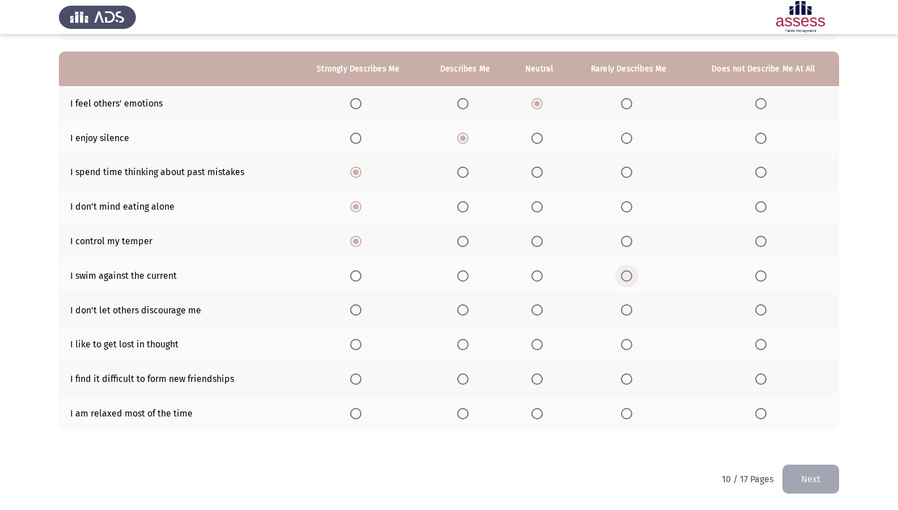
click at [632, 278] on input "Select an option" at bounding box center [626, 275] width 11 height 11
click at [459, 314] on span "Select an option" at bounding box center [462, 309] width 11 height 11
click at [459, 314] on input "Select an option" at bounding box center [462, 309] width 11 height 11
click at [760, 344] on span "Select an option" at bounding box center [760, 344] width 11 height 11
click at [760, 344] on input "Select an option" at bounding box center [760, 344] width 11 height 11
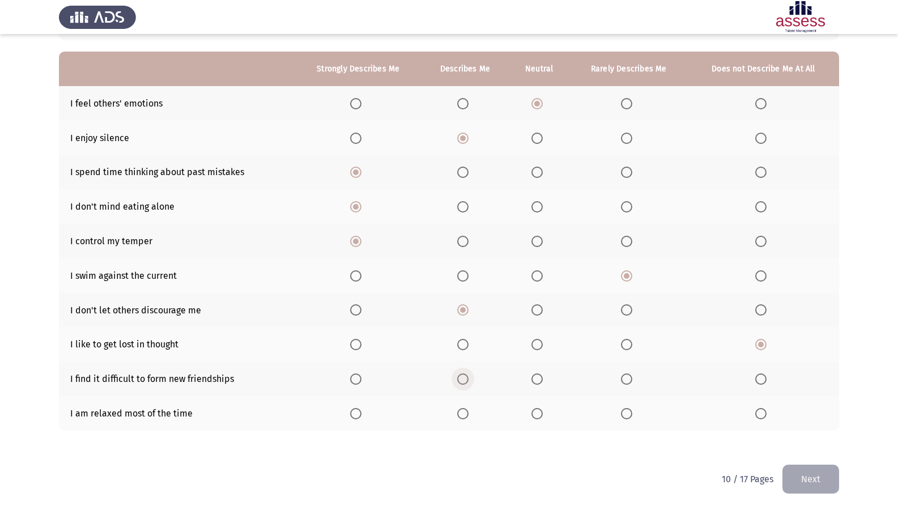
click at [462, 380] on span "Select an option" at bounding box center [462, 378] width 11 height 11
click at [462, 380] on input "Select an option" at bounding box center [462, 378] width 11 height 11
click at [462, 414] on span "Select an option" at bounding box center [462, 413] width 11 height 11
click at [462, 414] on input "Select an option" at bounding box center [462, 413] width 11 height 11
click at [809, 438] on button "Next" at bounding box center [810, 479] width 57 height 29
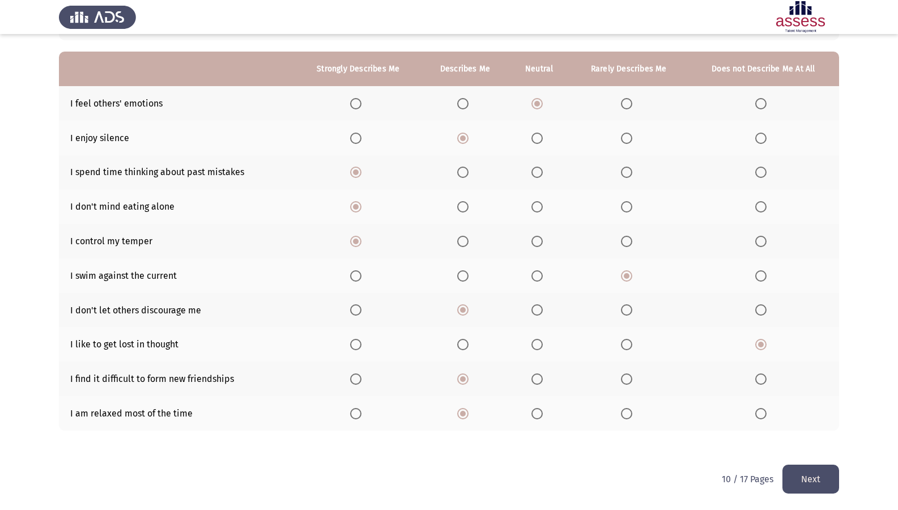
scroll to position [0, 0]
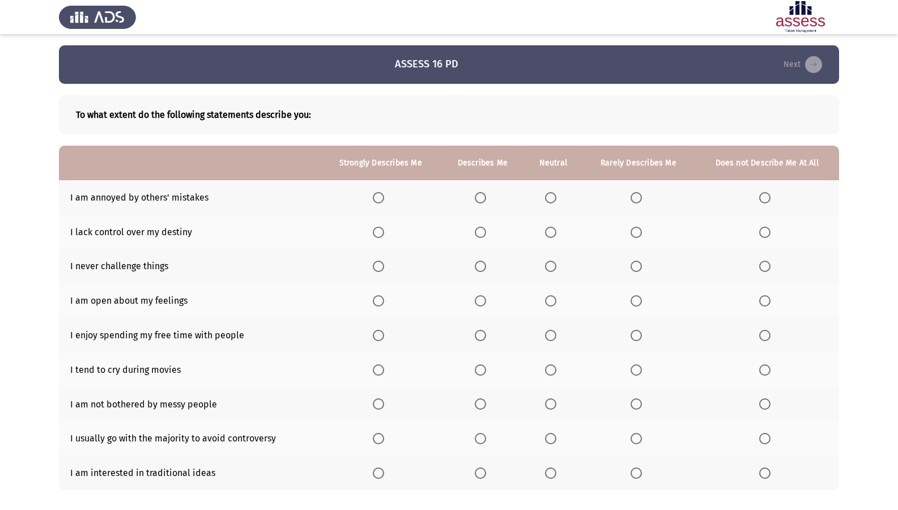
click at [380, 194] on span "Select an option" at bounding box center [378, 197] width 11 height 11
click at [380, 194] on input "Select an option" at bounding box center [378, 197] width 11 height 11
click at [759, 228] on span "Select an option" at bounding box center [764, 232] width 11 height 11
click at [759, 228] on input "Select an option" at bounding box center [764, 232] width 11 height 11
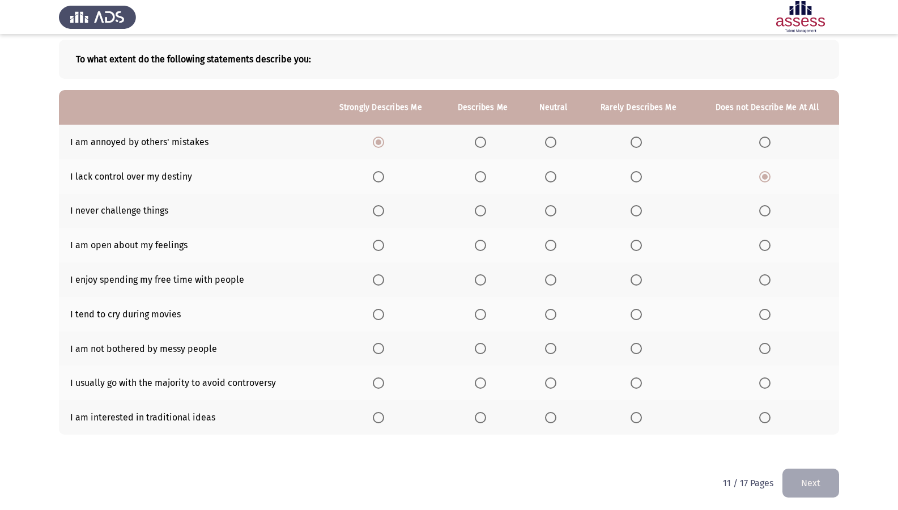
scroll to position [59, 0]
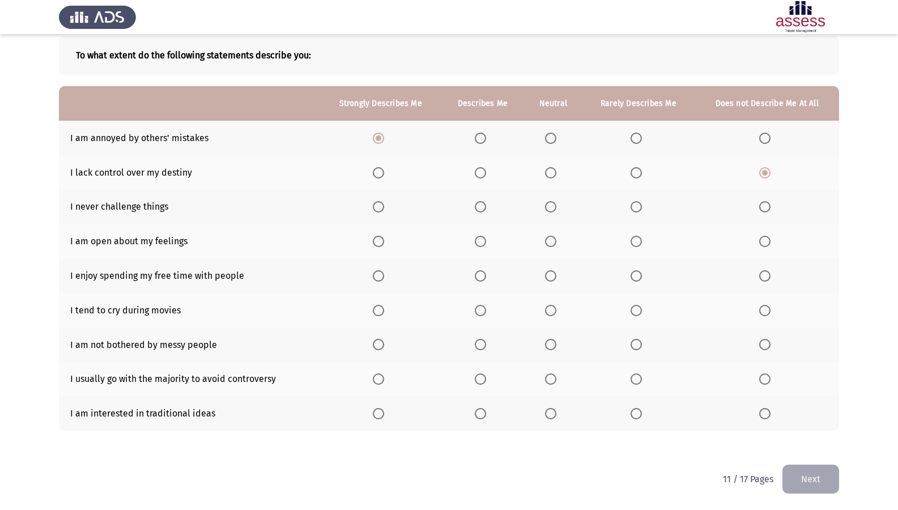
click at [637, 205] on span "Select an option" at bounding box center [635, 206] width 11 height 11
click at [637, 205] on input "Select an option" at bounding box center [635, 206] width 11 height 11
click at [480, 241] on span "Select an option" at bounding box center [480, 241] width 0 height 0
click at [482, 241] on input "Select an option" at bounding box center [480, 241] width 11 height 11
click at [383, 275] on span "Select an option" at bounding box center [378, 275] width 11 height 11
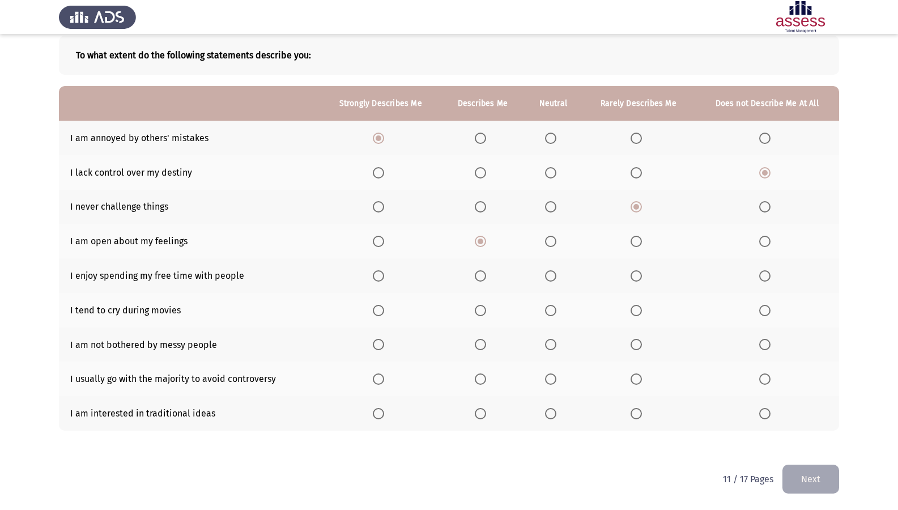
click at [383, 275] on input "Select an option" at bounding box center [378, 275] width 11 height 11
click at [770, 313] on label "Select an option" at bounding box center [767, 310] width 16 height 11
click at [770, 313] on input "Select an option" at bounding box center [764, 310] width 11 height 11
click at [556, 347] on span "Select an option" at bounding box center [550, 344] width 11 height 11
click at [556, 347] on input "Select an option" at bounding box center [550, 344] width 11 height 11
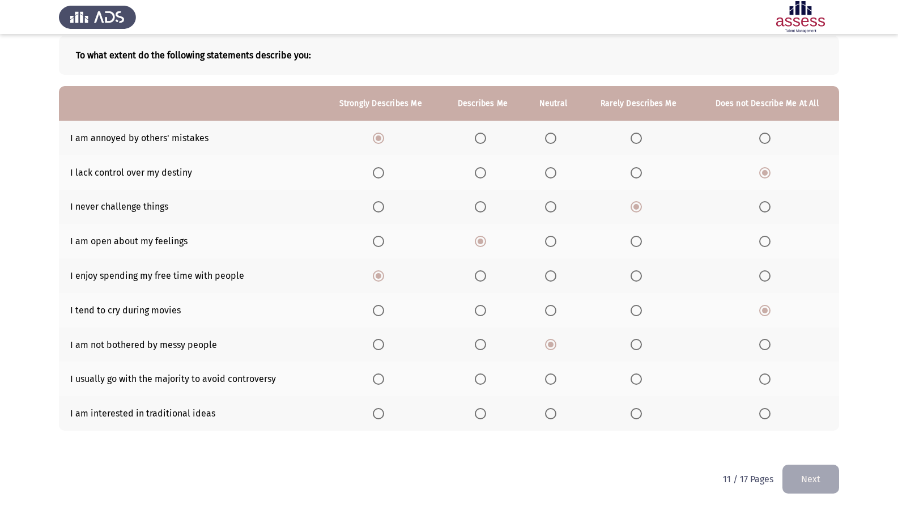
click at [645, 347] on label "Select an option" at bounding box center [638, 344] width 16 height 11
click at [642, 347] on input "Select an option" at bounding box center [635, 344] width 11 height 11
click at [478, 381] on span "Select an option" at bounding box center [480, 378] width 11 height 11
click at [478, 381] on input "Select an option" at bounding box center [480, 378] width 11 height 11
click at [634, 414] on span "Select an option" at bounding box center [635, 413] width 11 height 11
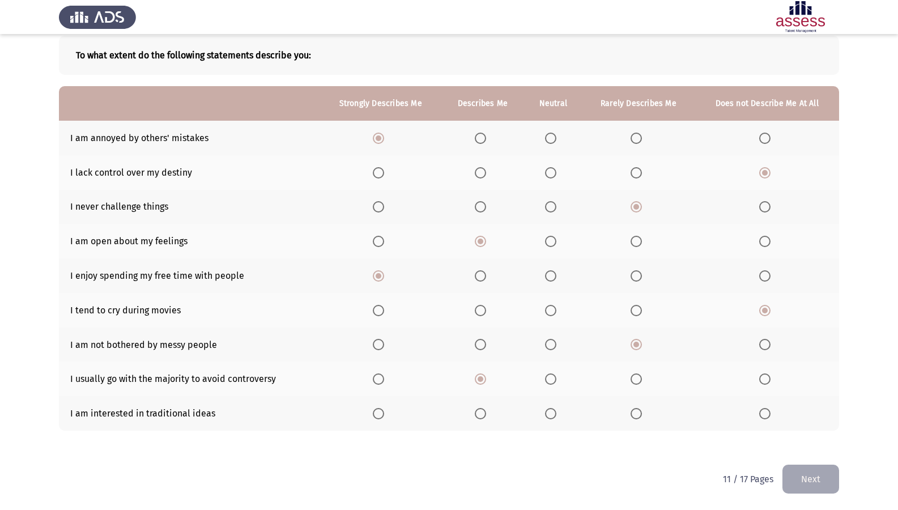
click at [634, 414] on input "Select an option" at bounding box center [635, 413] width 11 height 11
click at [811, 438] on button "Next" at bounding box center [810, 479] width 57 height 29
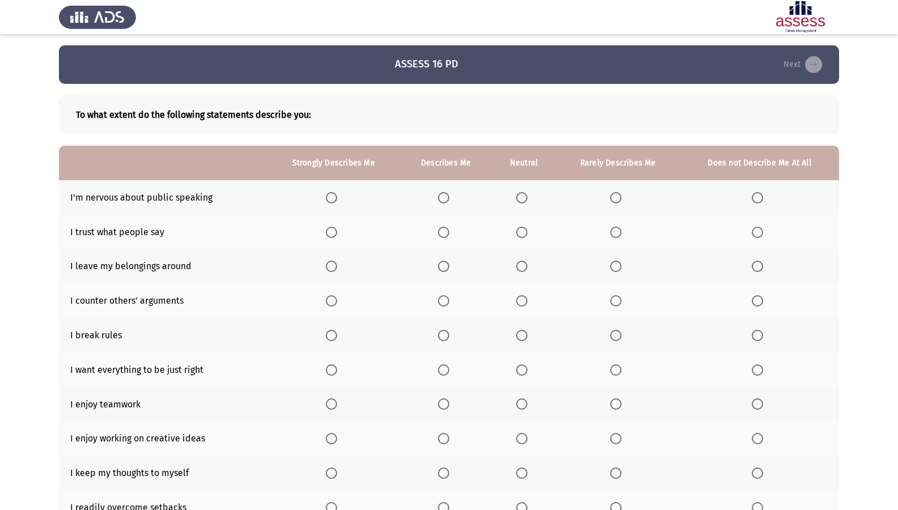
click at [335, 193] on span "Select an option" at bounding box center [331, 197] width 11 height 11
click at [335, 193] on input "Select an option" at bounding box center [331, 197] width 11 height 11
click at [446, 228] on span "Select an option" at bounding box center [443, 232] width 11 height 11
click at [446, 228] on input "Select an option" at bounding box center [443, 232] width 11 height 11
click at [755, 265] on span "Select an option" at bounding box center [757, 266] width 11 height 11
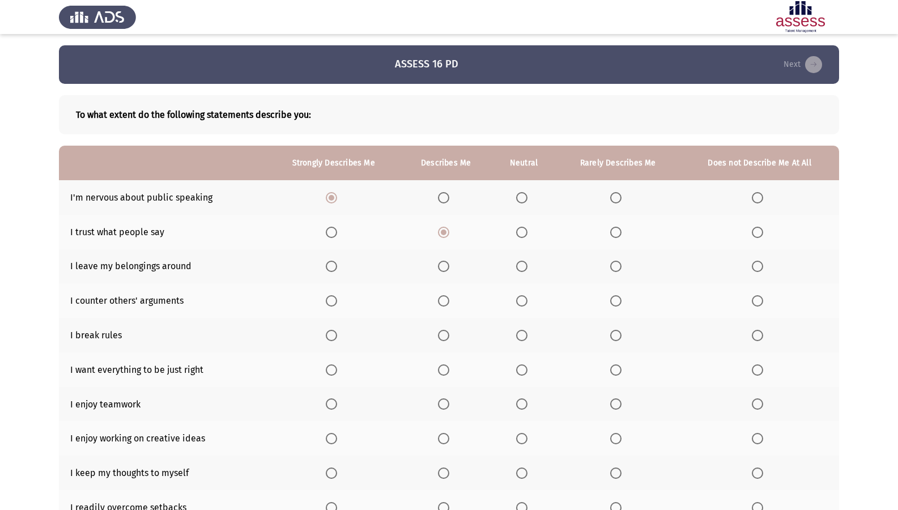
click at [755, 265] on input "Select an option" at bounding box center [757, 266] width 11 height 11
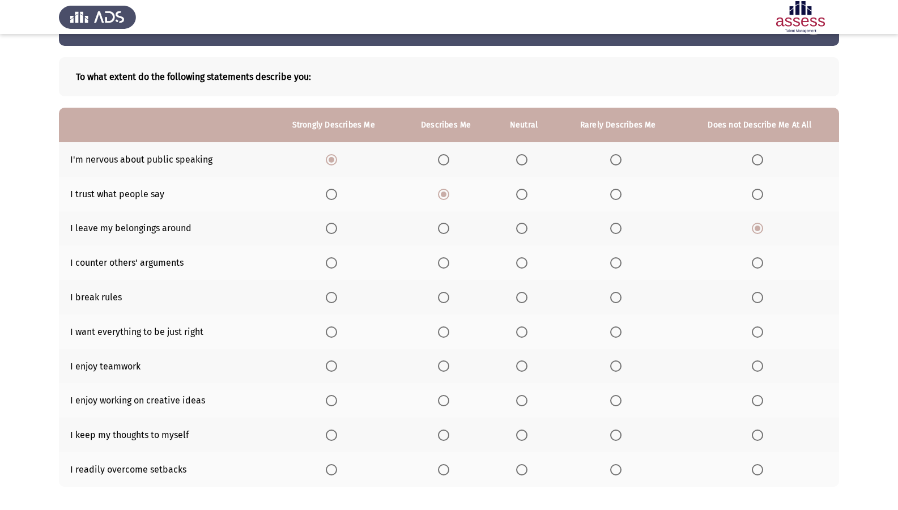
scroll to position [57, 0]
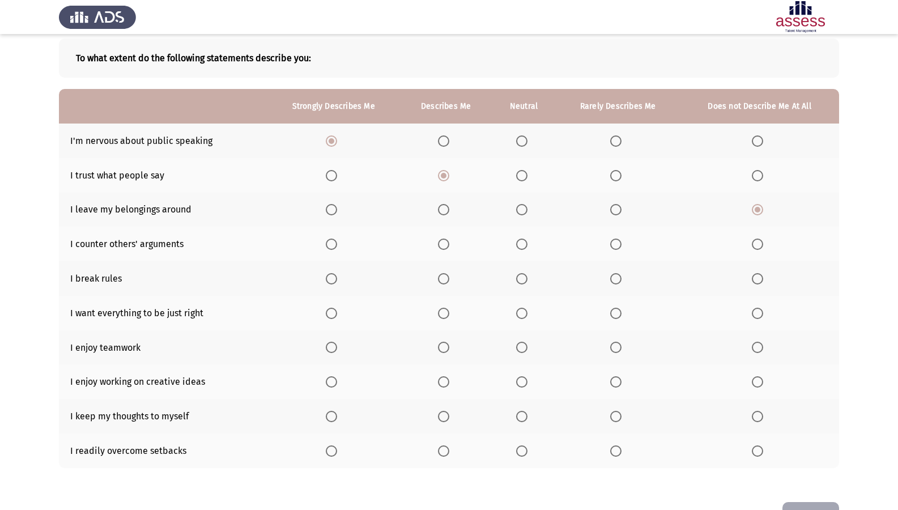
click at [330, 241] on span "Select an option" at bounding box center [331, 243] width 11 height 11
click at [330, 241] on input "Select an option" at bounding box center [331, 243] width 11 height 11
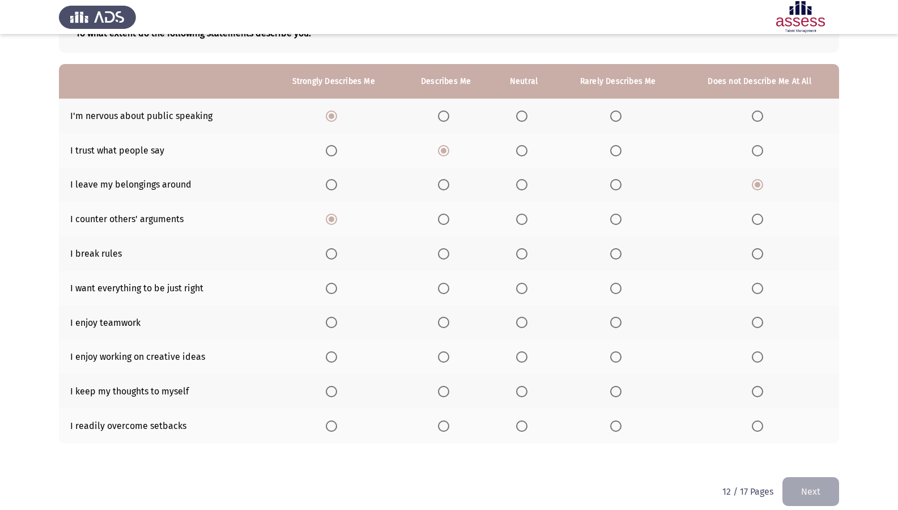
scroll to position [94, 0]
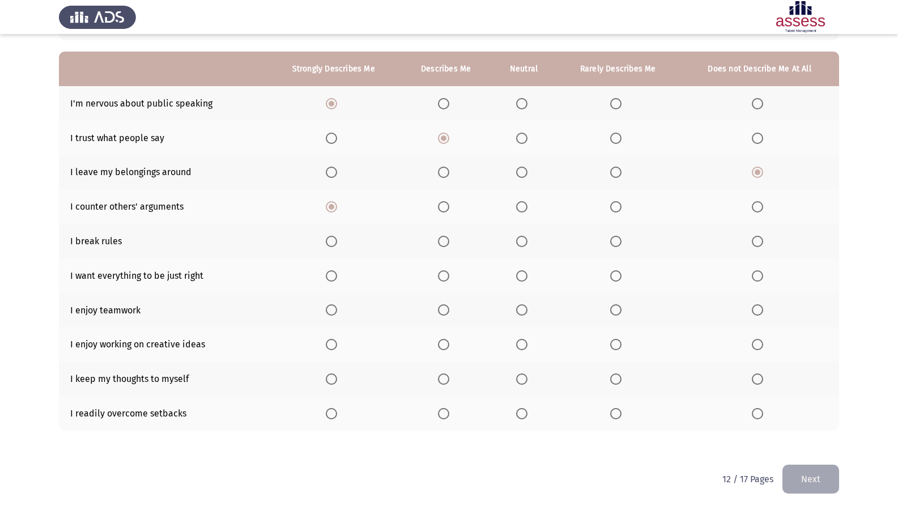
click at [754, 241] on span "Select an option" at bounding box center [757, 241] width 11 height 11
click at [754, 241] on input "Select an option" at bounding box center [757, 241] width 11 height 11
click at [445, 274] on span "Select an option" at bounding box center [443, 275] width 11 height 11
click at [445, 274] on input "Select an option" at bounding box center [443, 275] width 11 height 11
click at [526, 308] on span "Select an option" at bounding box center [521, 309] width 11 height 11
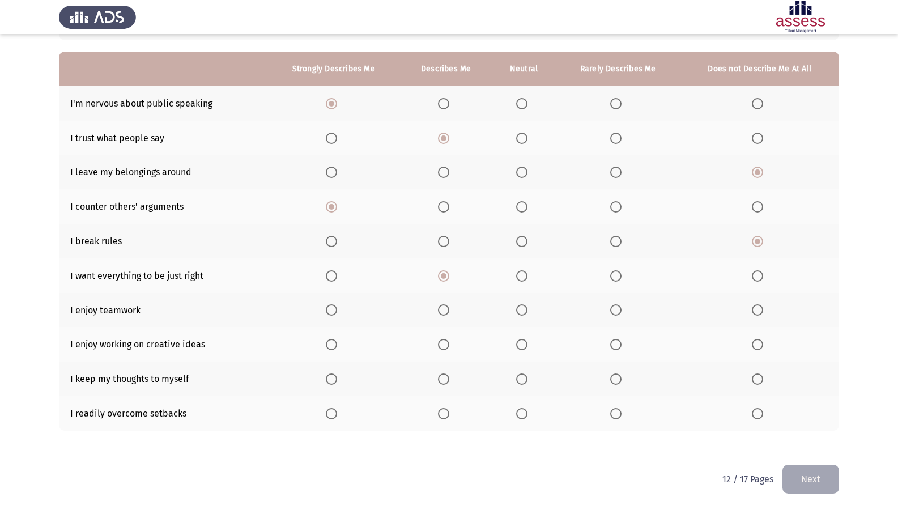
click at [526, 308] on input "Select an option" at bounding box center [521, 309] width 11 height 11
click at [337, 345] on span "Select an option" at bounding box center [331, 344] width 11 height 11
click at [337, 345] on input "Select an option" at bounding box center [331, 344] width 11 height 11
click at [526, 378] on span "Select an option" at bounding box center [521, 378] width 11 height 11
click at [526, 378] on input "Select an option" at bounding box center [521, 378] width 11 height 11
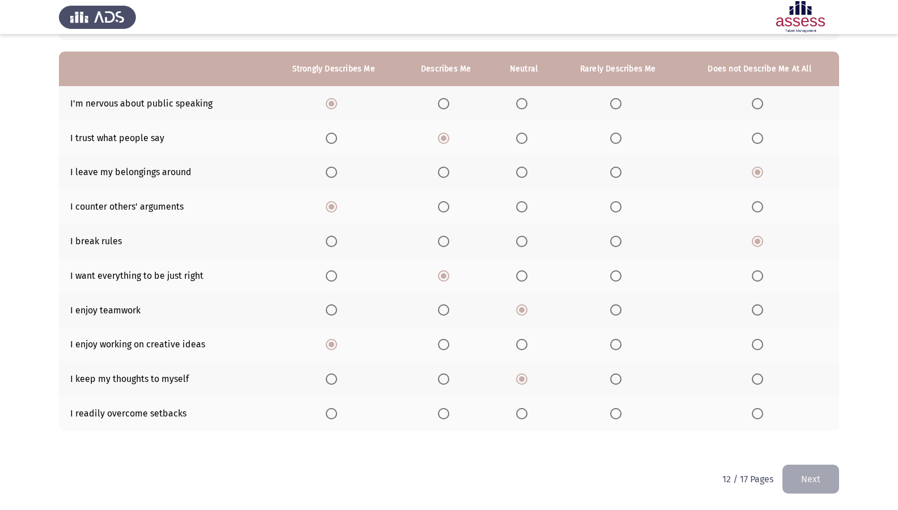
click at [449, 416] on span "Select an option" at bounding box center [443, 413] width 11 height 11
click at [449, 416] on input "Select an option" at bounding box center [443, 413] width 11 height 11
click at [821, 438] on button "Next" at bounding box center [810, 479] width 57 height 29
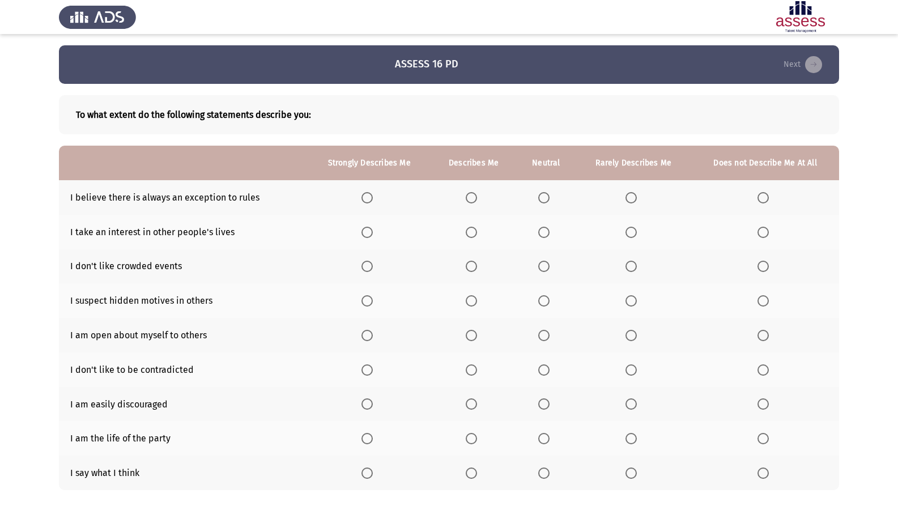
click at [544, 196] on span "Select an option" at bounding box center [543, 197] width 11 height 11
click at [544, 196] on input "Select an option" at bounding box center [543, 197] width 11 height 11
click at [629, 198] on span "Select an option" at bounding box center [630, 197] width 11 height 11
click at [629, 198] on input "Select an option" at bounding box center [630, 197] width 11 height 11
click at [364, 228] on span "Select an option" at bounding box center [366, 232] width 11 height 11
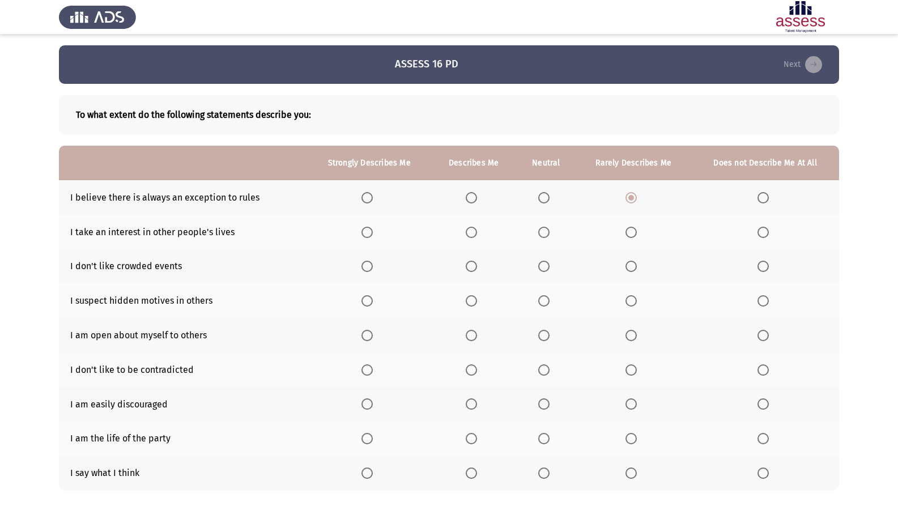
click at [364, 228] on input "Select an option" at bounding box center [366, 232] width 11 height 11
click at [365, 266] on span "Select an option" at bounding box center [366, 266] width 11 height 11
click at [365, 266] on input "Select an option" at bounding box center [366, 266] width 11 height 11
click at [469, 233] on span "Select an option" at bounding box center [471, 232] width 11 height 11
click at [469, 233] on input "Select an option" at bounding box center [471, 232] width 11 height 11
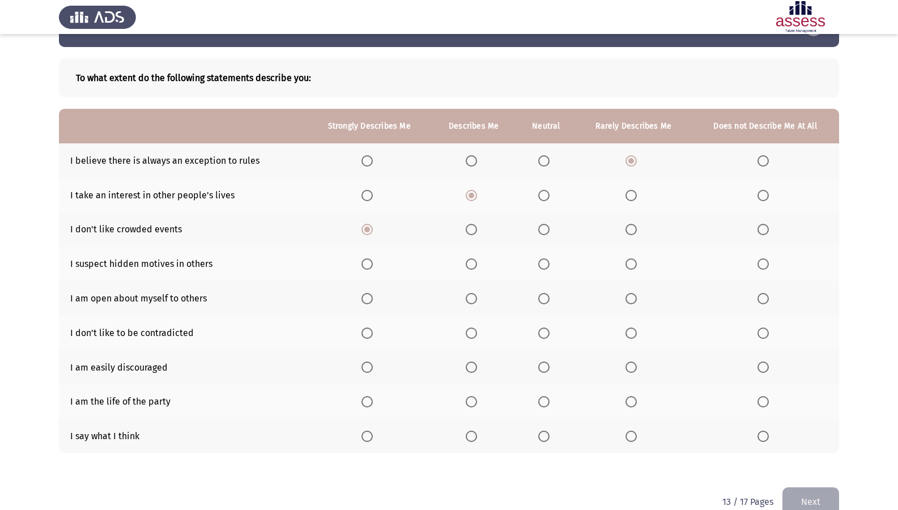
scroll to position [57, 0]
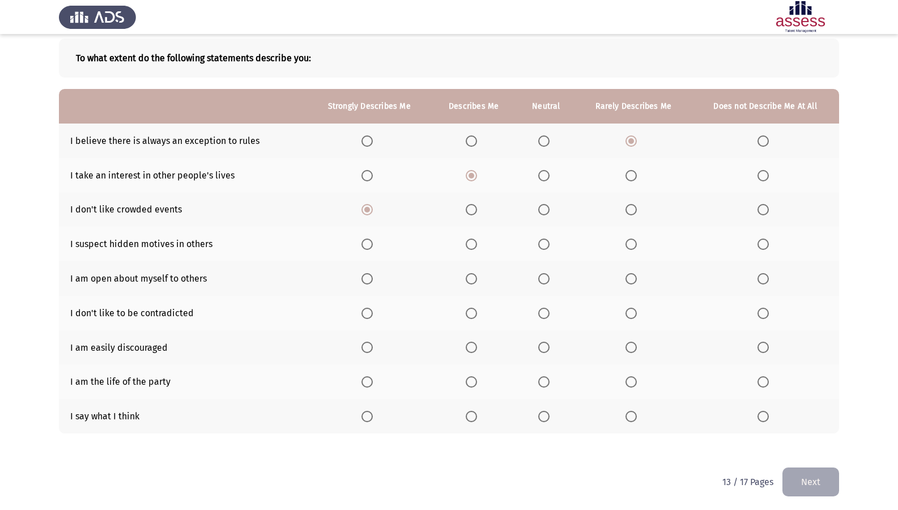
click at [630, 243] on span "Select an option" at bounding box center [630, 243] width 11 height 11
click at [630, 243] on input "Select an option" at bounding box center [630, 243] width 11 height 11
click at [475, 280] on span "Select an option" at bounding box center [471, 278] width 11 height 11
click at [475, 280] on input "Select an option" at bounding box center [471, 278] width 11 height 11
click at [540, 310] on span "Select an option" at bounding box center [543, 313] width 11 height 11
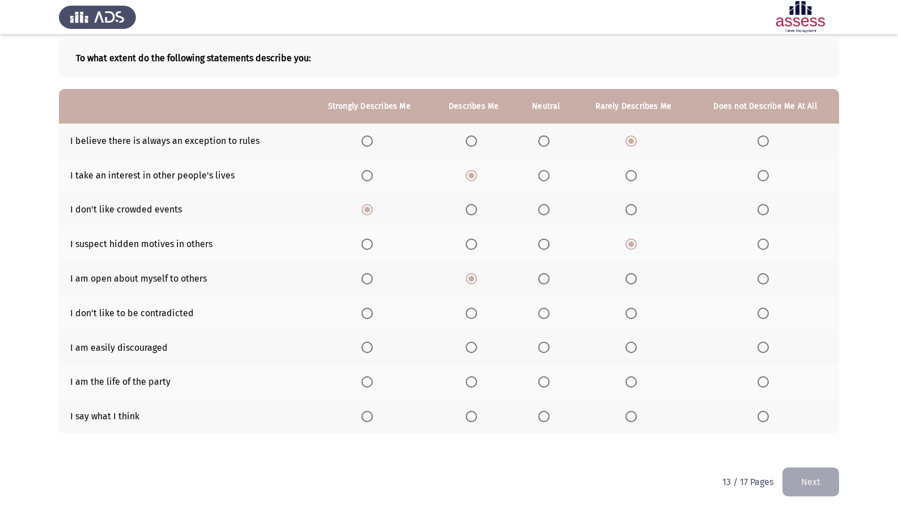
click at [540, 310] on input "Select an option" at bounding box center [543, 313] width 11 height 11
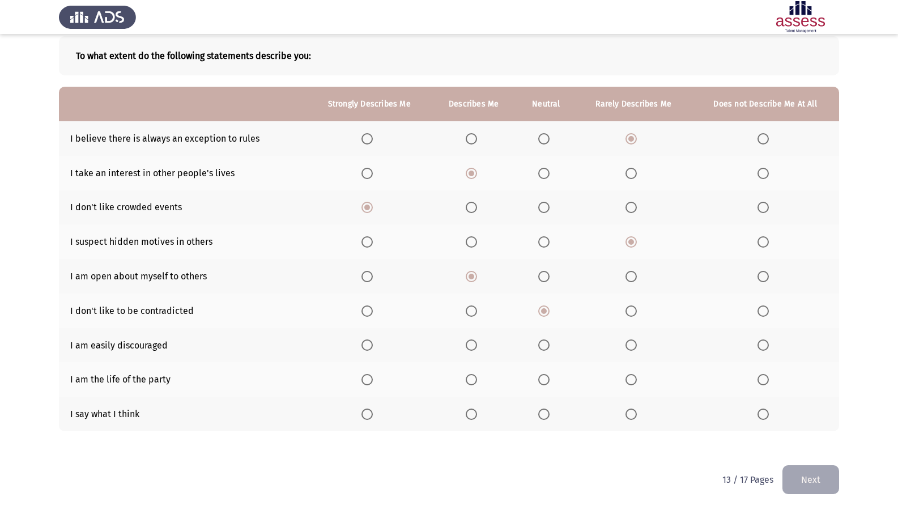
scroll to position [59, 0]
click at [766, 340] on span "Select an option" at bounding box center [762, 344] width 11 height 11
click at [766, 340] on input "Select an option" at bounding box center [762, 344] width 11 height 11
click at [540, 378] on span "Select an option" at bounding box center [543, 378] width 11 height 11
click at [540, 378] on input "Select an option" at bounding box center [543, 378] width 11 height 11
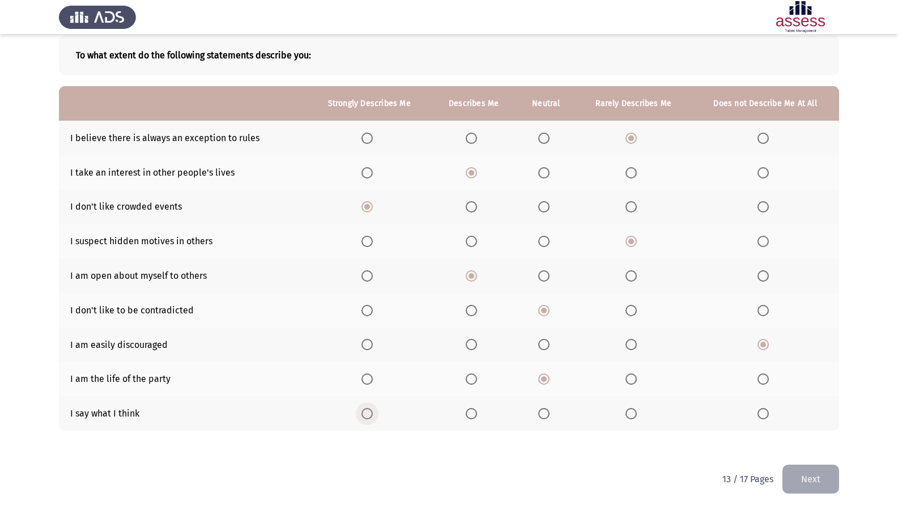
click at [367, 417] on span "Select an option" at bounding box center [366, 413] width 11 height 11
click at [367, 417] on input "Select an option" at bounding box center [366, 413] width 11 height 11
click at [807, 438] on button "Next" at bounding box center [810, 479] width 57 height 29
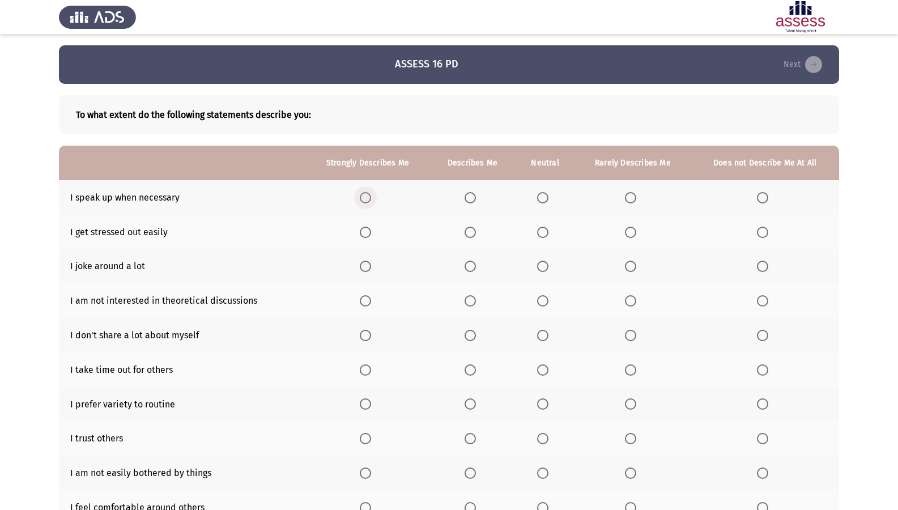
click at [370, 197] on span "Select an option" at bounding box center [365, 197] width 11 height 11
click at [370, 197] on input "Select an option" at bounding box center [365, 197] width 11 height 11
click at [626, 233] on span "Select an option" at bounding box center [630, 232] width 11 height 11
click at [626, 233] on input "Select an option" at bounding box center [630, 232] width 11 height 11
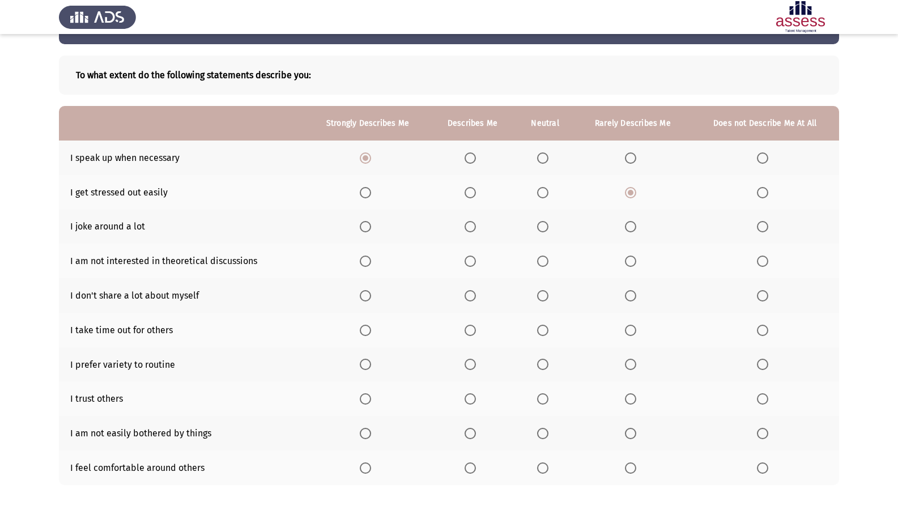
scroll to position [57, 0]
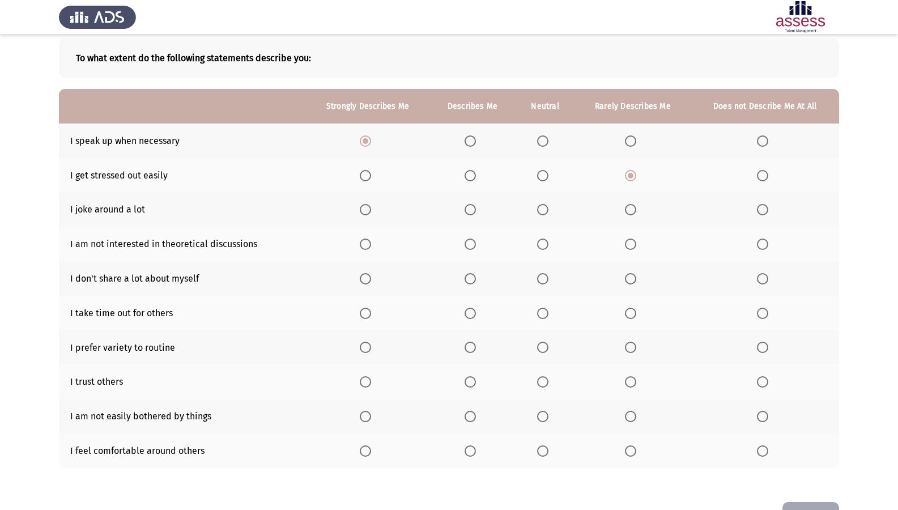
click at [372, 213] on label "Select an option" at bounding box center [368, 209] width 16 height 11
click at [371, 213] on input "Select an option" at bounding box center [365, 209] width 11 height 11
click at [762, 247] on span "Select an option" at bounding box center [762, 243] width 11 height 11
click at [762, 247] on input "Select an option" at bounding box center [762, 243] width 11 height 11
click at [756, 278] on th at bounding box center [765, 278] width 148 height 35
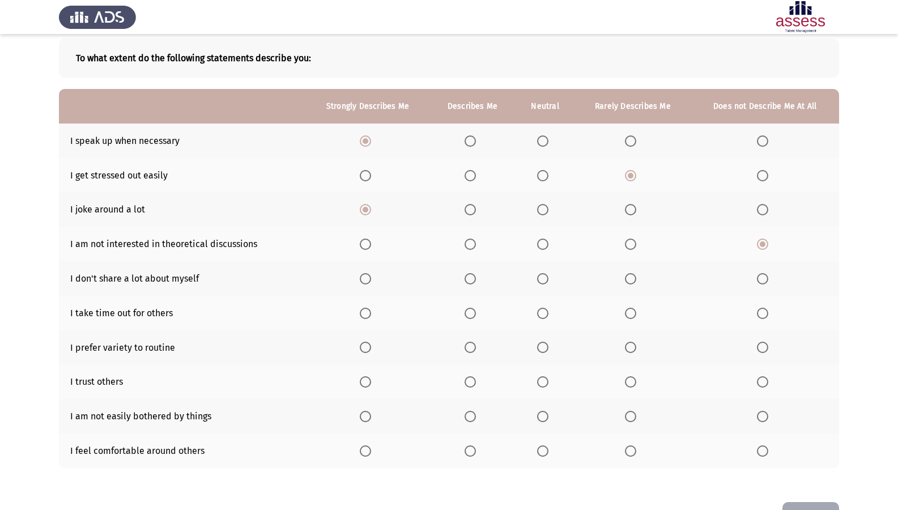
click at [765, 279] on span "Select an option" at bounding box center [762, 278] width 11 height 11
click at [765, 279] on input "Select an option" at bounding box center [762, 278] width 11 height 11
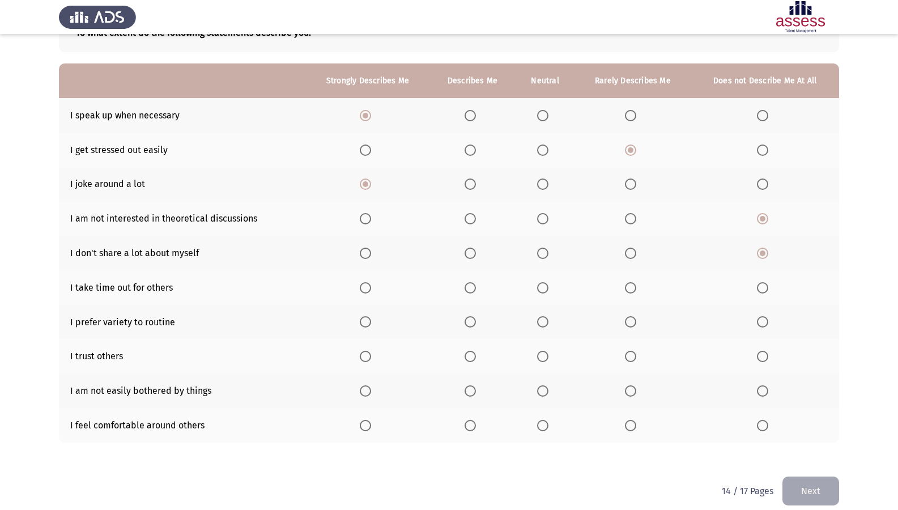
scroll to position [94, 0]
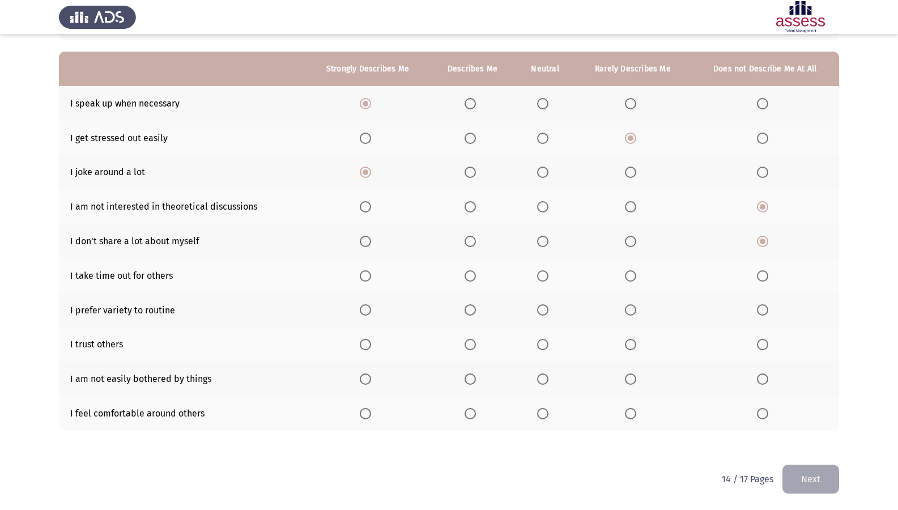
click at [371, 275] on span "Select an option" at bounding box center [365, 275] width 11 height 11
click at [371, 275] on input "Select an option" at bounding box center [365, 275] width 11 height 11
click at [470, 305] on span "Select an option" at bounding box center [470, 309] width 11 height 11
click at [470, 305] on input "Select an option" at bounding box center [470, 309] width 11 height 11
click at [359, 345] on th at bounding box center [367, 344] width 124 height 35
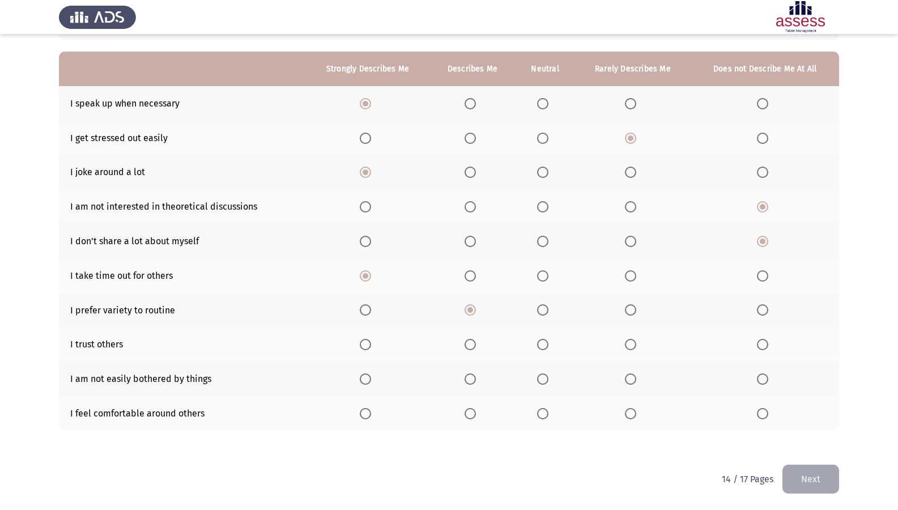
click at [469, 343] on span "Select an option" at bounding box center [470, 344] width 11 height 11
click at [469, 343] on input "Select an option" at bounding box center [470, 344] width 11 height 11
click at [470, 374] on span "Select an option" at bounding box center [470, 378] width 11 height 11
click at [470, 374] on input "Select an option" at bounding box center [470, 378] width 11 height 11
click at [470, 414] on span "Select an option" at bounding box center [470, 413] width 11 height 11
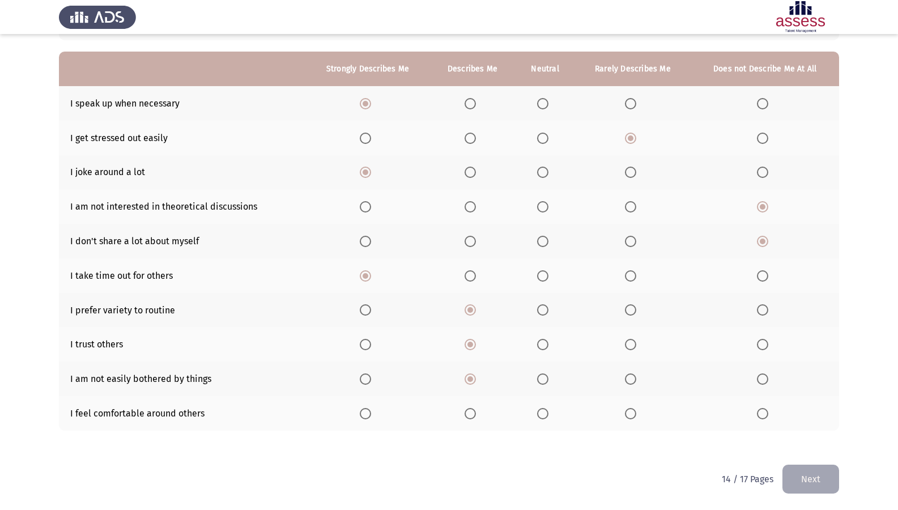
click at [470, 414] on input "Select an option" at bounding box center [470, 413] width 11 height 11
click at [817, 438] on button "Next" at bounding box center [810, 479] width 57 height 29
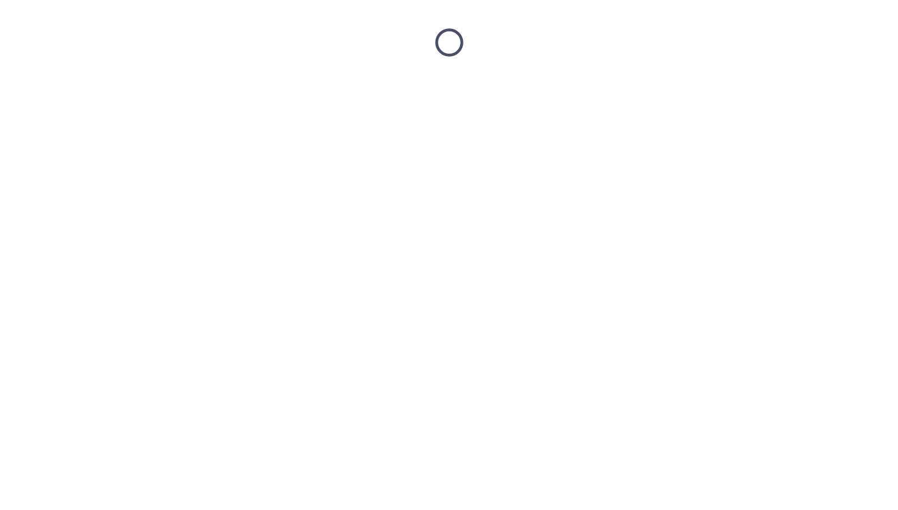
scroll to position [0, 0]
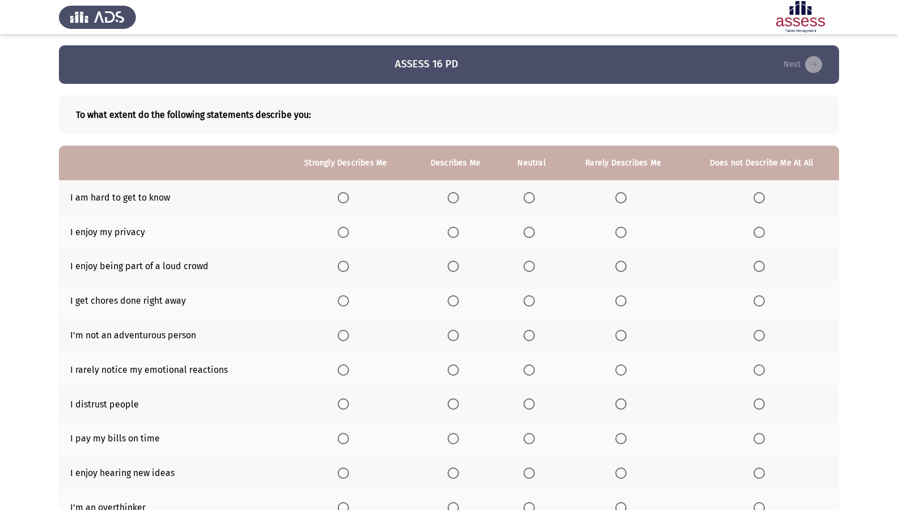
click at [623, 195] on span "Select an option" at bounding box center [620, 197] width 11 height 11
click at [623, 195] on input "Select an option" at bounding box center [620, 197] width 11 height 11
click at [450, 231] on span "Select an option" at bounding box center [453, 232] width 11 height 11
click at [450, 231] on input "Select an option" at bounding box center [453, 232] width 11 height 11
click at [346, 230] on span "Select an option" at bounding box center [343, 232] width 11 height 11
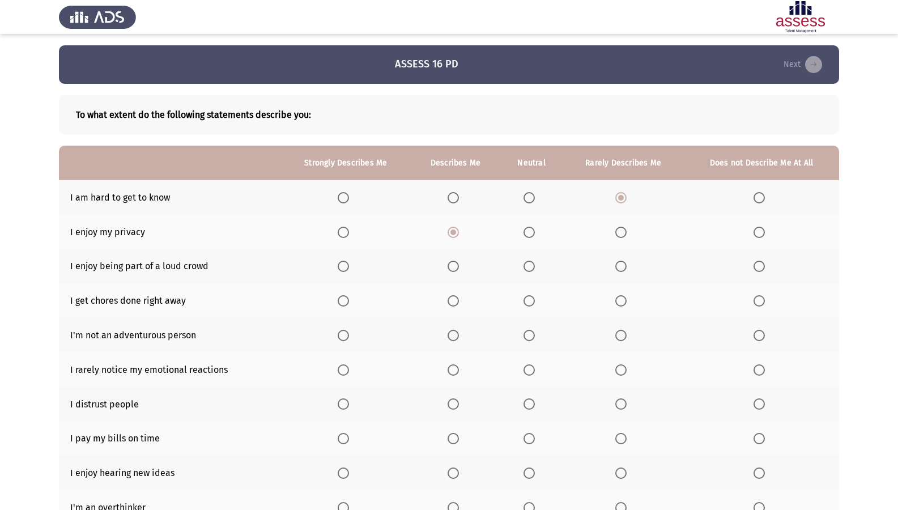
click at [346, 230] on input "Select an option" at bounding box center [343, 232] width 11 height 11
click at [523, 267] on th at bounding box center [531, 266] width 62 height 35
click at [530, 266] on span "Select an option" at bounding box center [528, 266] width 11 height 11
click at [530, 266] on input "Select an option" at bounding box center [528, 266] width 11 height 11
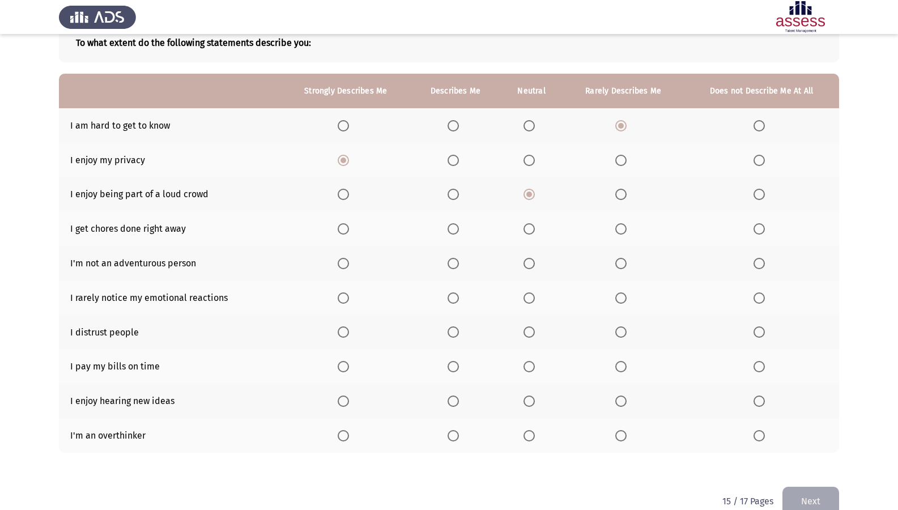
scroll to position [94, 0]
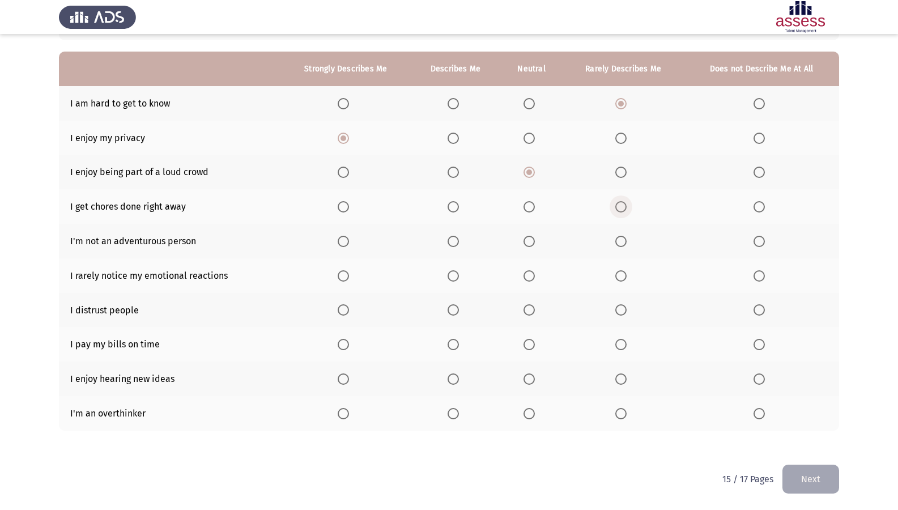
click at [625, 206] on span "Select an option" at bounding box center [620, 206] width 11 height 11
click at [625, 206] on input "Select an option" at bounding box center [620, 206] width 11 height 11
click at [526, 240] on span "Select an option" at bounding box center [528, 241] width 11 height 11
click at [526, 240] on input "Select an option" at bounding box center [528, 241] width 11 height 11
click at [616, 281] on span "Select an option" at bounding box center [620, 275] width 11 height 11
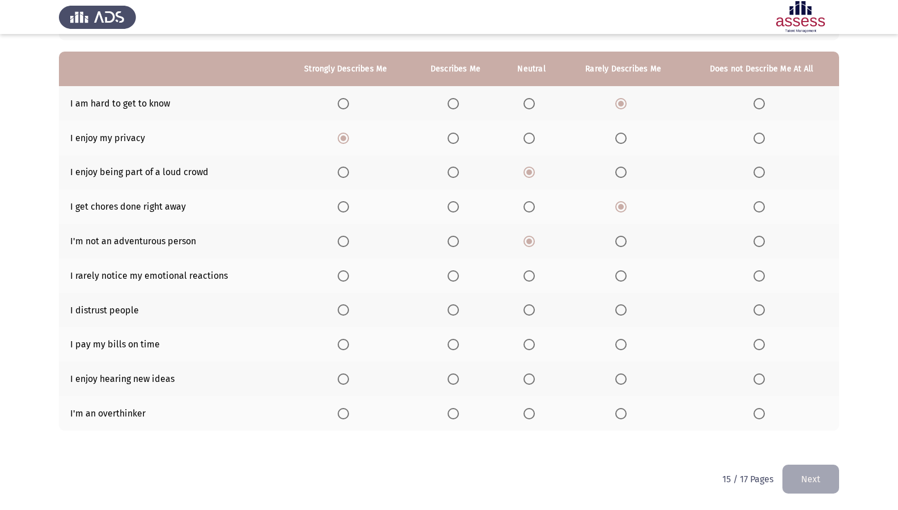
click at [616, 281] on input "Select an option" at bounding box center [620, 275] width 11 height 11
click at [625, 310] on span "Select an option" at bounding box center [620, 309] width 11 height 11
click at [625, 310] on input "Select an option" at bounding box center [620, 309] width 11 height 11
click at [344, 345] on span "Select an option" at bounding box center [343, 344] width 11 height 11
click at [344, 345] on input "Select an option" at bounding box center [343, 344] width 11 height 11
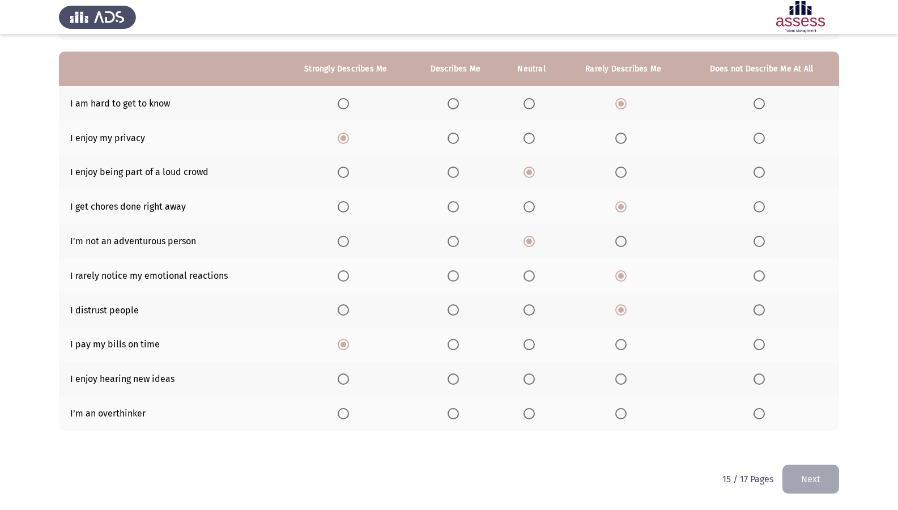
click at [347, 381] on span "Select an option" at bounding box center [343, 378] width 11 height 11
click at [347, 381] on input "Select an option" at bounding box center [343, 378] width 11 height 11
click at [536, 413] on label "Select an option" at bounding box center [531, 413] width 16 height 11
click at [535, 413] on input "Select an option" at bounding box center [528, 413] width 11 height 11
click at [618, 410] on span "Select an option" at bounding box center [620, 413] width 11 height 11
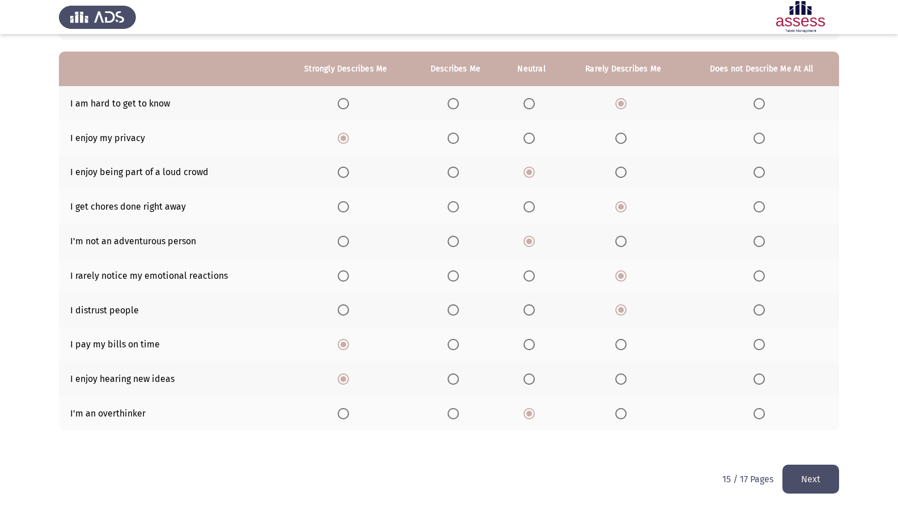
click at [618, 410] on input "Select an option" at bounding box center [620, 413] width 11 height 11
click at [811, 438] on button "Next" at bounding box center [810, 479] width 57 height 29
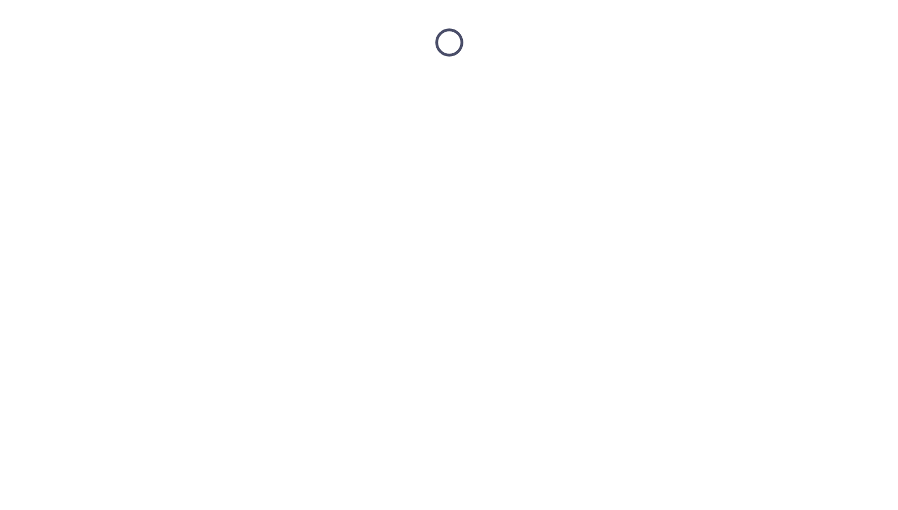
scroll to position [0, 0]
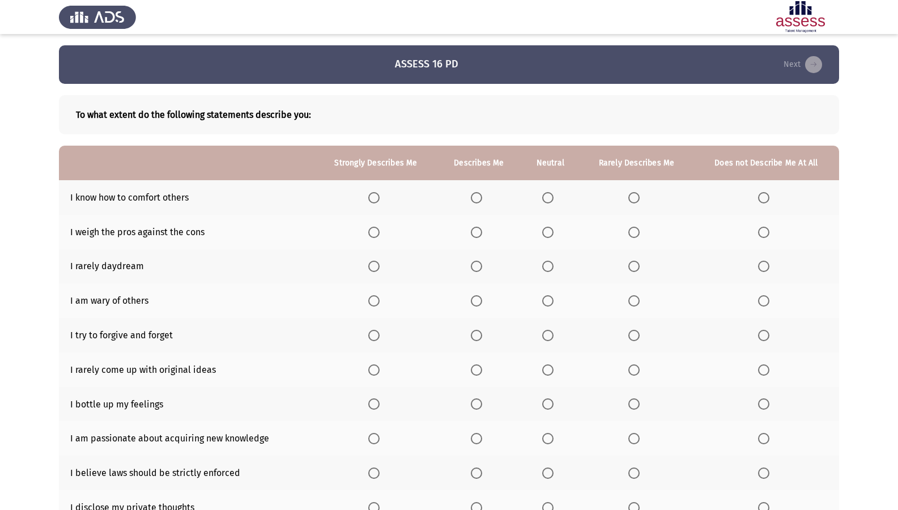
click at [790, 193] on th at bounding box center [766, 197] width 146 height 35
click at [770, 199] on label "Select an option" at bounding box center [766, 197] width 16 height 11
click at [769, 199] on input "Select an option" at bounding box center [763, 197] width 11 height 11
click at [380, 233] on span "Select an option" at bounding box center [373, 232] width 11 height 11
click at [380, 233] on input "Select an option" at bounding box center [373, 232] width 11 height 11
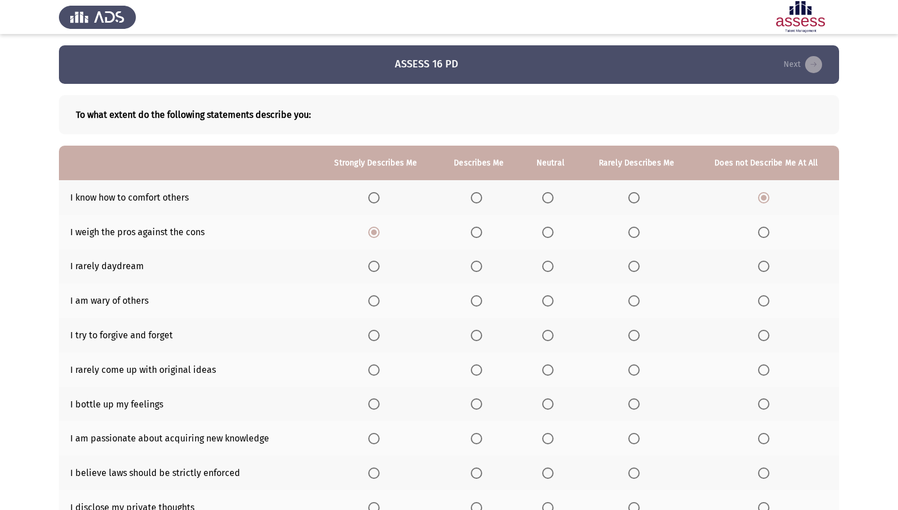
scroll to position [57, 0]
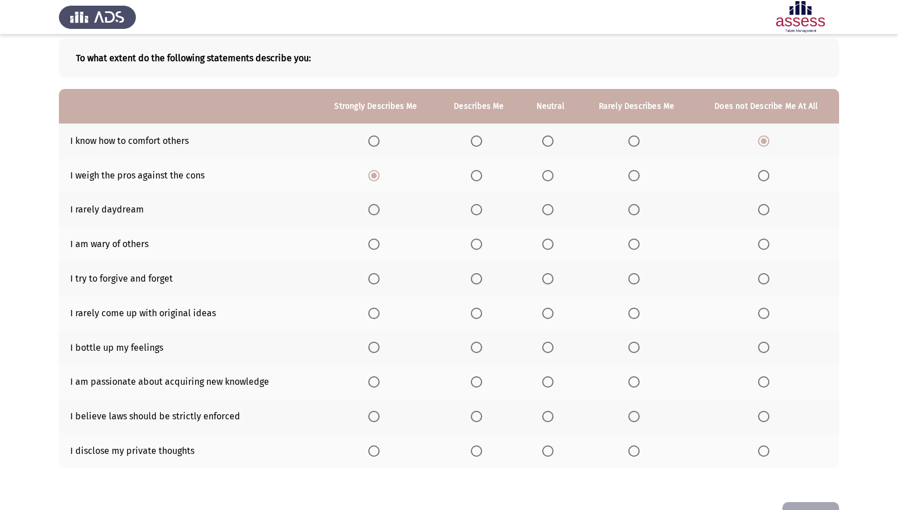
click at [762, 207] on span "Select an option" at bounding box center [763, 209] width 11 height 11
click at [762, 207] on input "Select an option" at bounding box center [763, 209] width 11 height 11
click at [480, 248] on span "Select an option" at bounding box center [476, 243] width 11 height 11
click at [480, 248] on input "Select an option" at bounding box center [476, 243] width 11 height 11
click at [378, 282] on span "Select an option" at bounding box center [373, 278] width 11 height 11
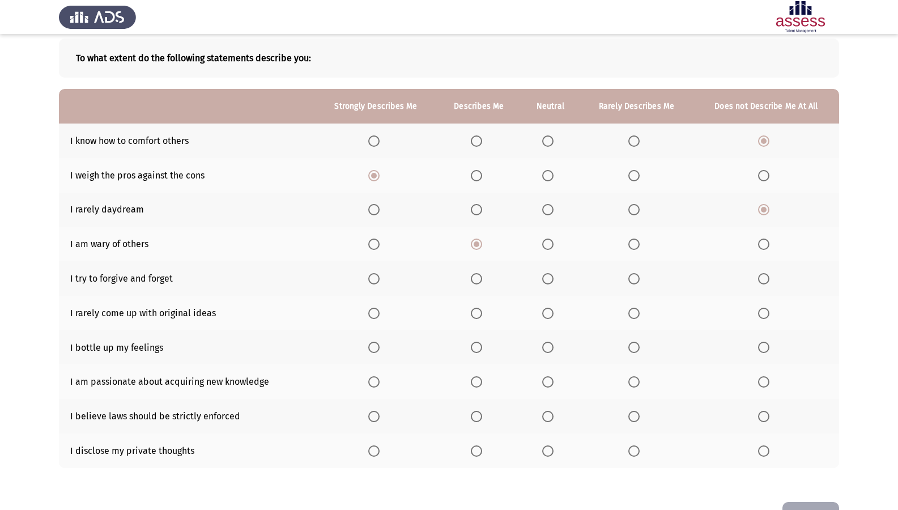
click at [378, 282] on input "Select an option" at bounding box center [373, 278] width 11 height 11
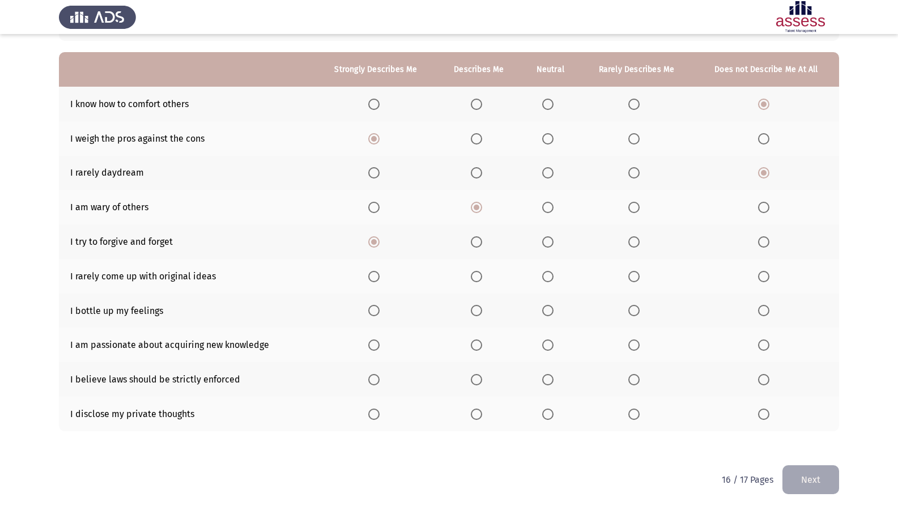
scroll to position [94, 0]
click at [475, 245] on span "Select an option" at bounding box center [476, 241] width 11 height 11
click at [475, 245] on input "Select an option" at bounding box center [476, 241] width 11 height 11
click at [637, 277] on span "Select an option" at bounding box center [633, 275] width 11 height 11
click at [637, 277] on input "Select an option" at bounding box center [633, 275] width 11 height 11
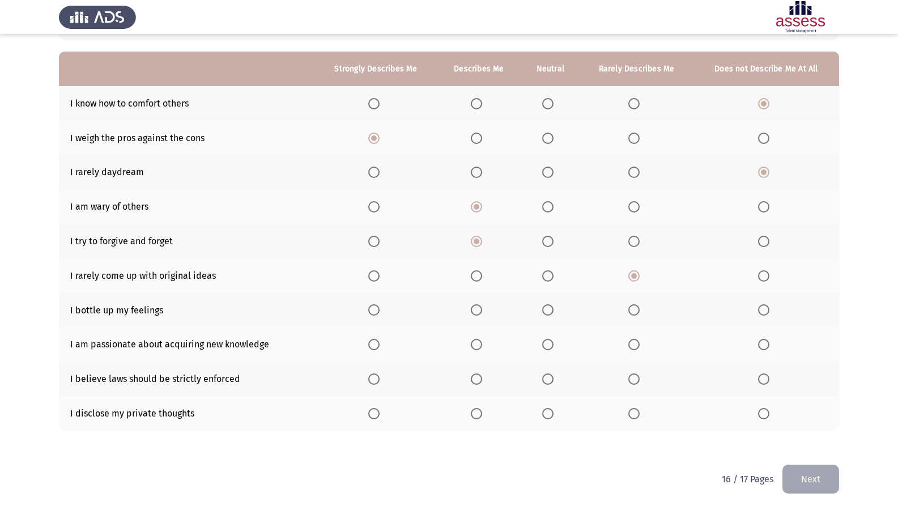
click at [369, 305] on th at bounding box center [376, 310] width 122 height 35
click at [384, 309] on label "Select an option" at bounding box center [376, 309] width 16 height 11
click at [380, 309] on input "Select an option" at bounding box center [373, 309] width 11 height 11
click at [377, 342] on span "Select an option" at bounding box center [373, 344] width 11 height 11
click at [377, 342] on input "Select an option" at bounding box center [373, 344] width 11 height 11
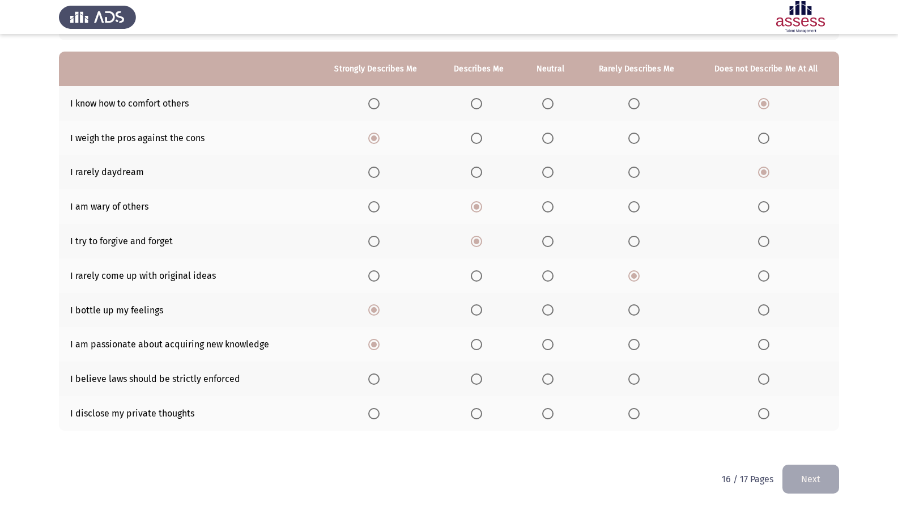
click at [482, 377] on span "Select an option" at bounding box center [476, 378] width 11 height 11
click at [482, 377] on input "Select an option" at bounding box center [476, 378] width 11 height 11
click at [478, 420] on th at bounding box center [479, 413] width 84 height 35
click at [476, 408] on span "Select an option" at bounding box center [476, 413] width 11 height 11
click at [476, 408] on input "Select an option" at bounding box center [476, 413] width 11 height 11
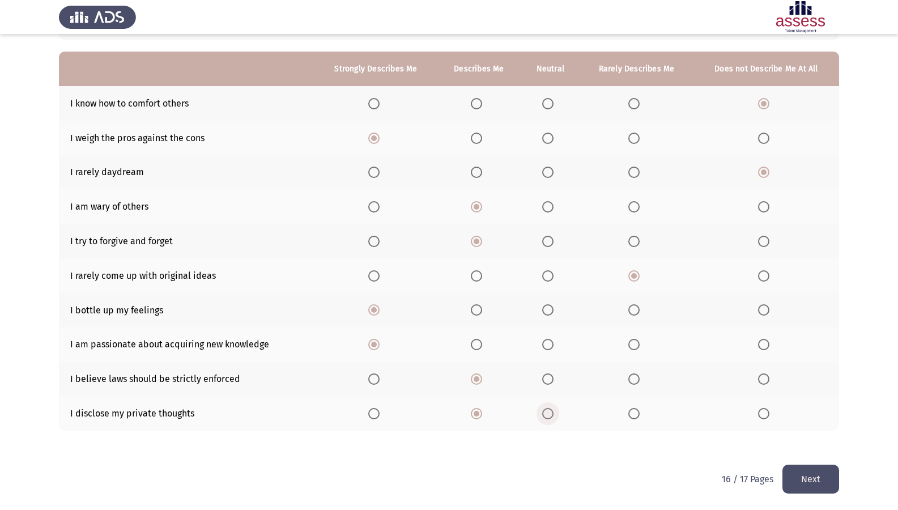
click at [551, 412] on span "Select an option" at bounding box center [547, 413] width 11 height 11
click at [551, 412] on input "Select an option" at bounding box center [547, 413] width 11 height 11
click at [803, 438] on button "Next" at bounding box center [810, 479] width 57 height 29
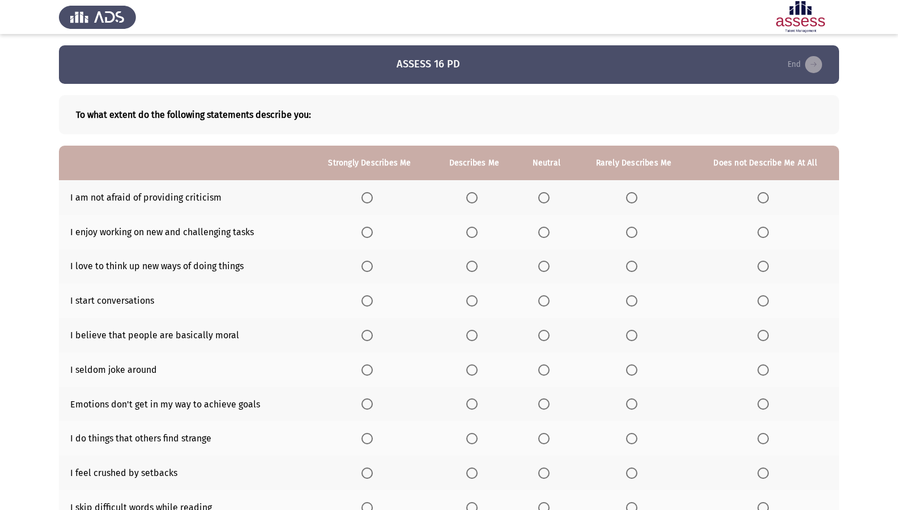
click at [368, 193] on span "Select an option" at bounding box center [366, 197] width 11 height 11
click at [368, 193] on input "Select an option" at bounding box center [366, 197] width 11 height 11
click at [474, 194] on span "Select an option" at bounding box center [471, 197] width 11 height 11
click at [474, 194] on input "Select an option" at bounding box center [471, 197] width 11 height 11
click at [539, 233] on span "Select an option" at bounding box center [543, 232] width 11 height 11
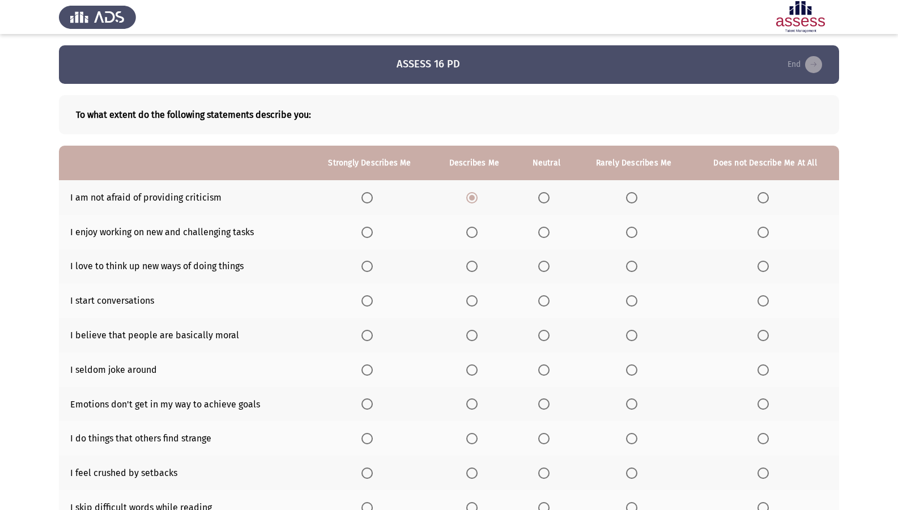
click at [539, 233] on input "Select an option" at bounding box center [543, 232] width 11 height 11
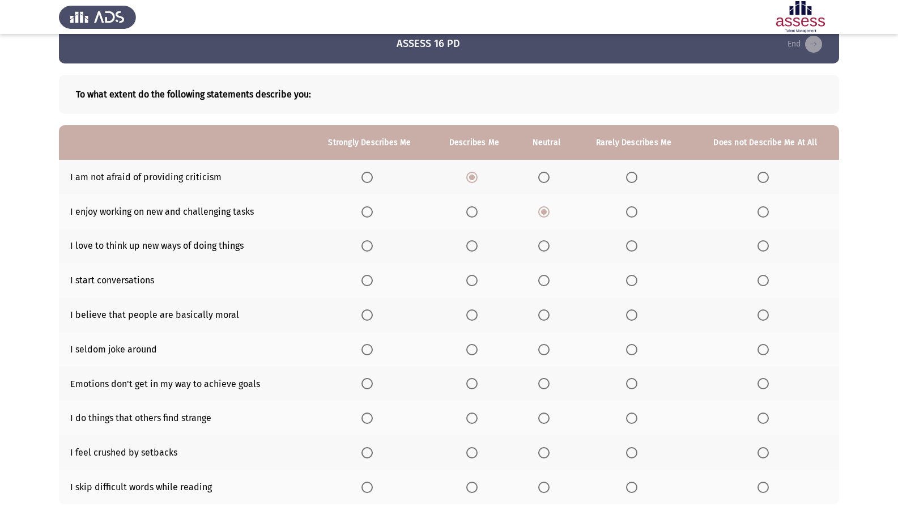
scroll to position [57, 0]
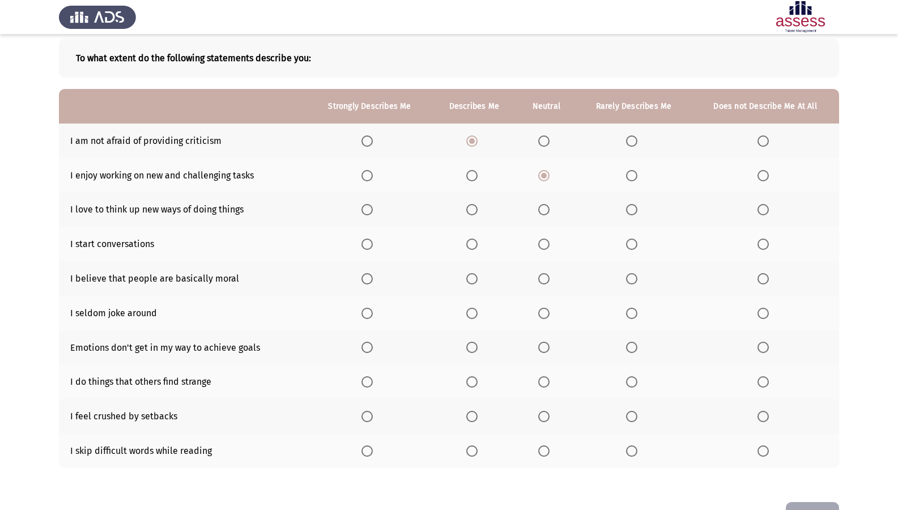
click at [470, 207] on span "Select an option" at bounding box center [471, 209] width 11 height 11
click at [470, 207] on input "Select an option" at bounding box center [471, 209] width 11 height 11
click at [372, 210] on span "Select an option" at bounding box center [366, 209] width 11 height 11
click at [372, 210] on input "Select an option" at bounding box center [366, 209] width 11 height 11
click at [636, 242] on span "Select an option" at bounding box center [631, 243] width 11 height 11
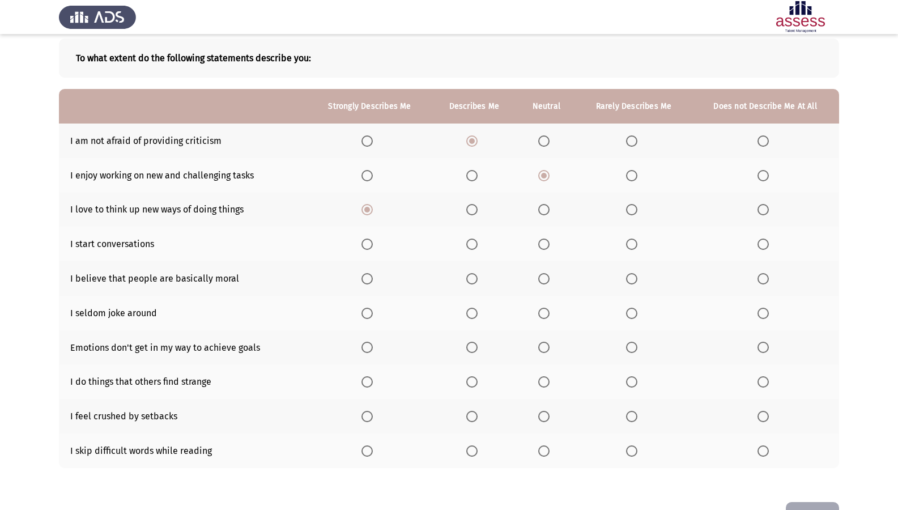
click at [636, 242] on input "Select an option" at bounding box center [631, 243] width 11 height 11
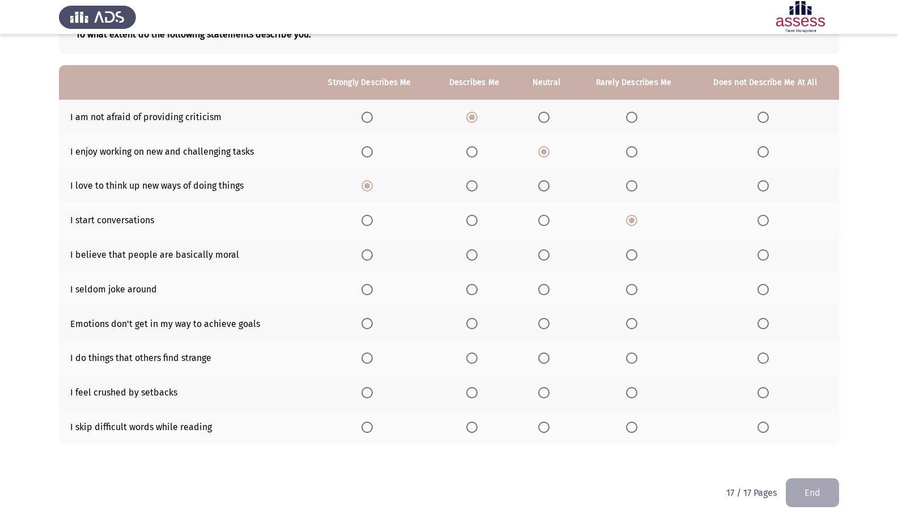
scroll to position [94, 0]
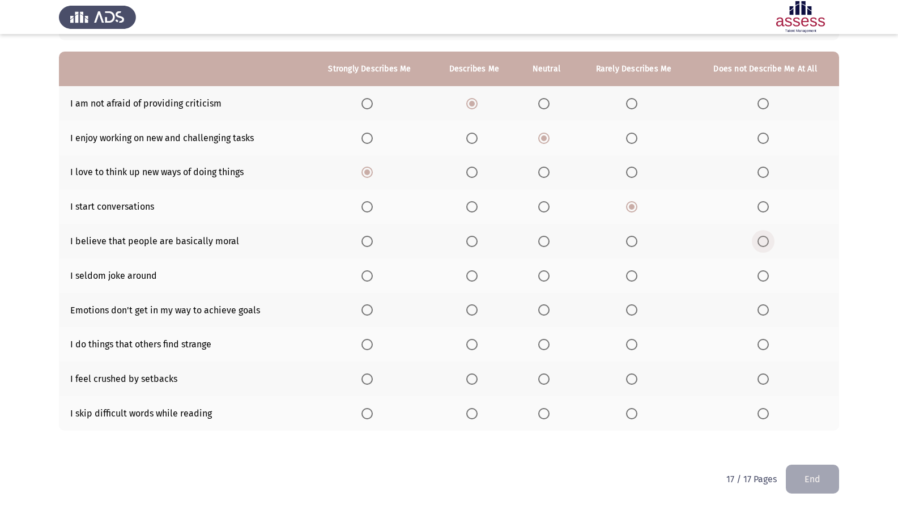
click at [760, 238] on span "Select an option" at bounding box center [762, 241] width 11 height 11
click at [760, 238] on input "Select an option" at bounding box center [762, 241] width 11 height 11
click at [548, 240] on span "Select an option" at bounding box center [543, 241] width 11 height 11
click at [548, 240] on input "Select an option" at bounding box center [543, 241] width 11 height 11
click at [468, 276] on span "Select an option" at bounding box center [471, 275] width 11 height 11
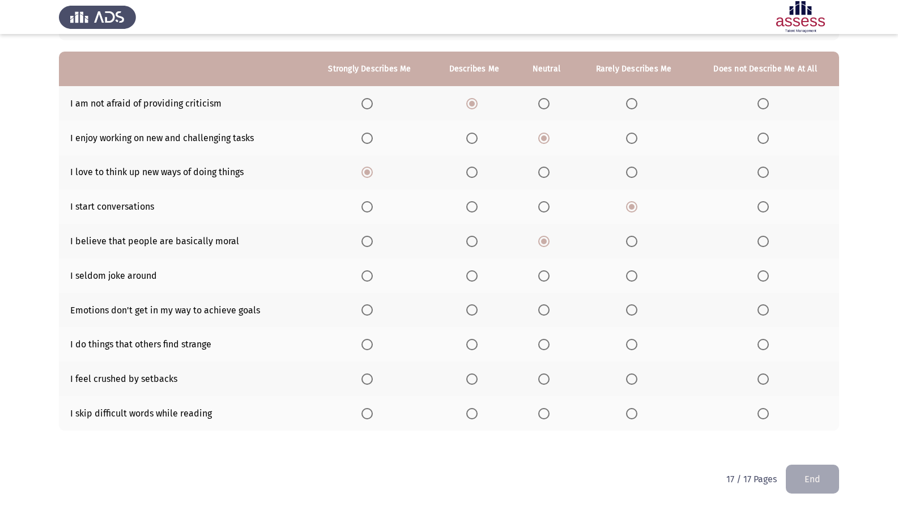
click at [468, 276] on input "Select an option" at bounding box center [471, 275] width 11 height 11
click at [373, 311] on span "Select an option" at bounding box center [366, 309] width 11 height 11
click at [373, 311] on input "Select an option" at bounding box center [366, 309] width 11 height 11
click at [475, 345] on span "Select an option" at bounding box center [471, 344] width 11 height 11
click at [475, 345] on input "Select an option" at bounding box center [471, 344] width 11 height 11
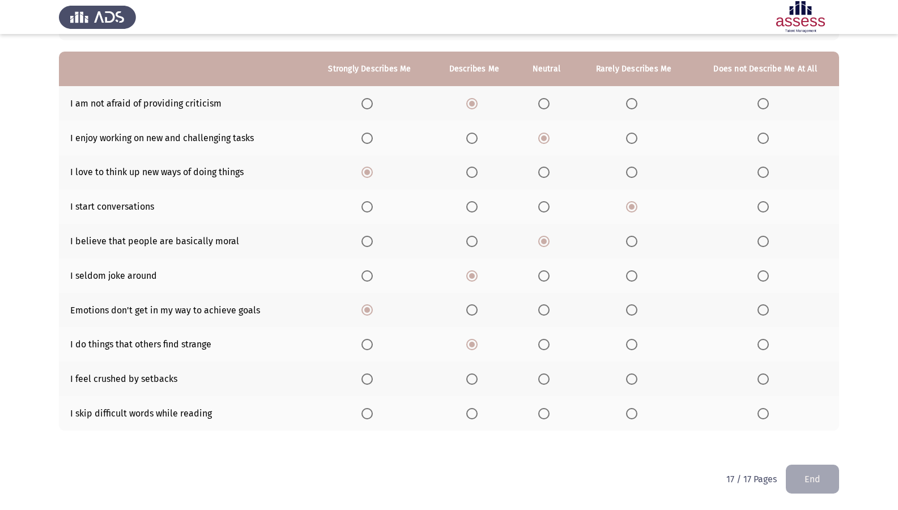
click at [762, 382] on span "Select an option" at bounding box center [762, 378] width 11 height 11
click at [762, 382] on input "Select an option" at bounding box center [762, 378] width 11 height 11
click at [767, 417] on span "Select an option" at bounding box center [762, 413] width 11 height 11
click at [767, 417] on input "Select an option" at bounding box center [762, 413] width 11 height 11
click at [815, 438] on button "End" at bounding box center [812, 479] width 53 height 29
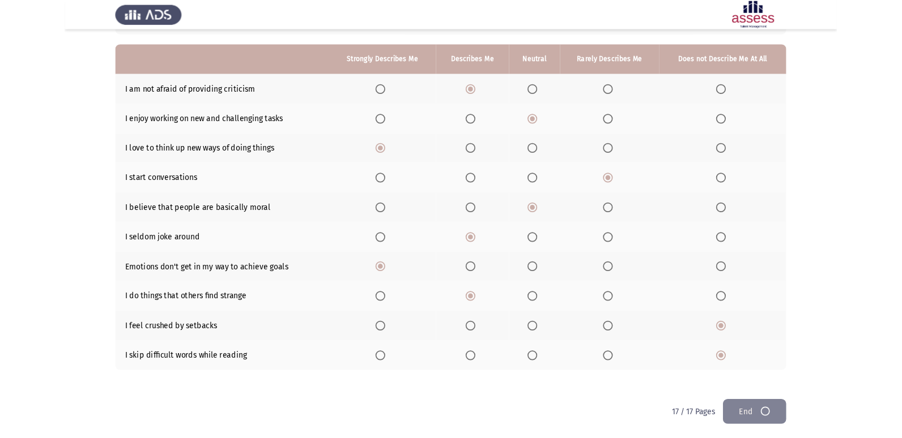
scroll to position [0, 0]
